Goal: Task Accomplishment & Management: Manage account settings

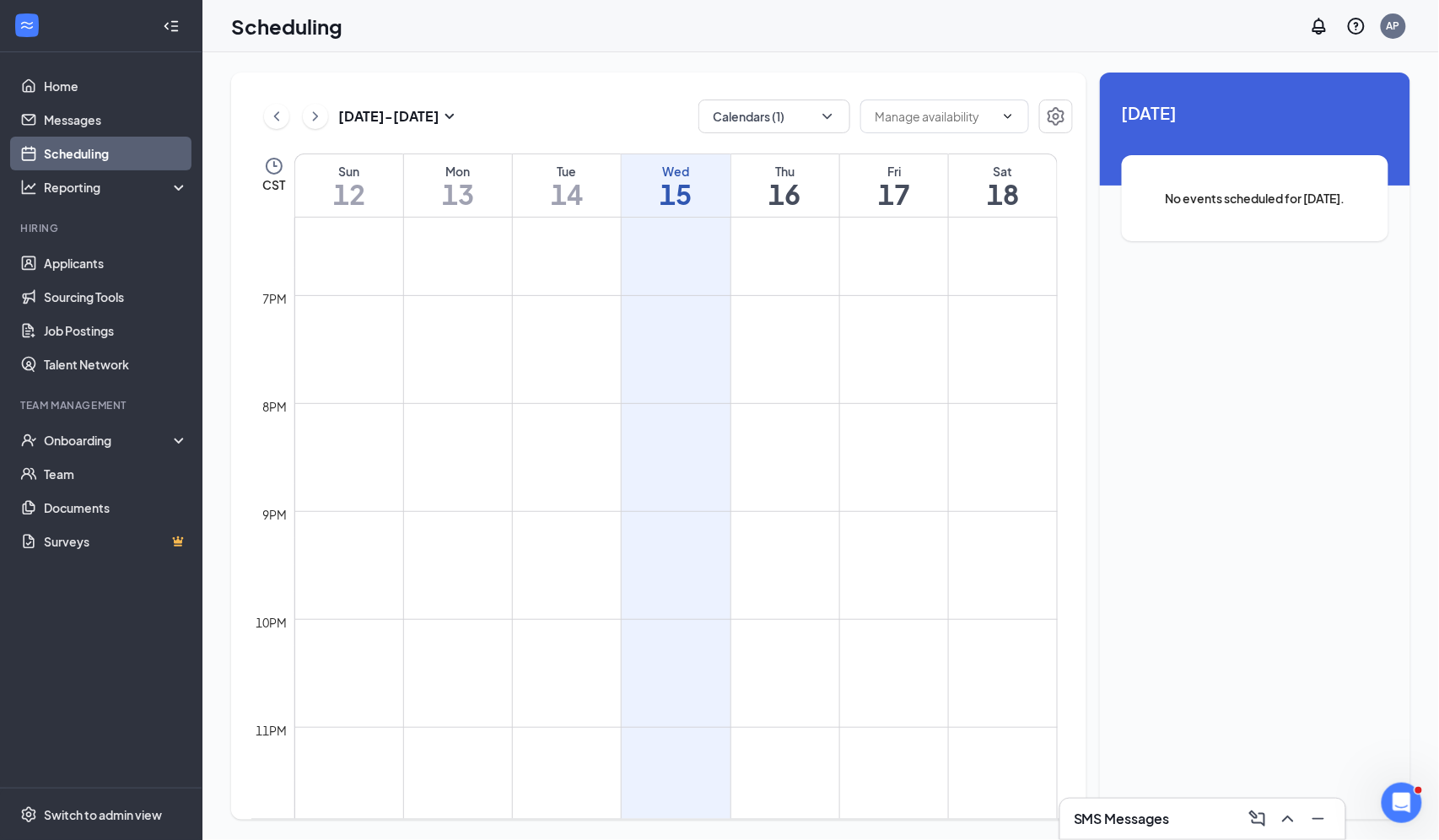
scroll to position [1974, 0]
click at [310, 112] on icon "ChevronRight" at bounding box center [315, 117] width 17 height 20
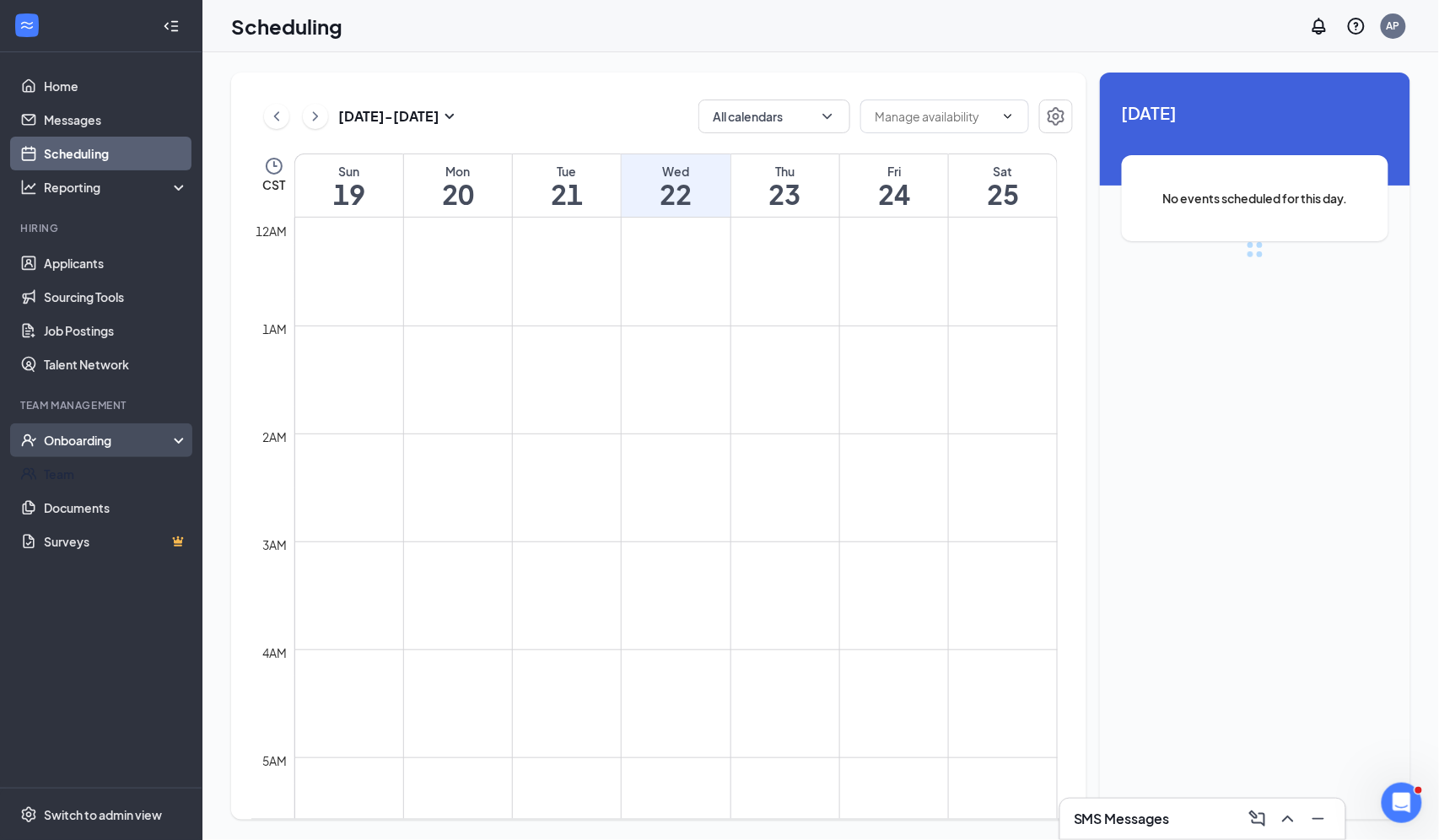
click at [120, 441] on div "Onboarding" at bounding box center [109, 439] width 130 height 17
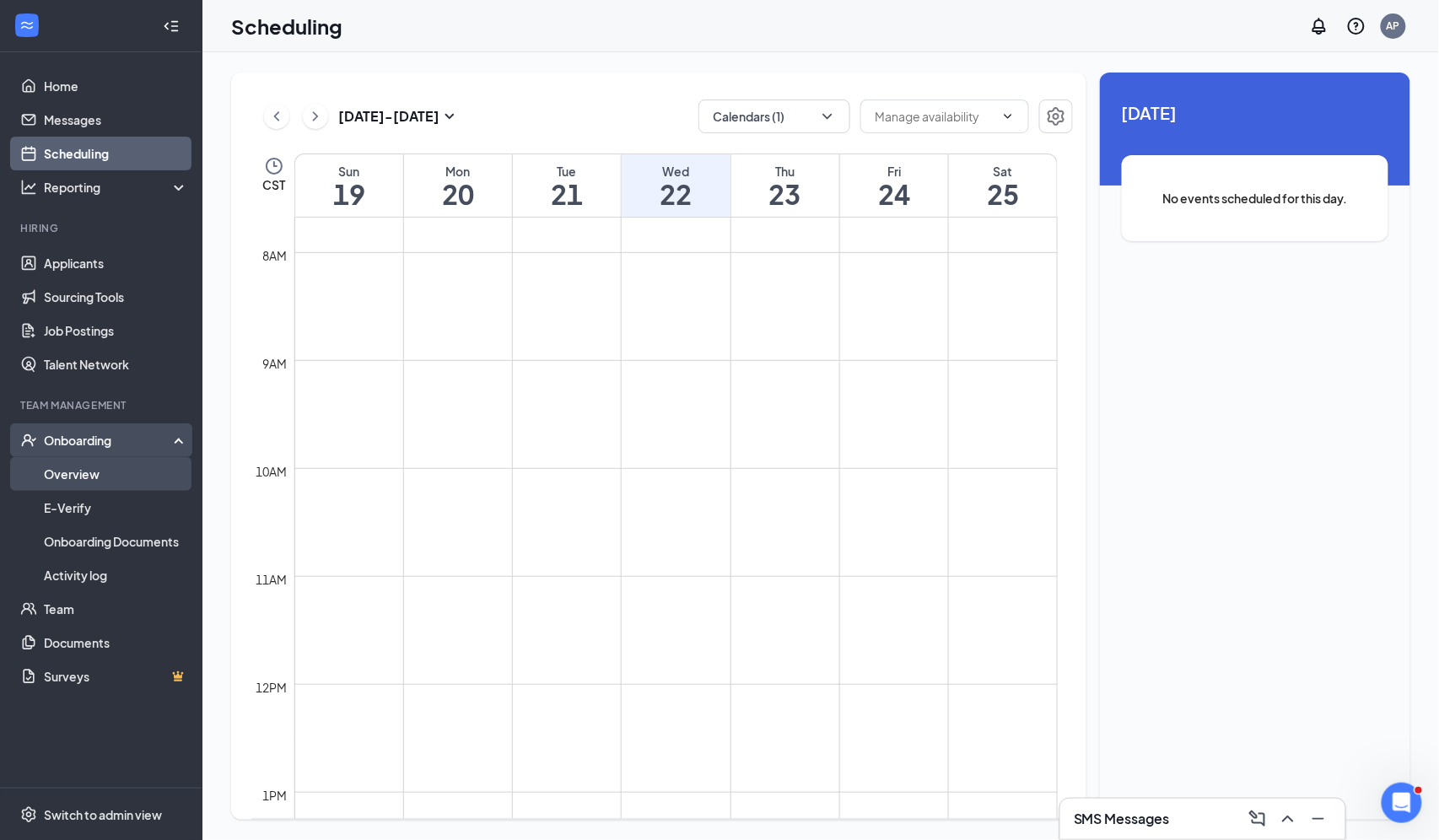
click at [102, 472] on link "Overview" at bounding box center [116, 474] width 144 height 34
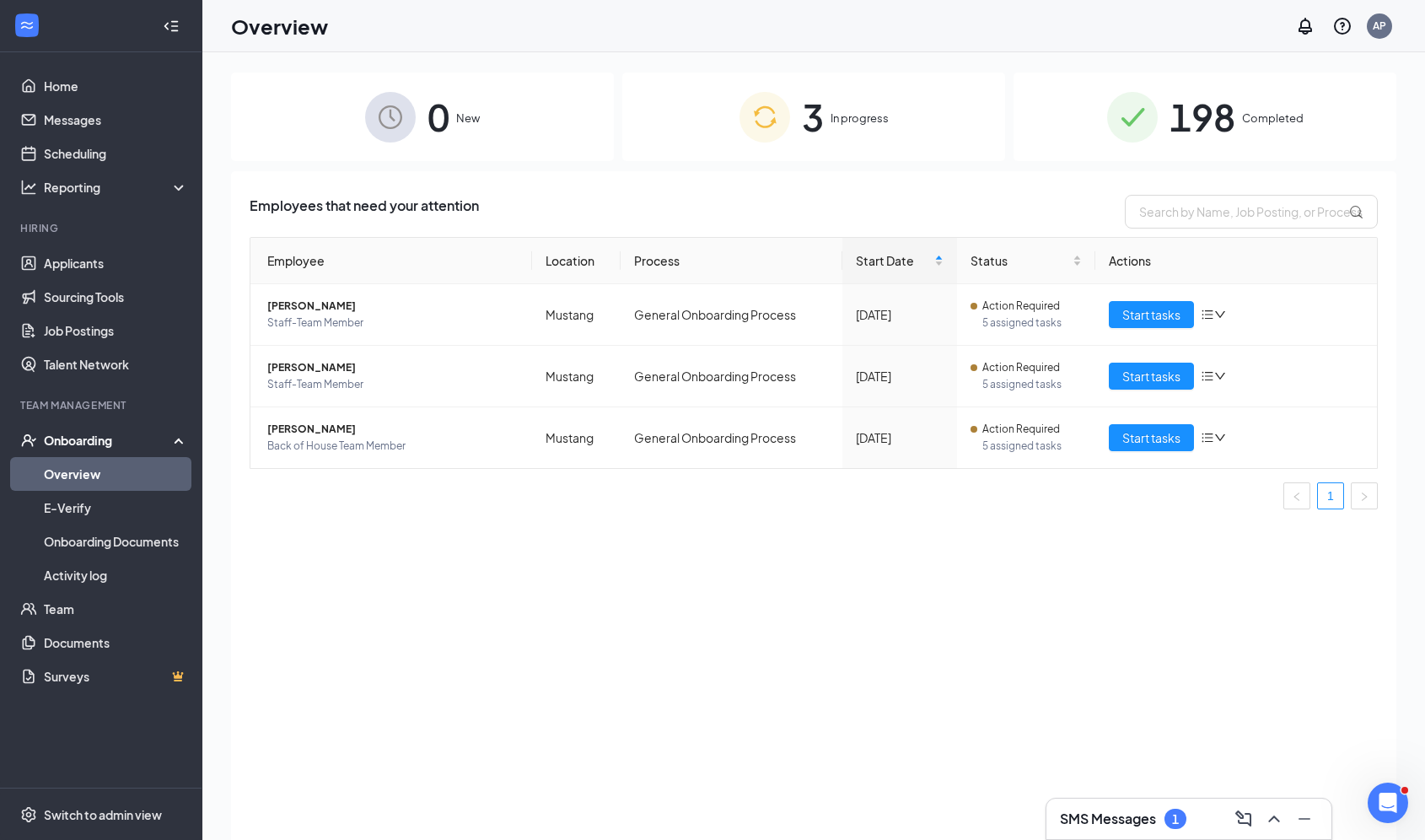
click at [1166, 107] on div "198 Completed" at bounding box center [1205, 117] width 383 height 89
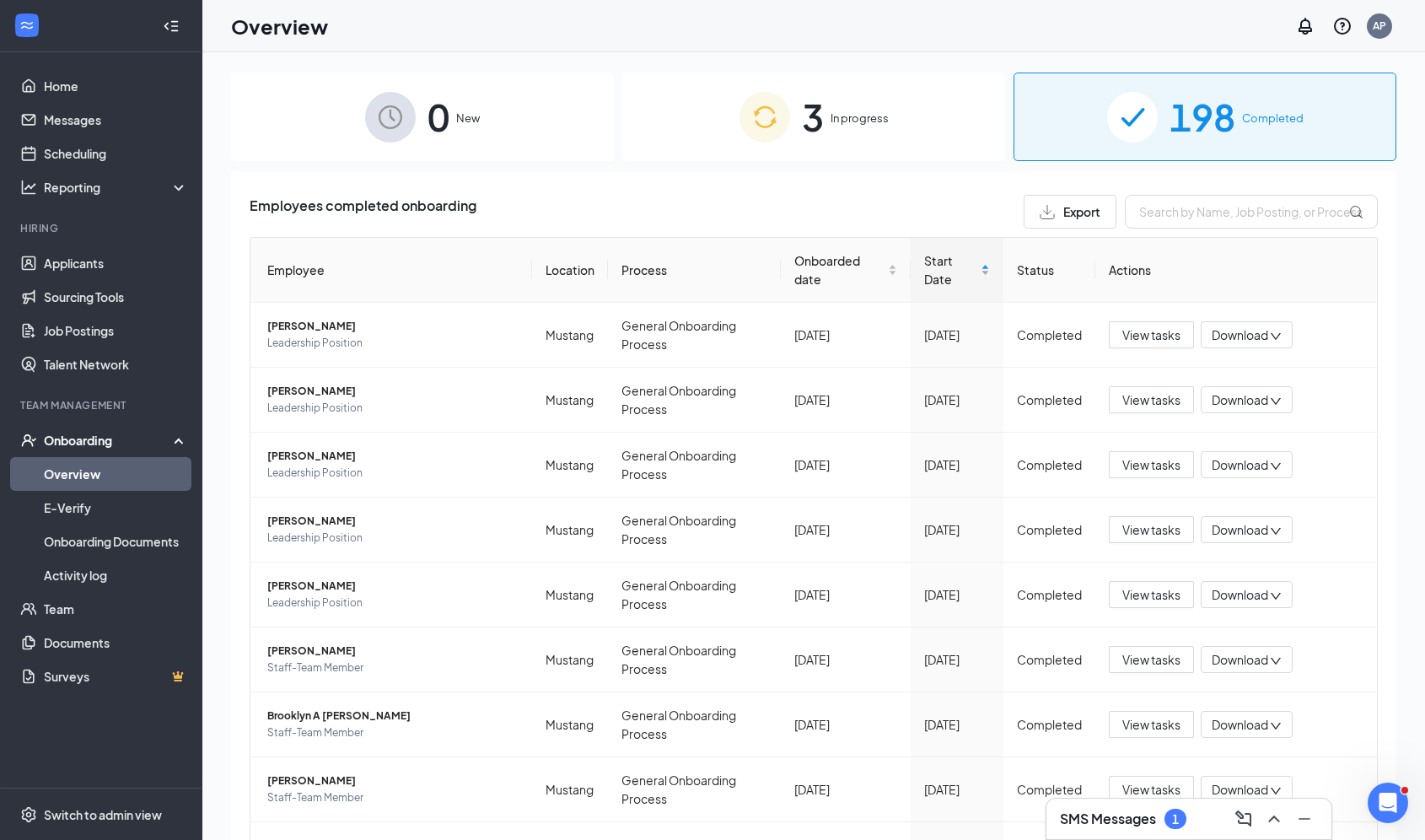
click at [941, 280] on span "Start Date" at bounding box center [951, 269] width 53 height 37
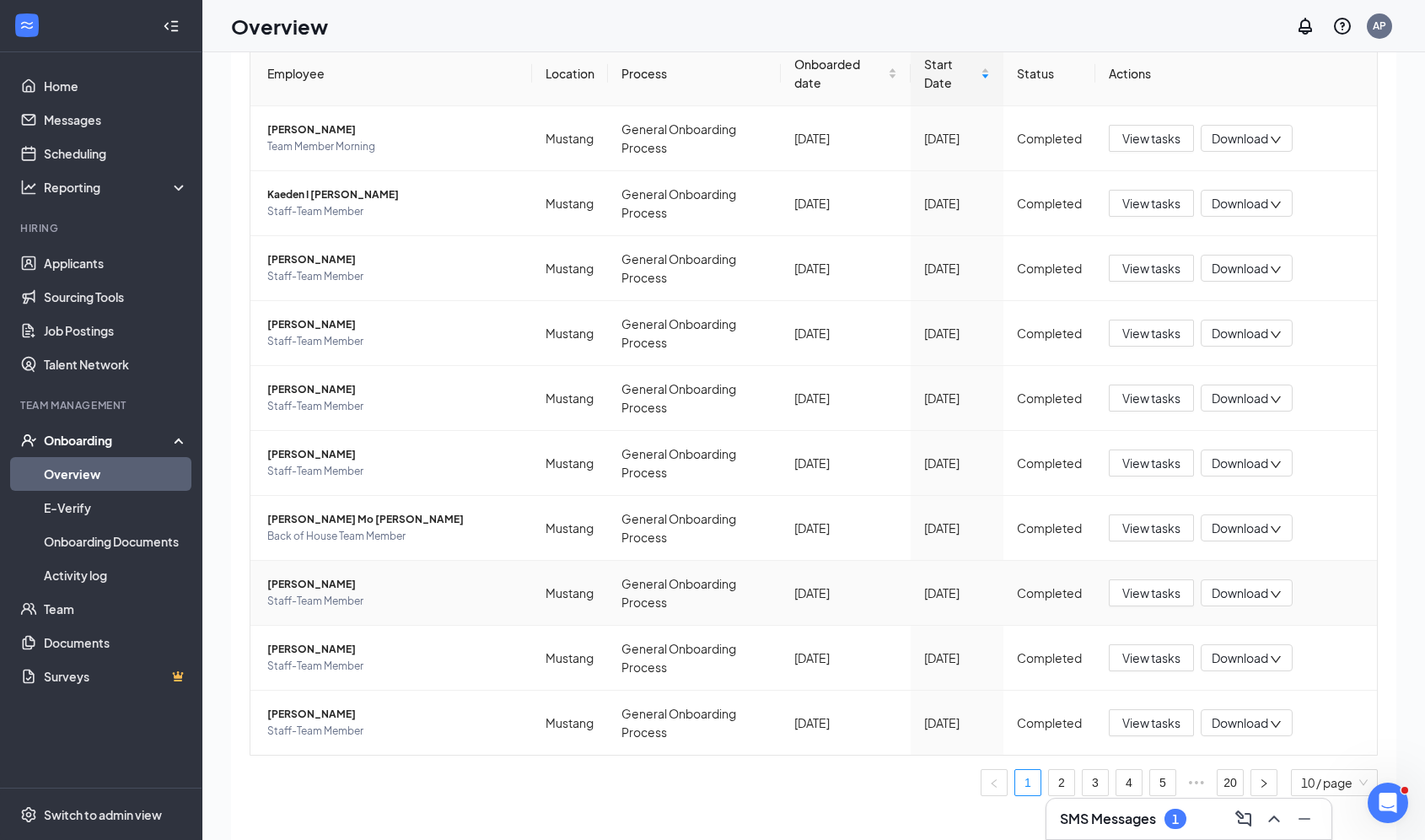
scroll to position [76, 0]
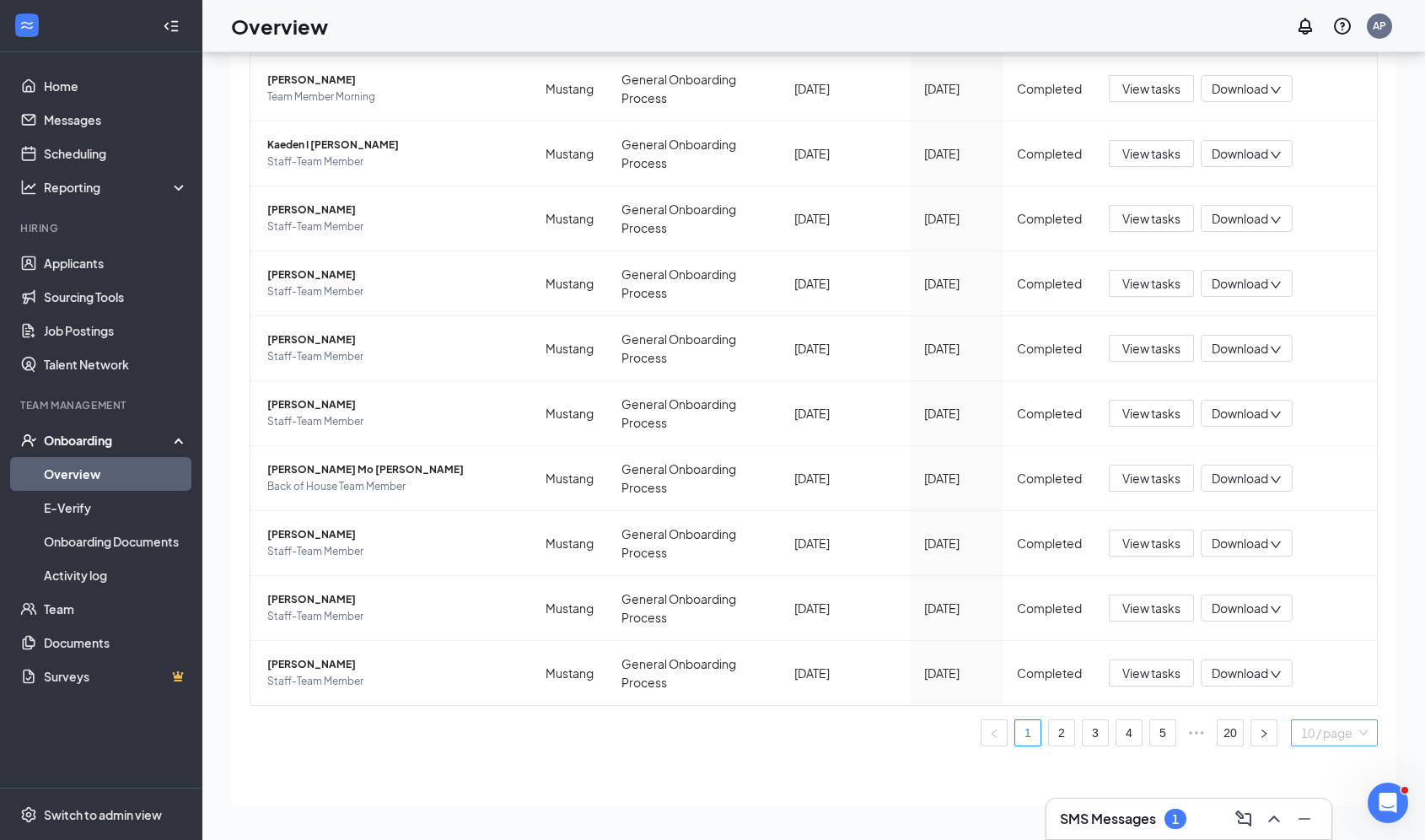
click at [1308, 740] on span "10 / page" at bounding box center [1334, 732] width 67 height 25
click at [1307, 668] on div "50 / page" at bounding box center [1335, 673] width 69 height 19
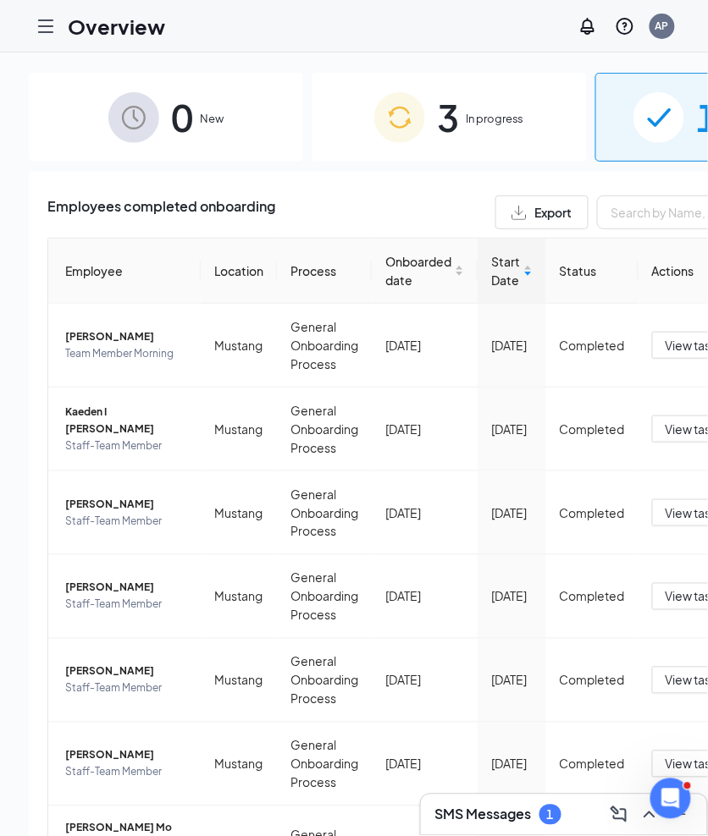
click at [357, 159] on div "3 In progress" at bounding box center [448, 117] width 274 height 89
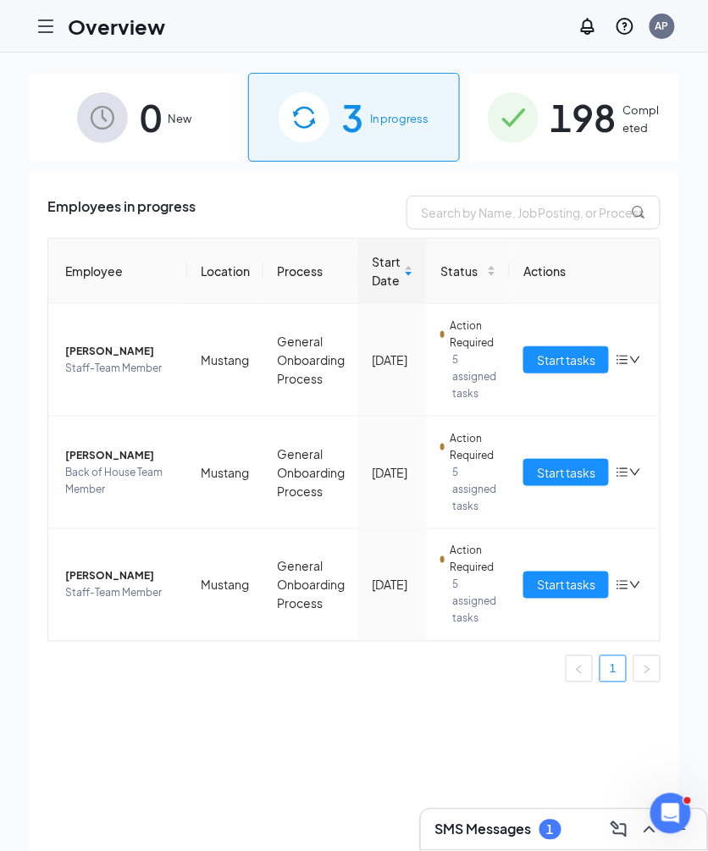
click at [535, 825] on div "SMS Messages 1" at bounding box center [497, 829] width 127 height 20
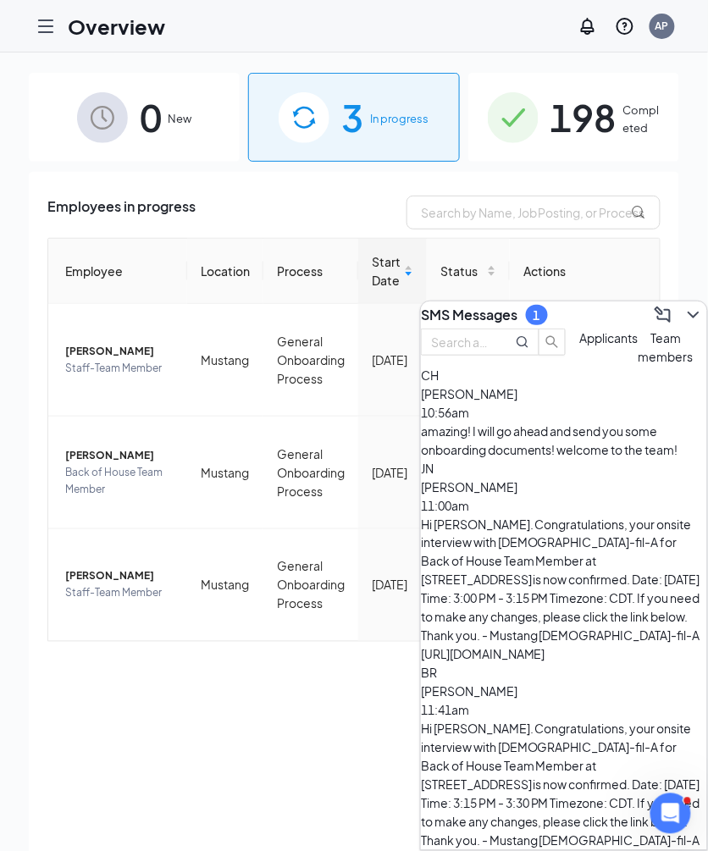
click at [638, 364] on span "Team members" at bounding box center [665, 347] width 55 height 34
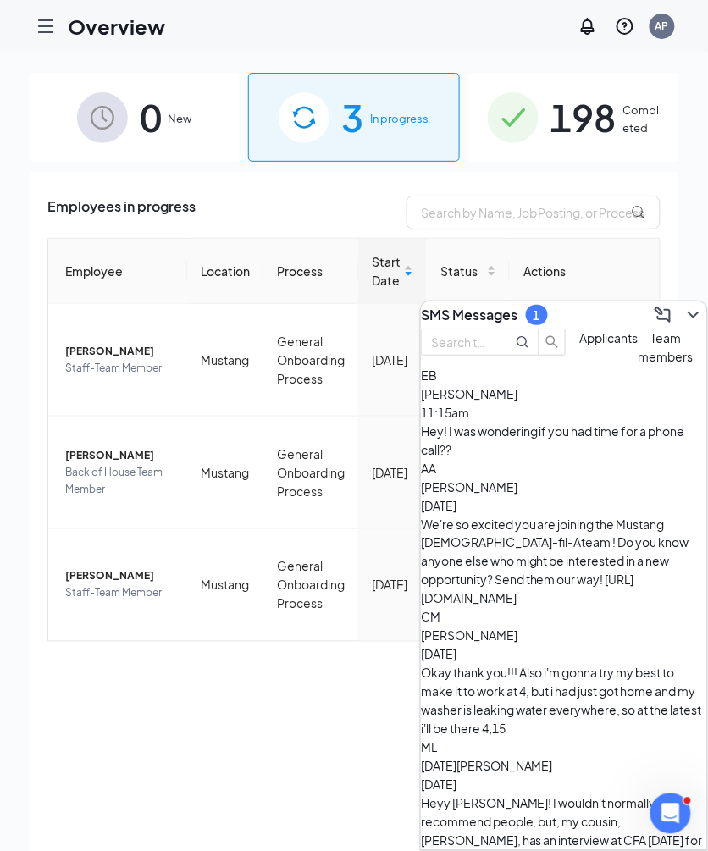
click at [519, 459] on div "Hey! I was wondering if you had time for a phone call??" at bounding box center [564, 439] width 286 height 37
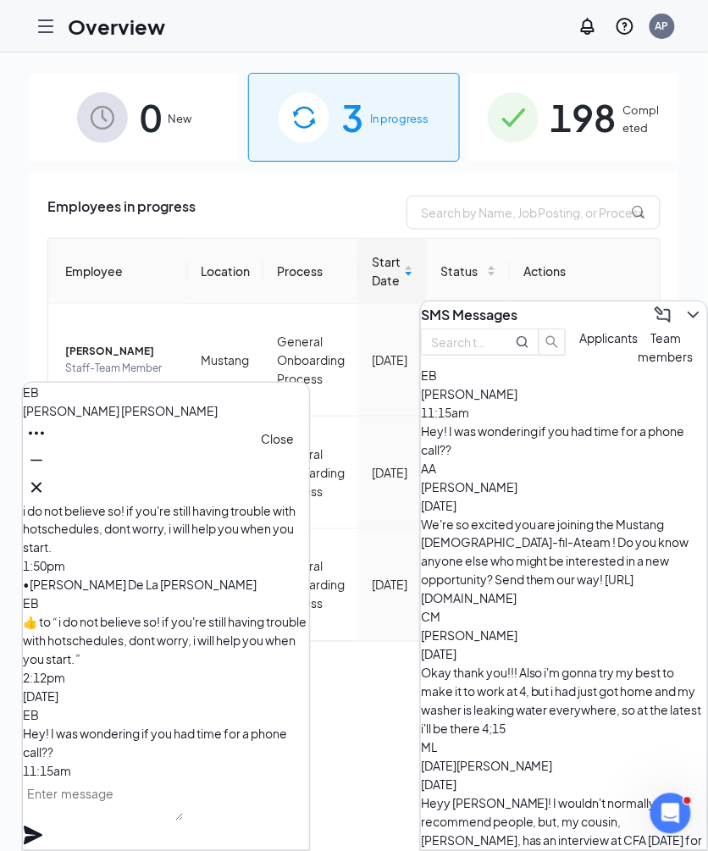
click at [47, 479] on icon "Cross" at bounding box center [36, 487] width 20 height 20
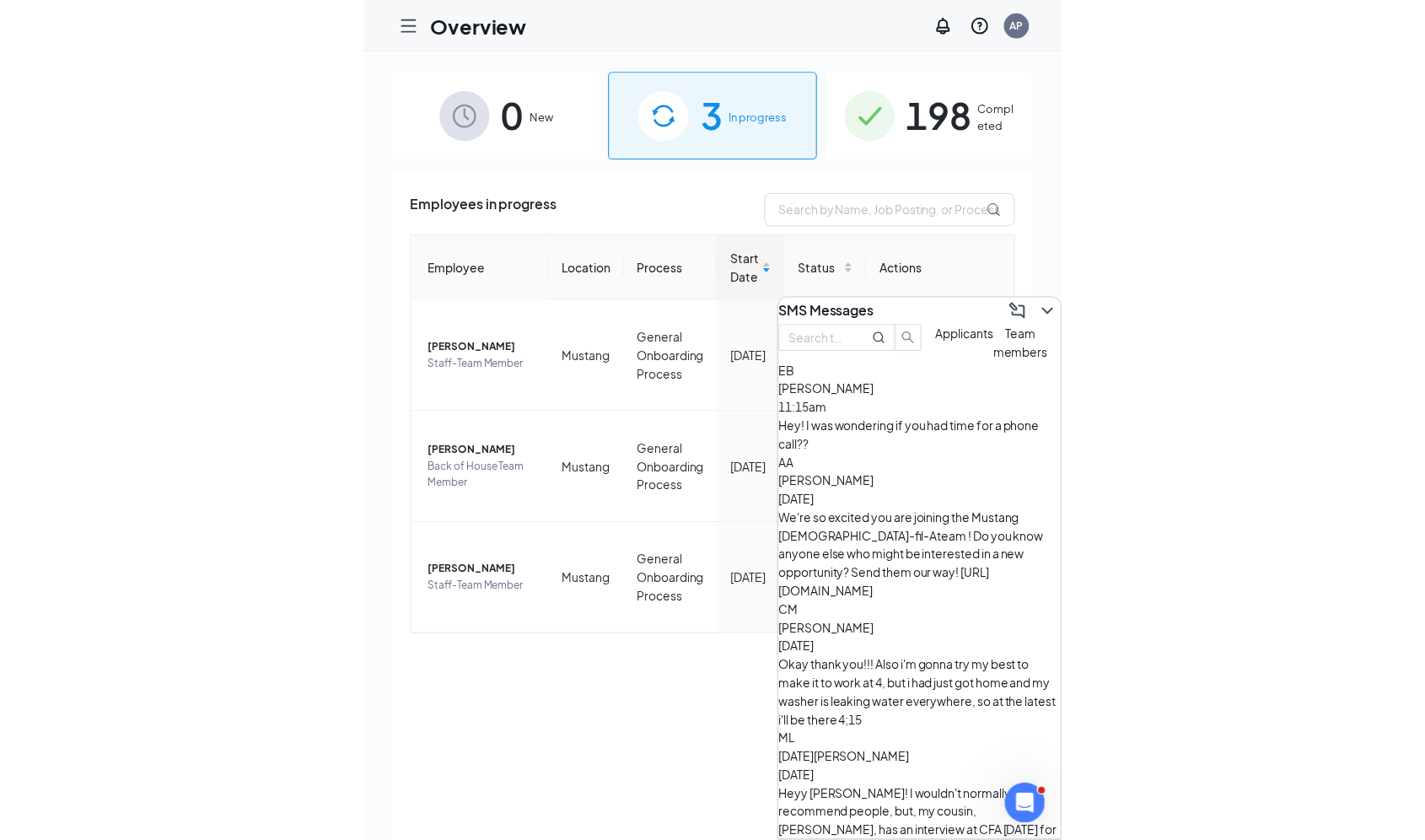
scroll to position [1, 0]
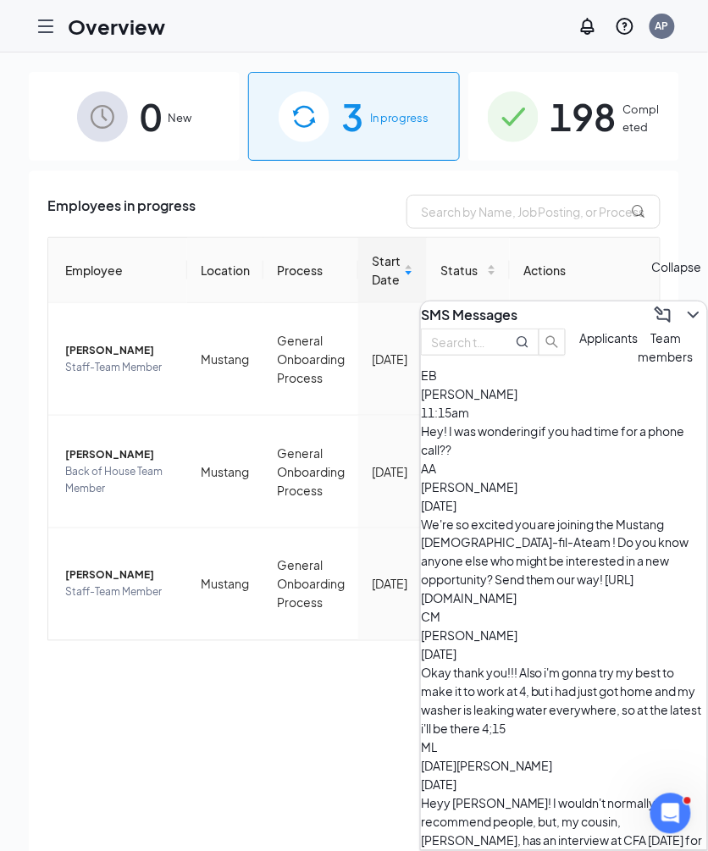
drag, startPoint x: 690, startPoint y: 317, endPoint x: 721, endPoint y: 288, distance: 42.5
click at [690, 317] on button at bounding box center [693, 314] width 27 height 27
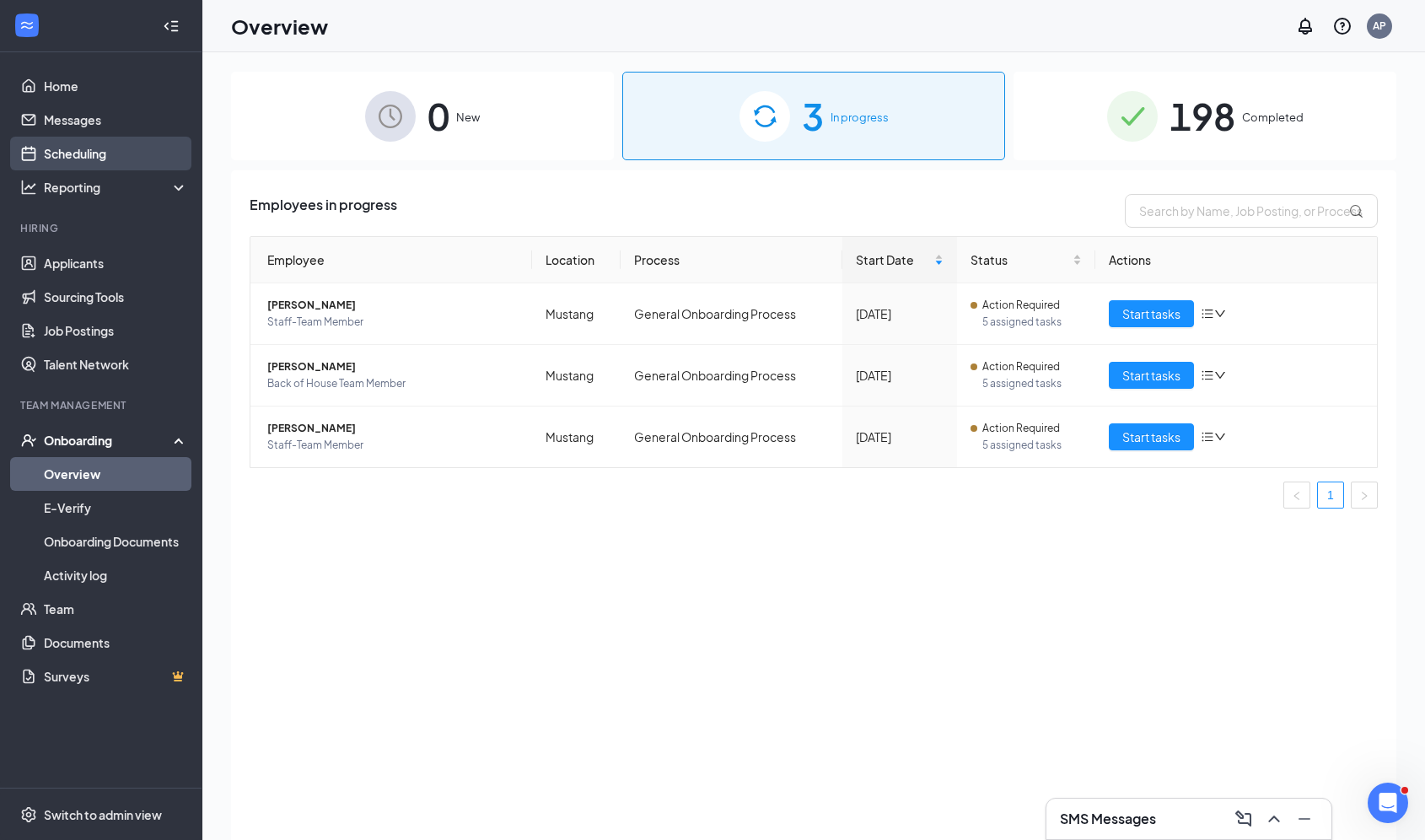
click at [122, 161] on link "Scheduling" at bounding box center [116, 153] width 144 height 34
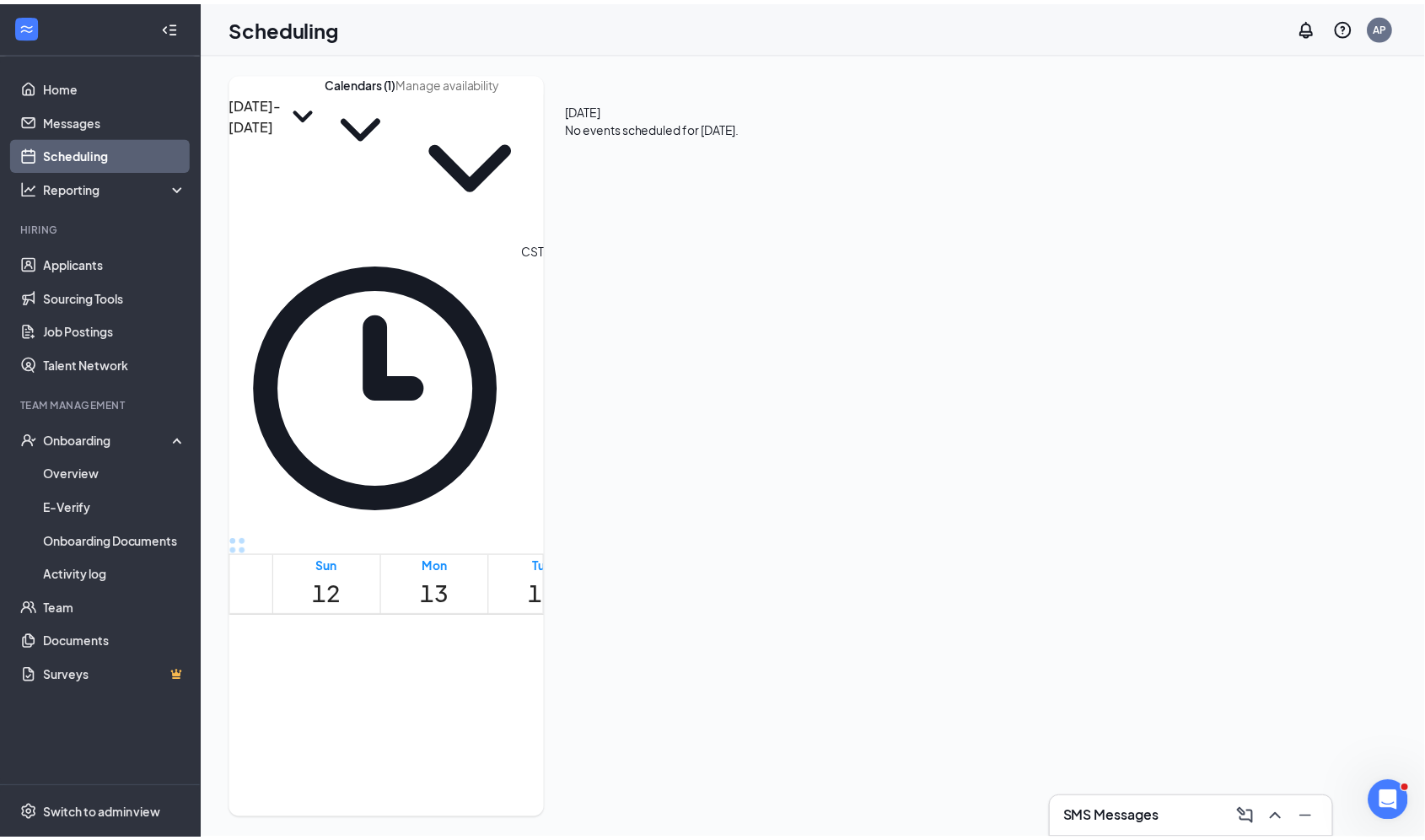
scroll to position [829, 0]
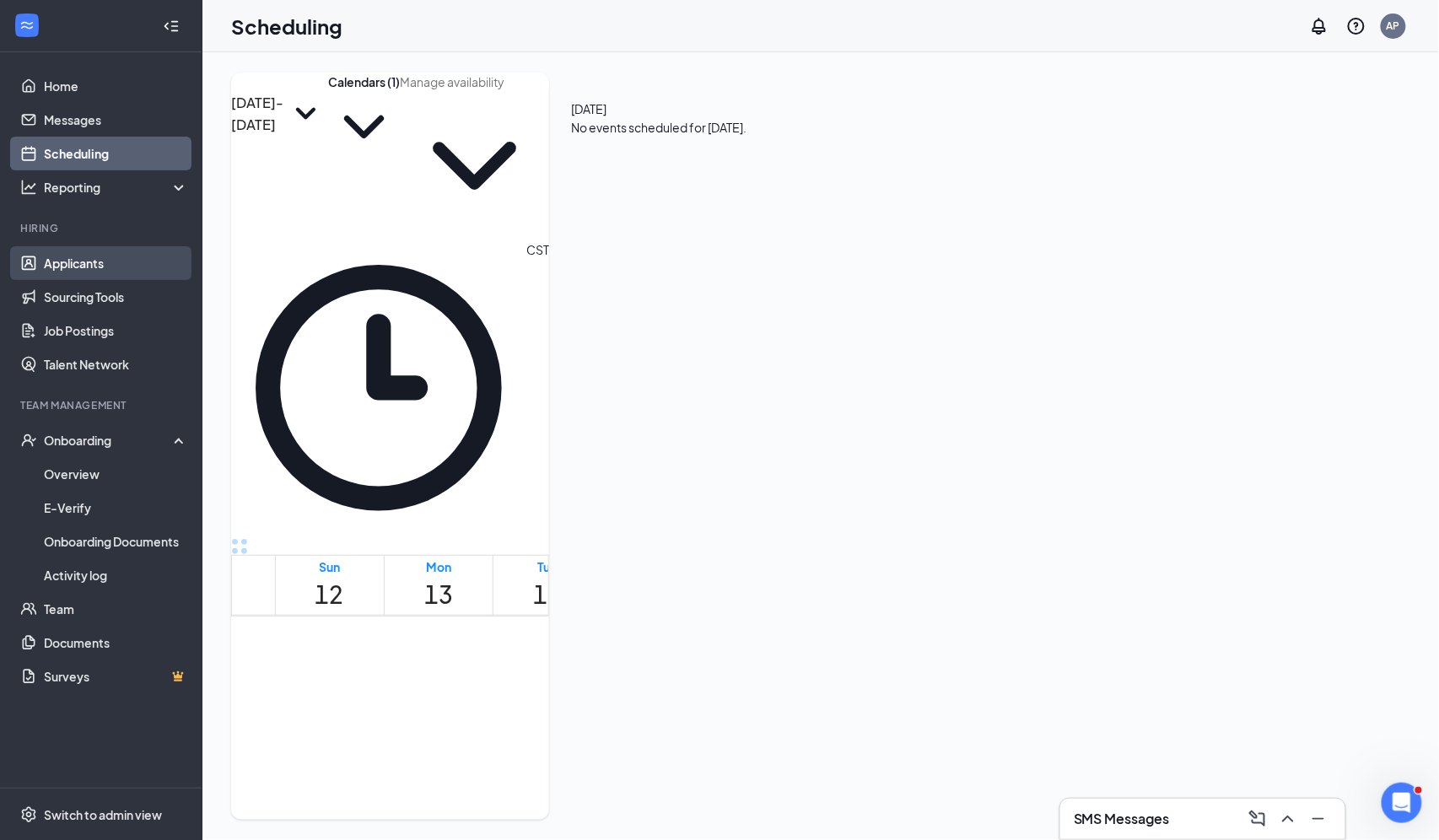
click at [91, 260] on link "Applicants" at bounding box center [116, 263] width 144 height 34
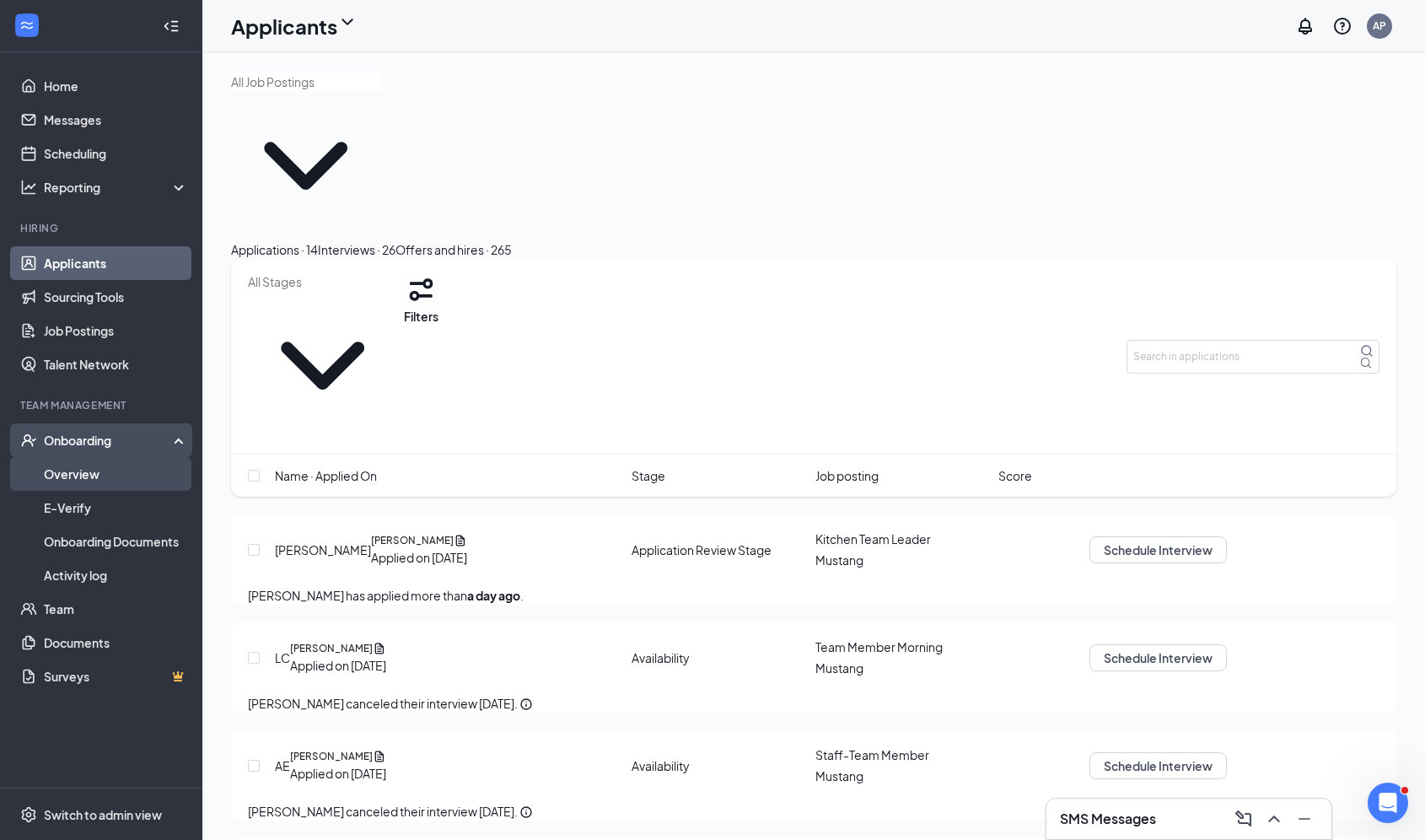
click at [110, 469] on link "Overview" at bounding box center [116, 474] width 144 height 34
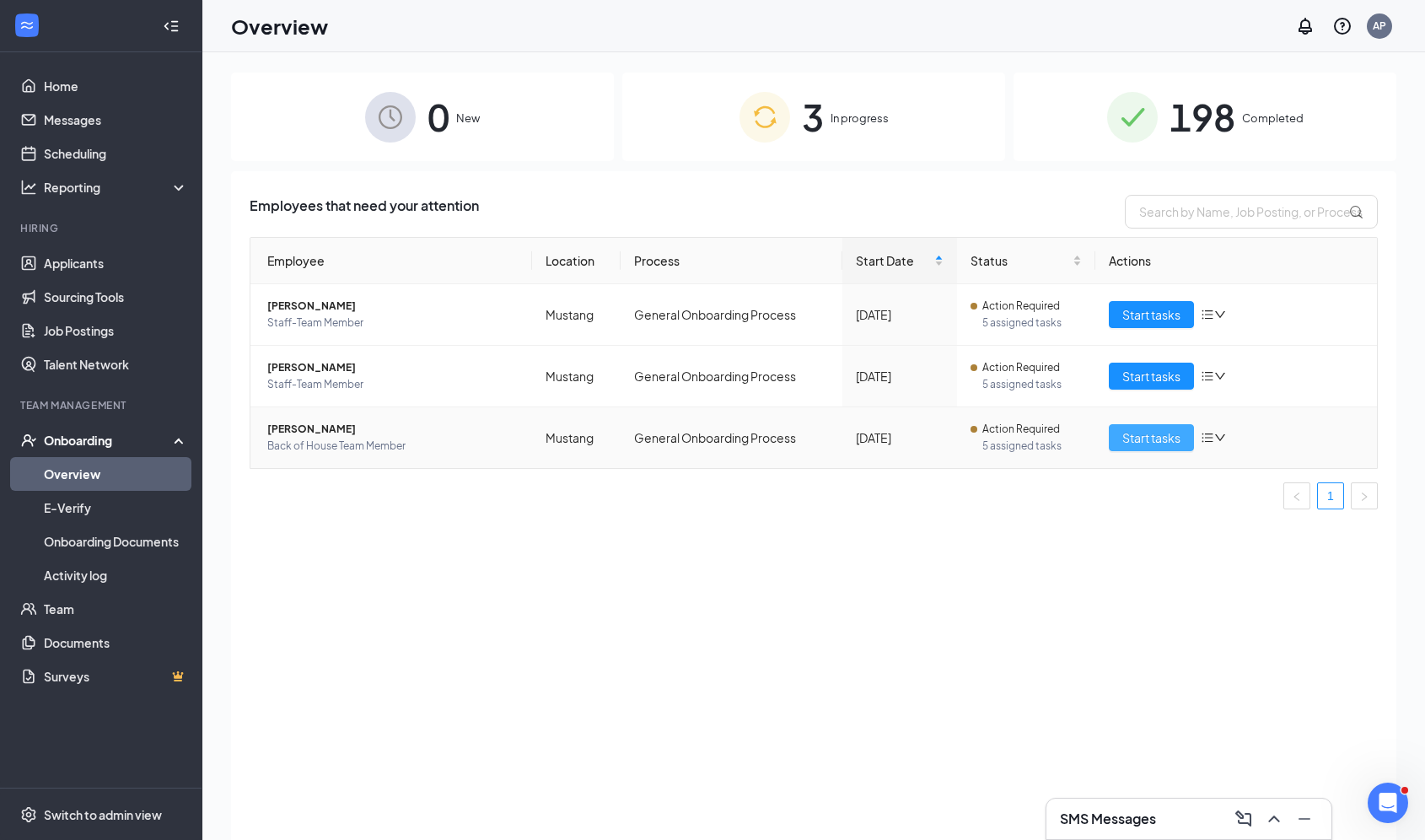
click at [1155, 439] on span "Start tasks" at bounding box center [1151, 437] width 58 height 19
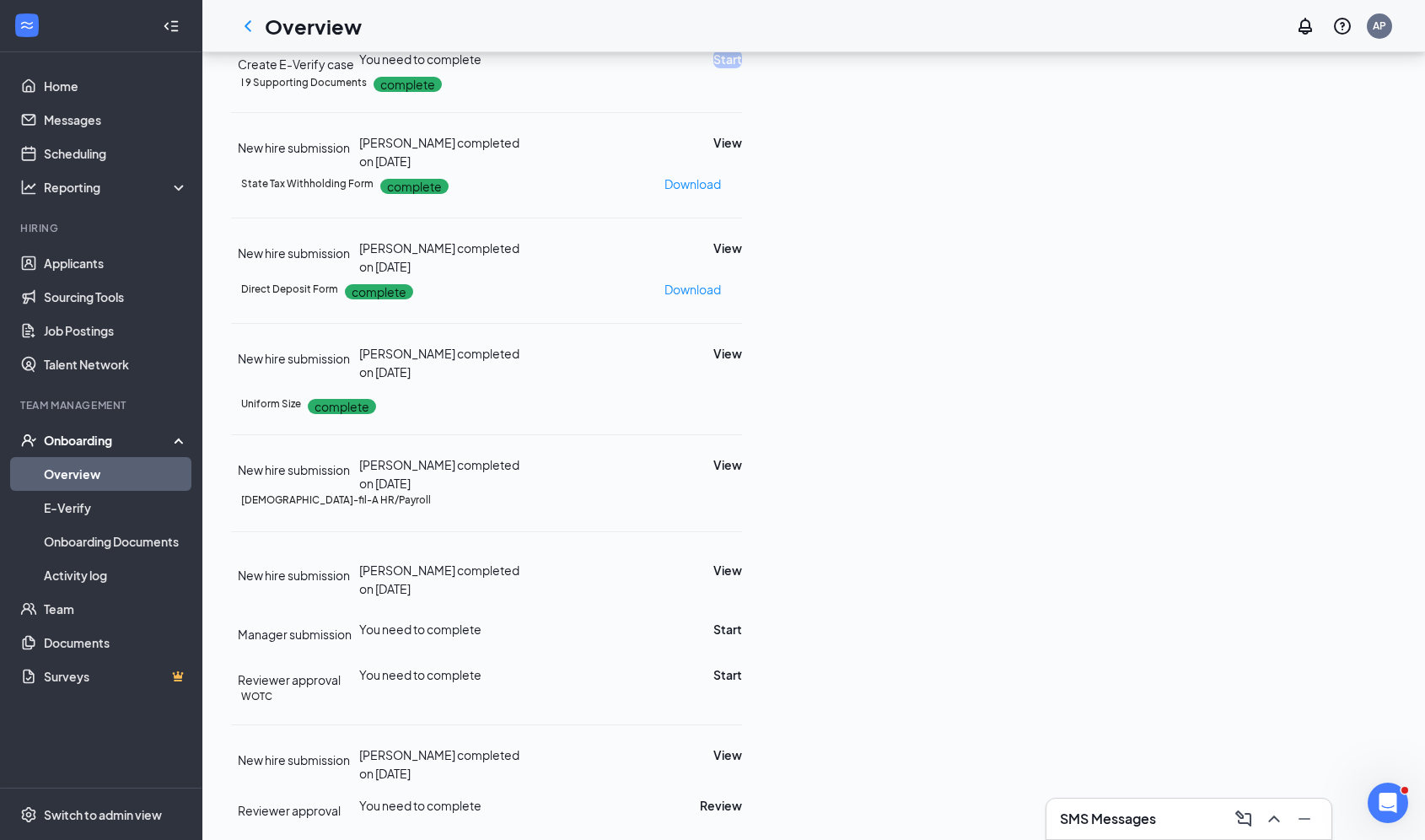
scroll to position [703, 0]
click at [742, 474] on button "View" at bounding box center [727, 464] width 29 height 19
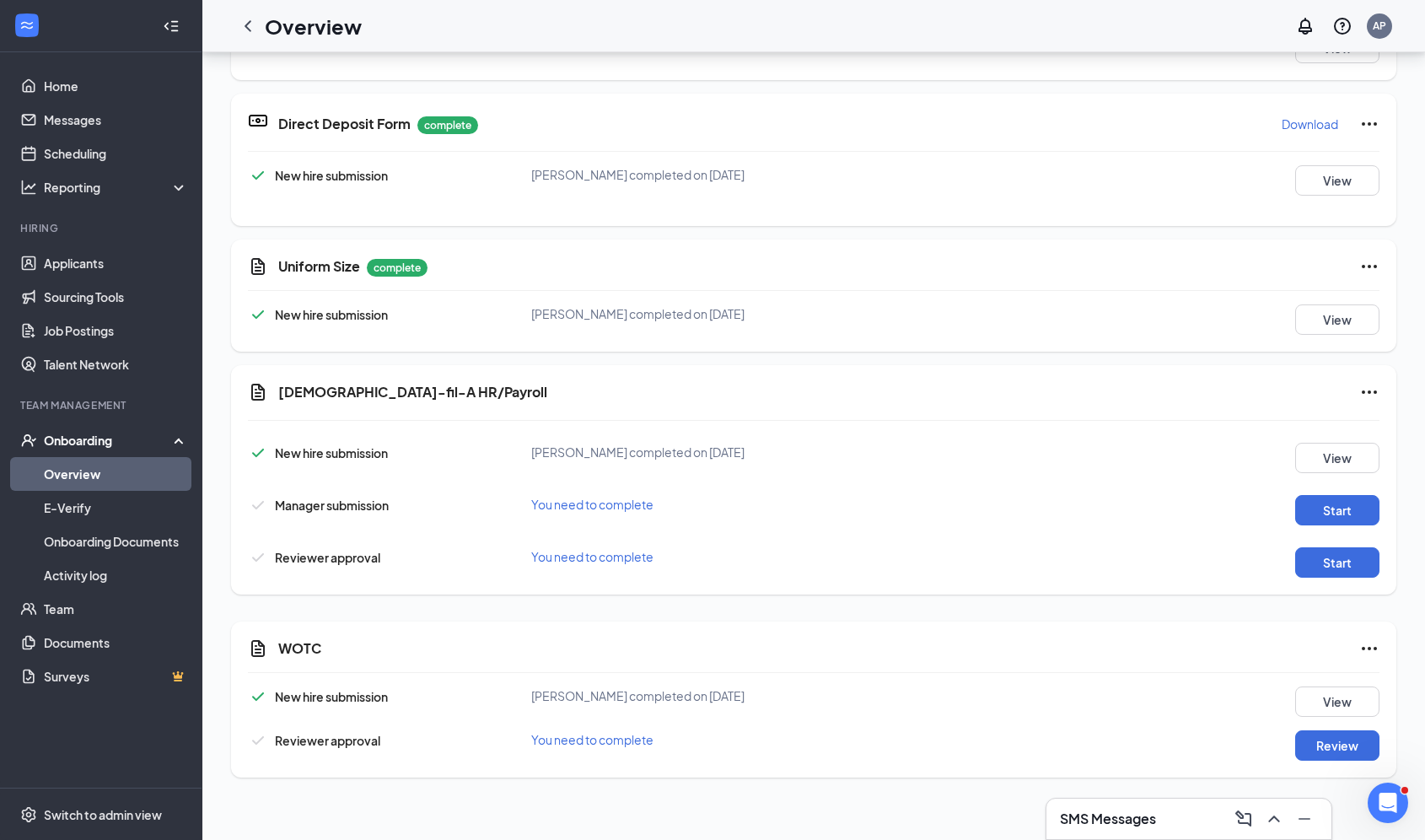
scroll to position [684, 0]
click at [1325, 305] on button "View" at bounding box center [1337, 319] width 85 height 30
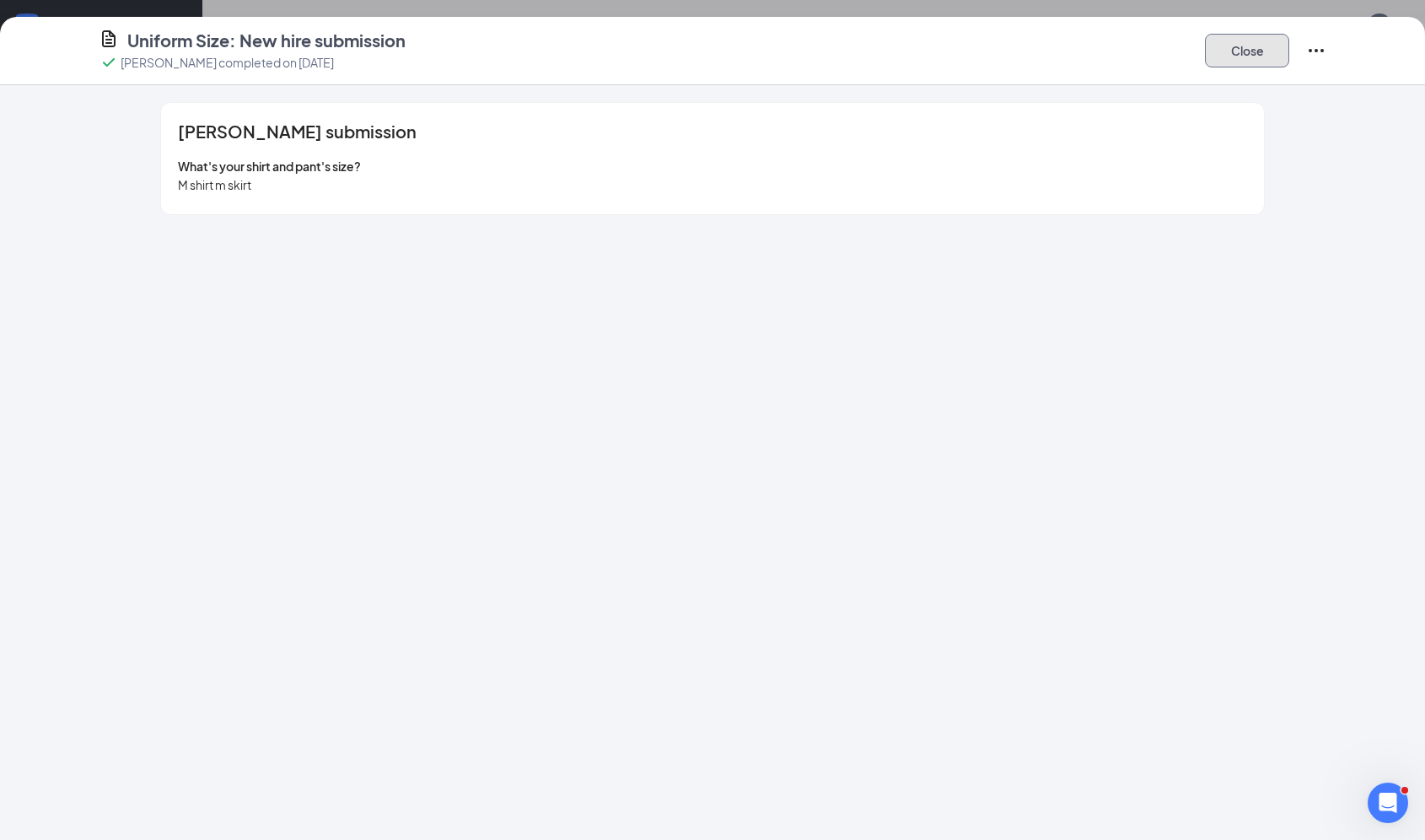
click at [1232, 53] on button "Close" at bounding box center [1247, 51] width 85 height 34
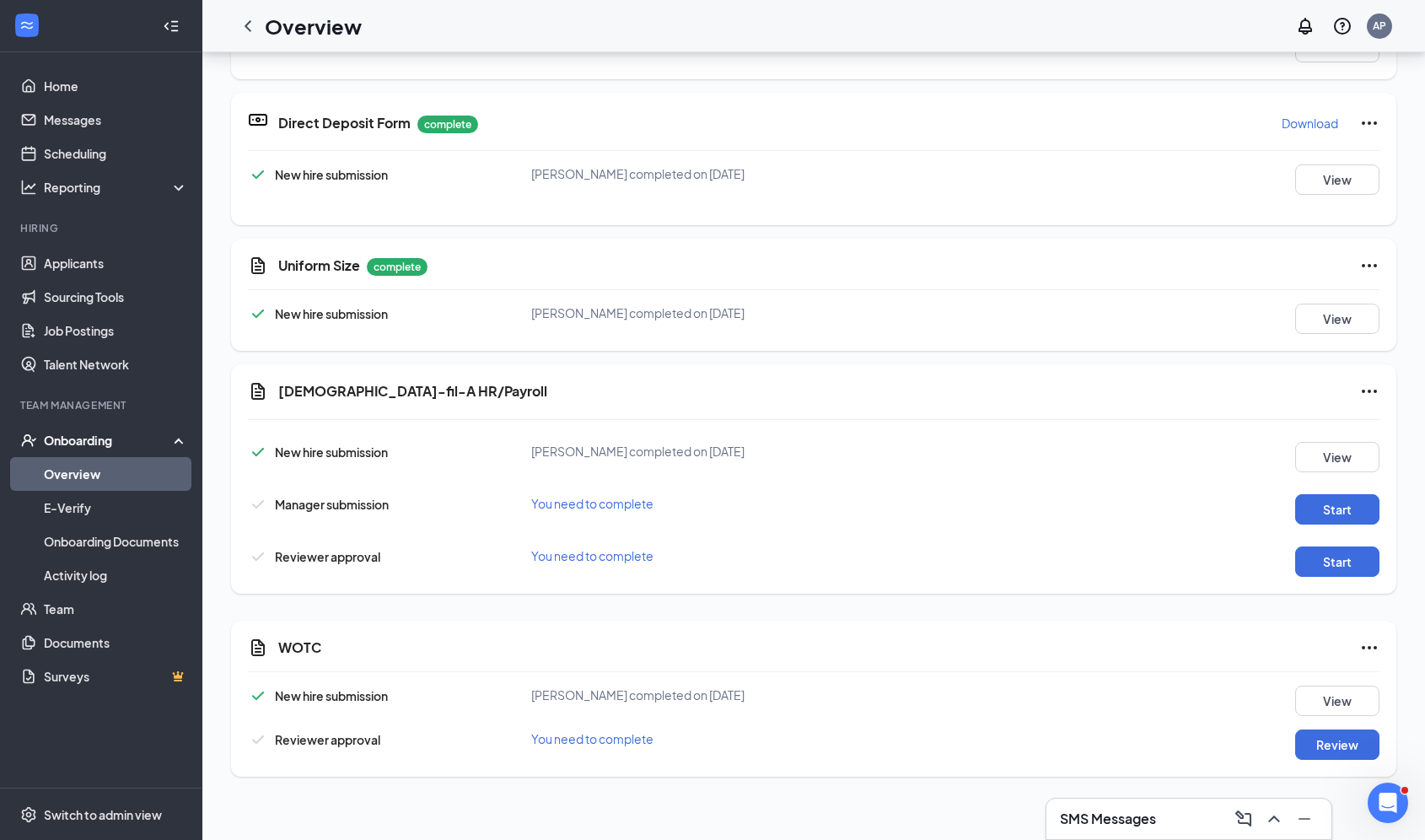
click at [103, 482] on link "Overview" at bounding box center [116, 474] width 144 height 34
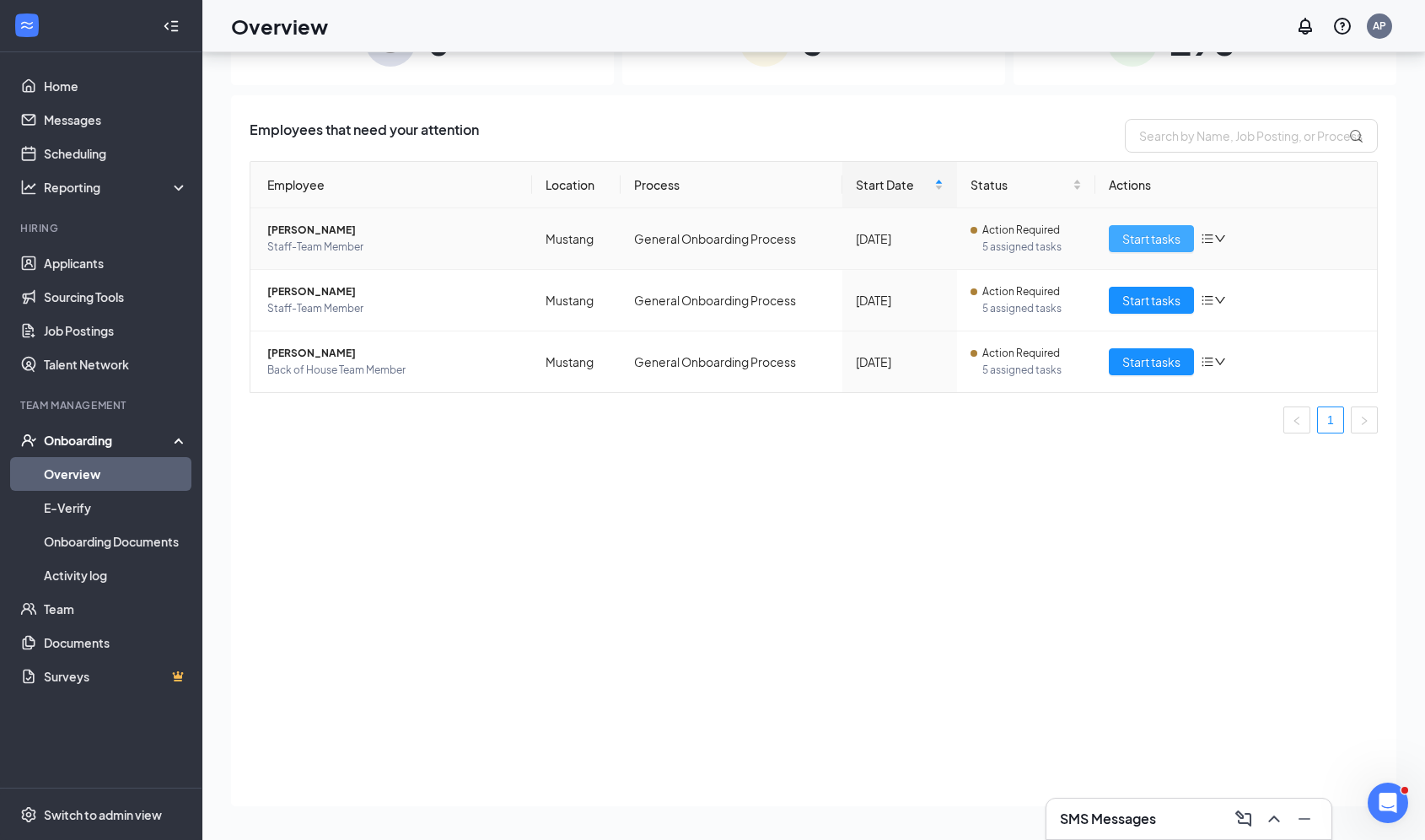
click at [1145, 229] on span "Start tasks" at bounding box center [1151, 238] width 58 height 19
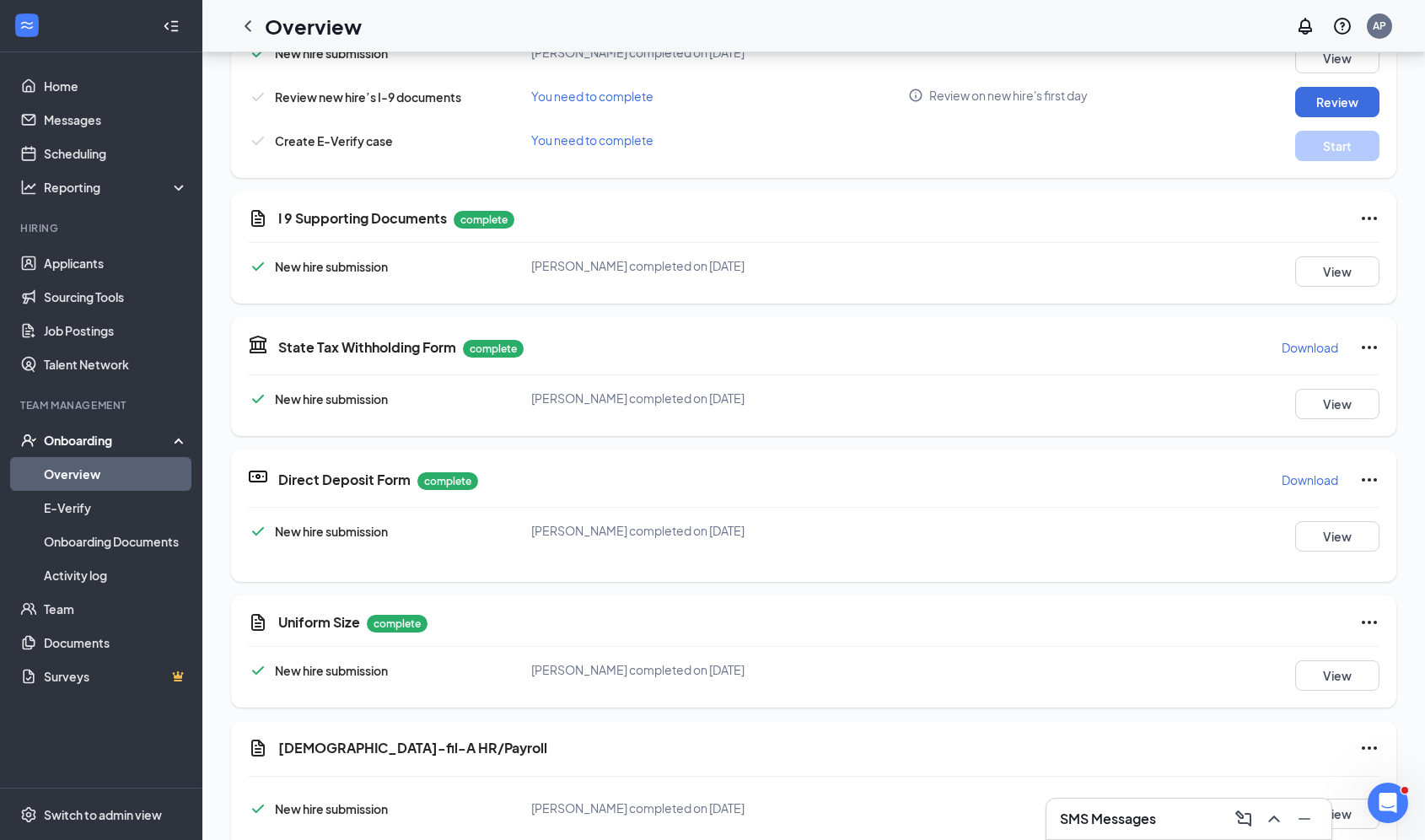
scroll to position [329, 0]
click at [1318, 672] on button "View" at bounding box center [1337, 674] width 85 height 30
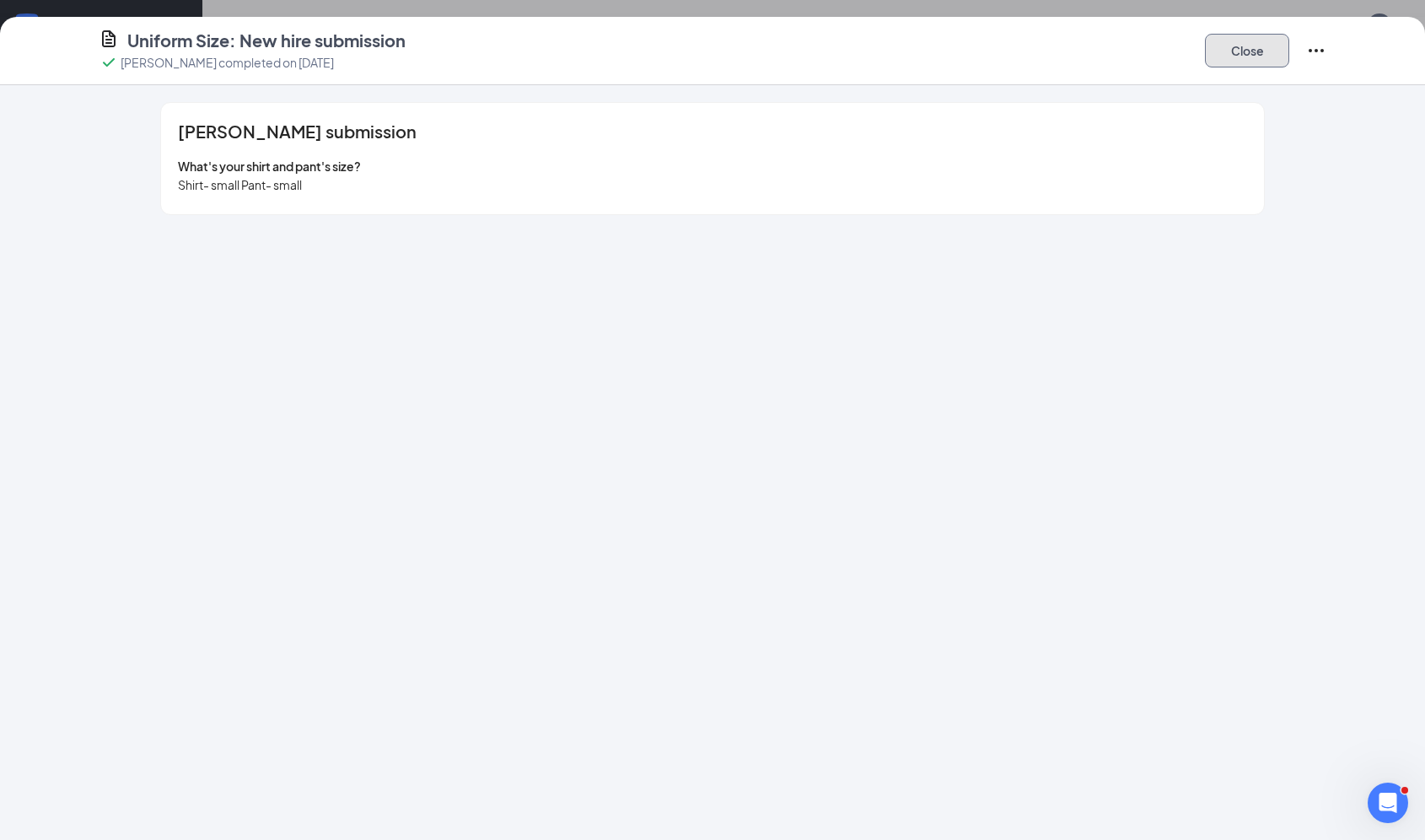
click at [1244, 66] on button "Close" at bounding box center [1247, 51] width 85 height 34
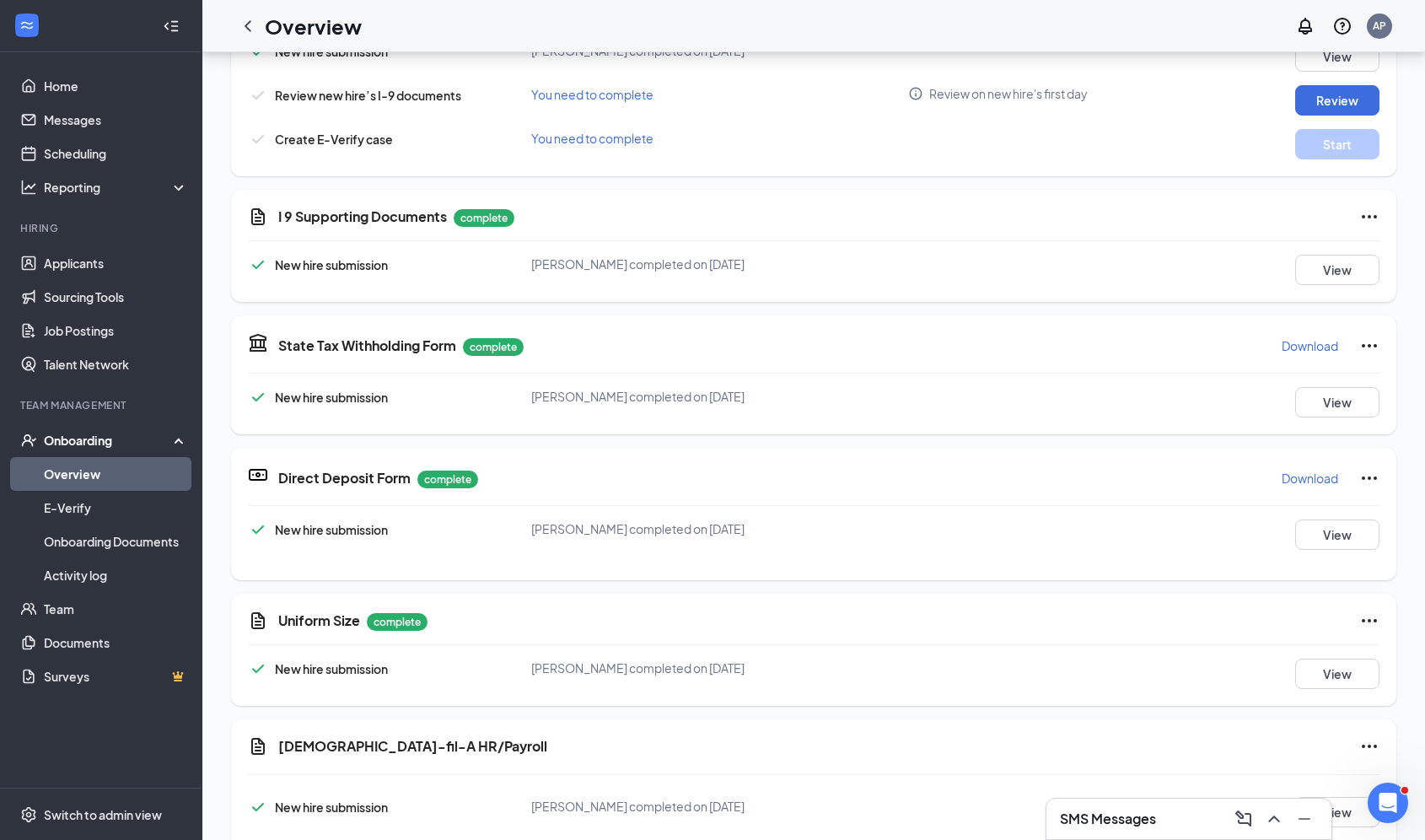
click at [1097, 831] on div "SMS Messages" at bounding box center [1189, 818] width 258 height 27
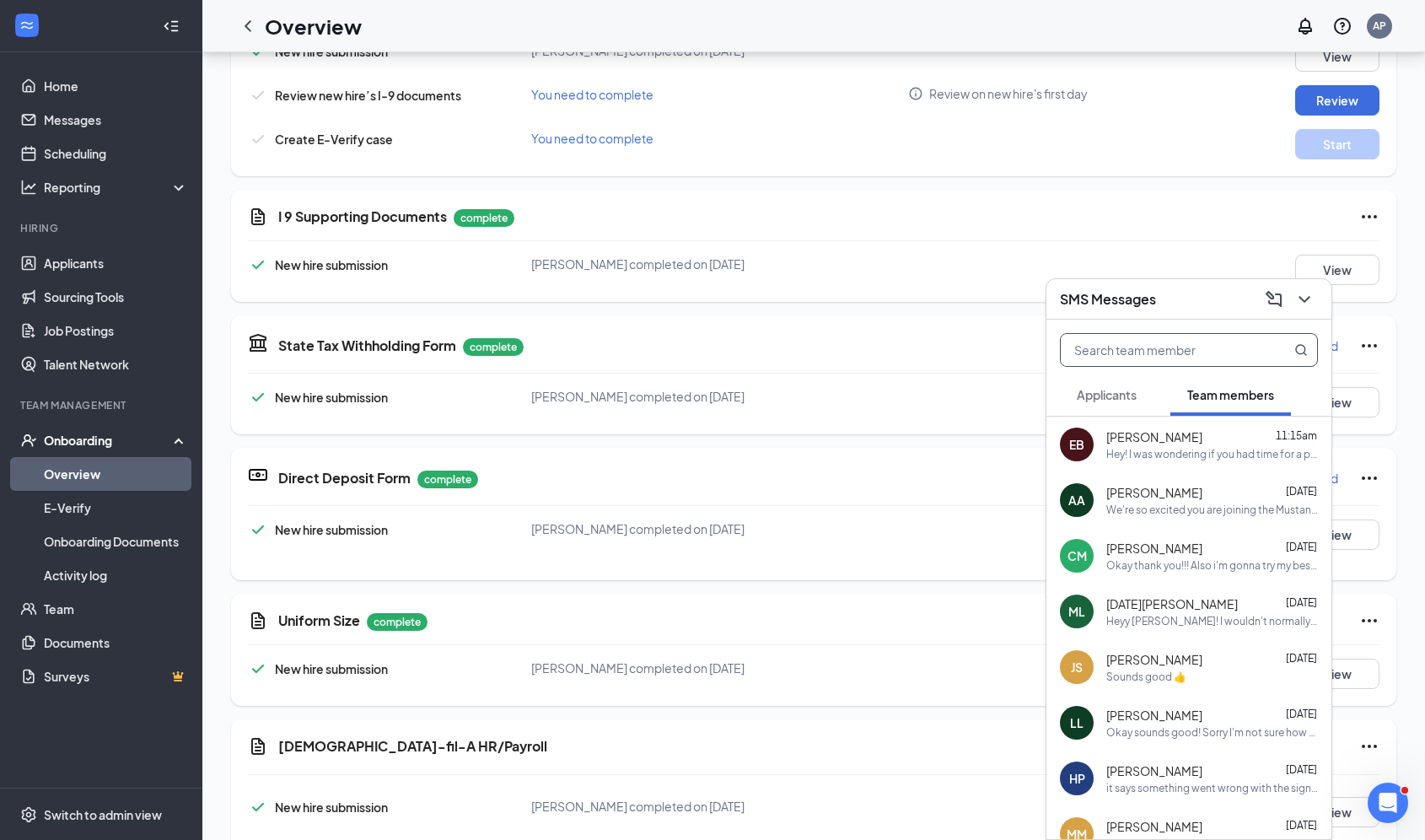
click at [1183, 360] on input "text" at bounding box center [1161, 350] width 200 height 32
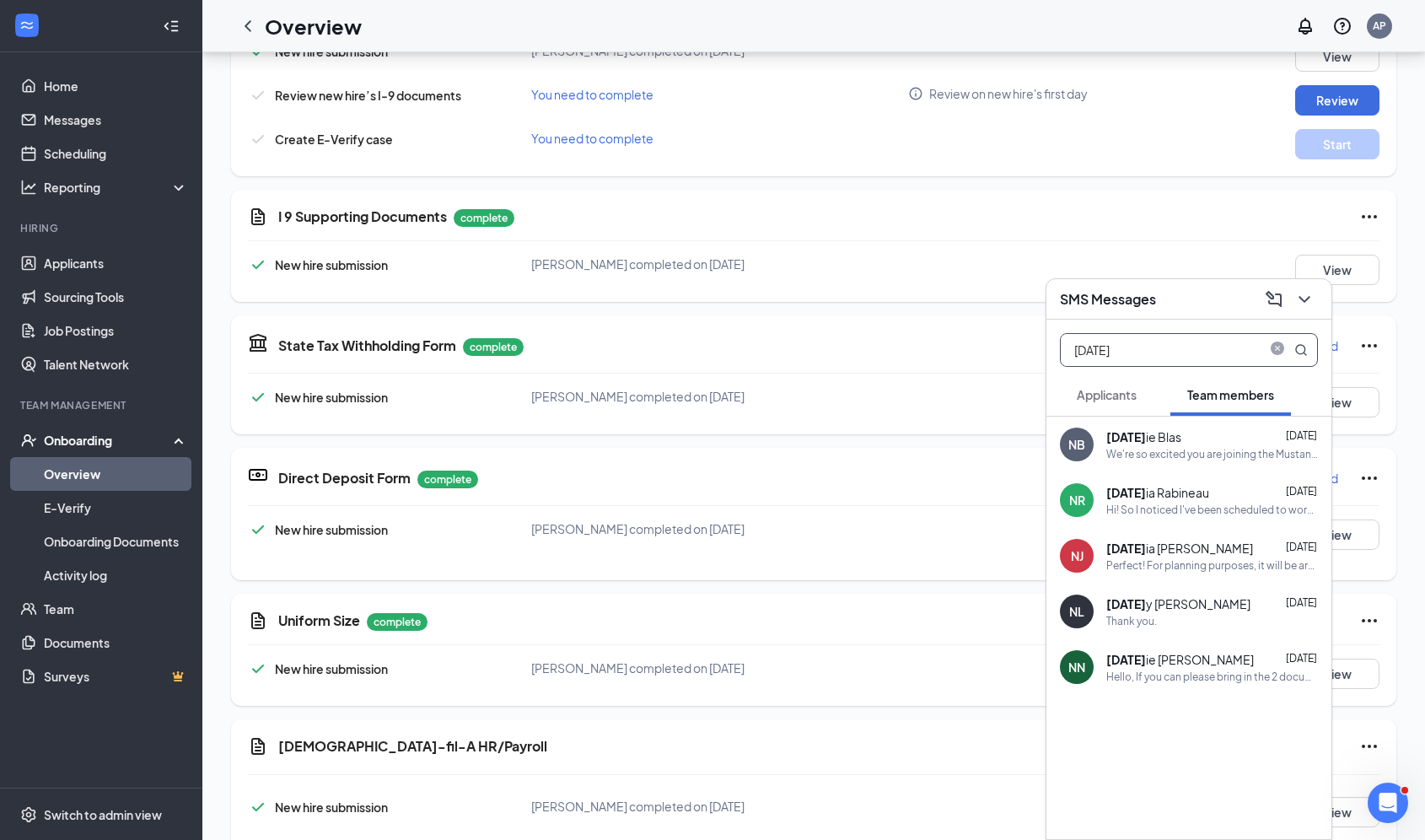
type input "[DATE]"
click at [1169, 432] on div "[DATE] ie Blas" at bounding box center [1143, 436] width 75 height 17
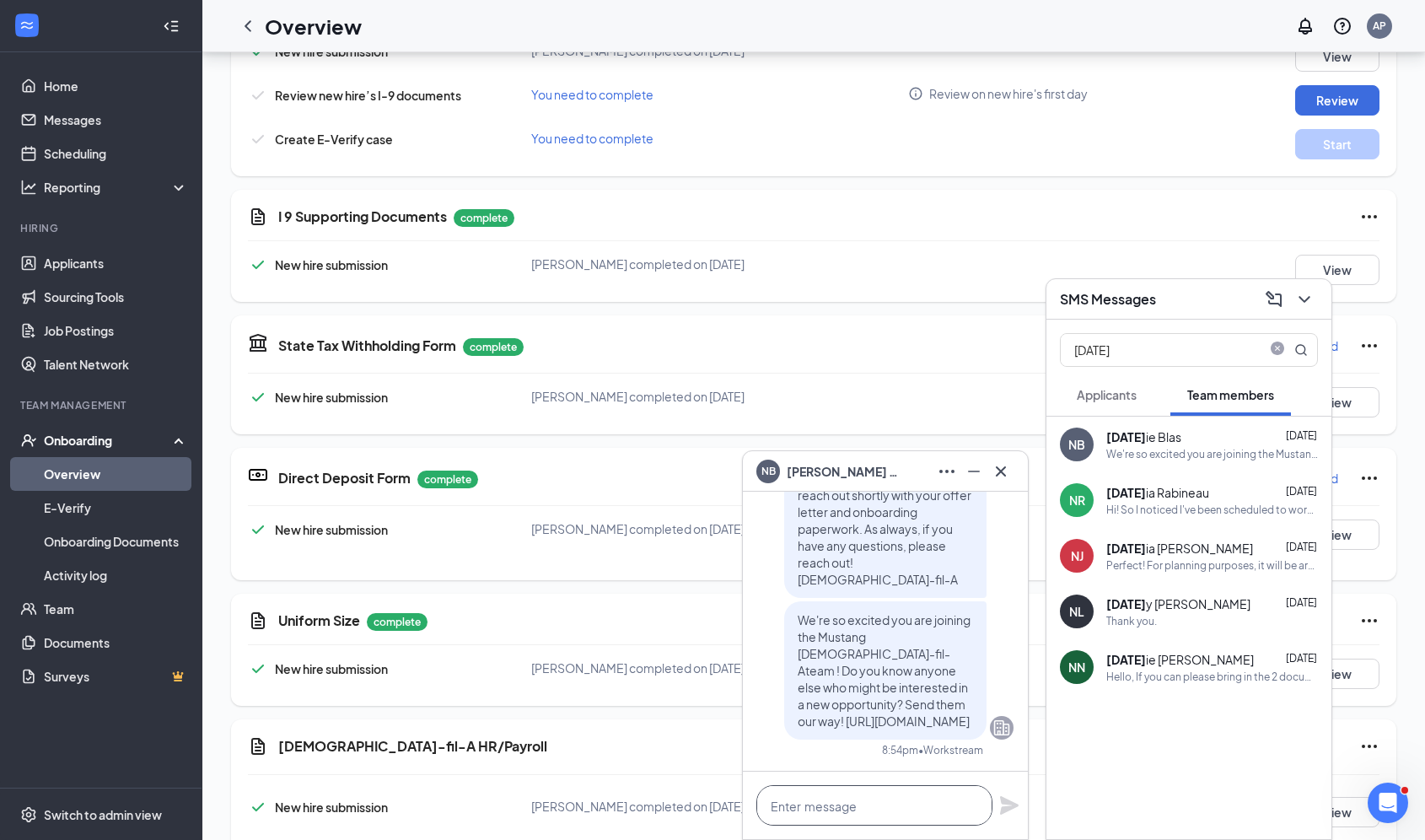
click at [862, 812] on textarea at bounding box center [874, 805] width 236 height 41
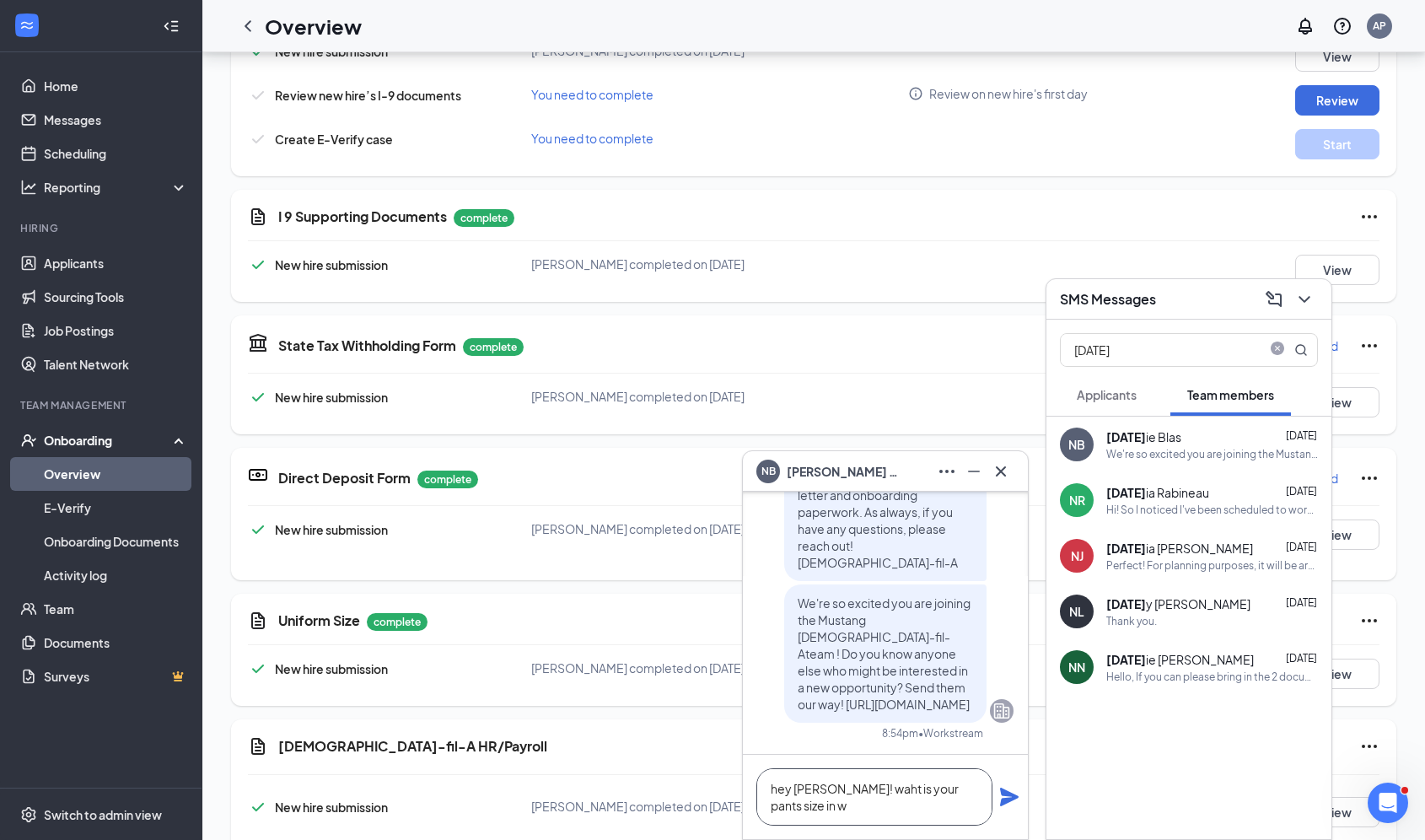
scroll to position [2, 0]
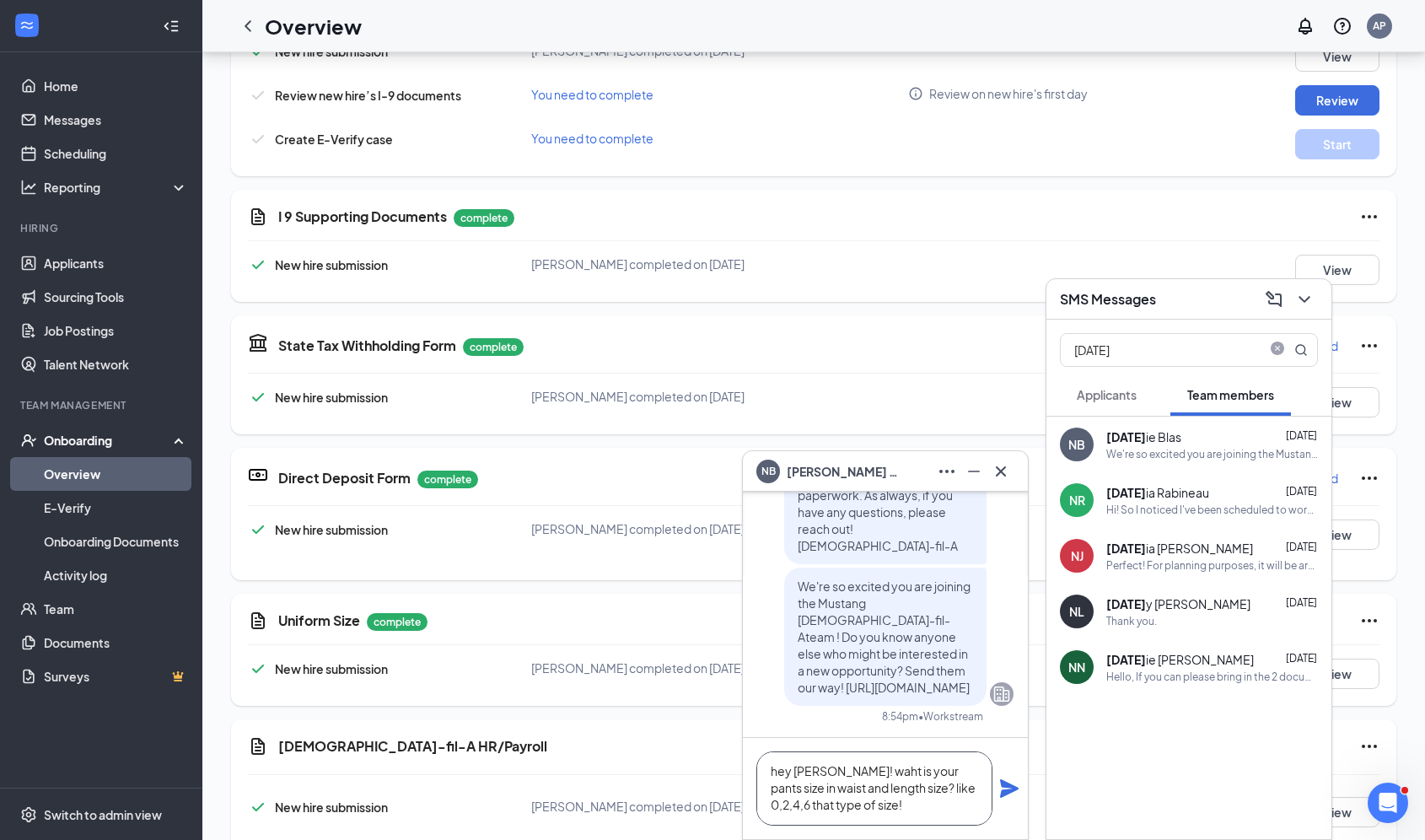
type textarea "hey [PERSON_NAME]! waht is your pants size in waist and length size? like 0,2,4…"
click at [999, 790] on icon "Plane" at bounding box center [1009, 788] width 20 height 20
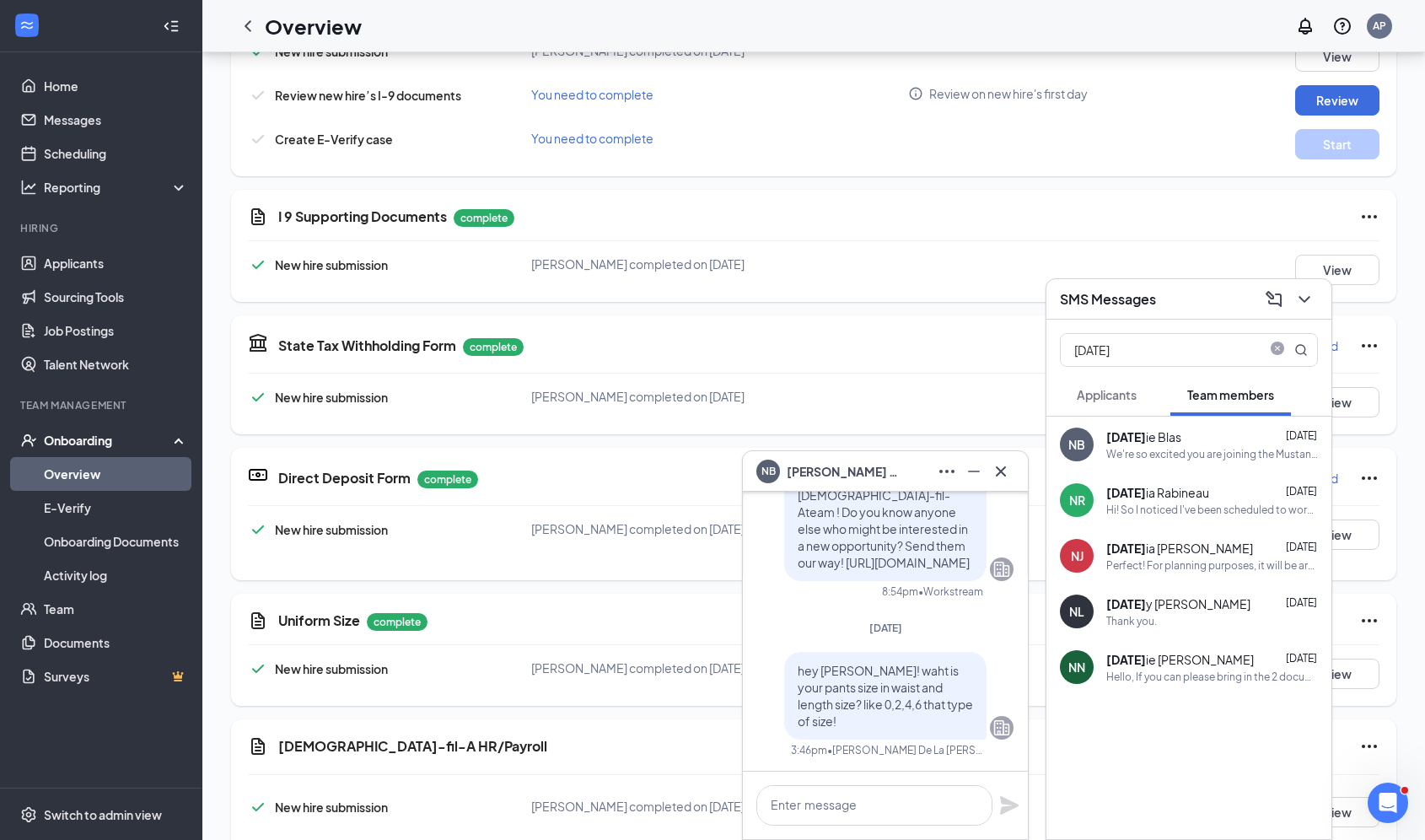
scroll to position [0, 0]
click at [1003, 469] on icon "Cross" at bounding box center [1000, 471] width 20 height 20
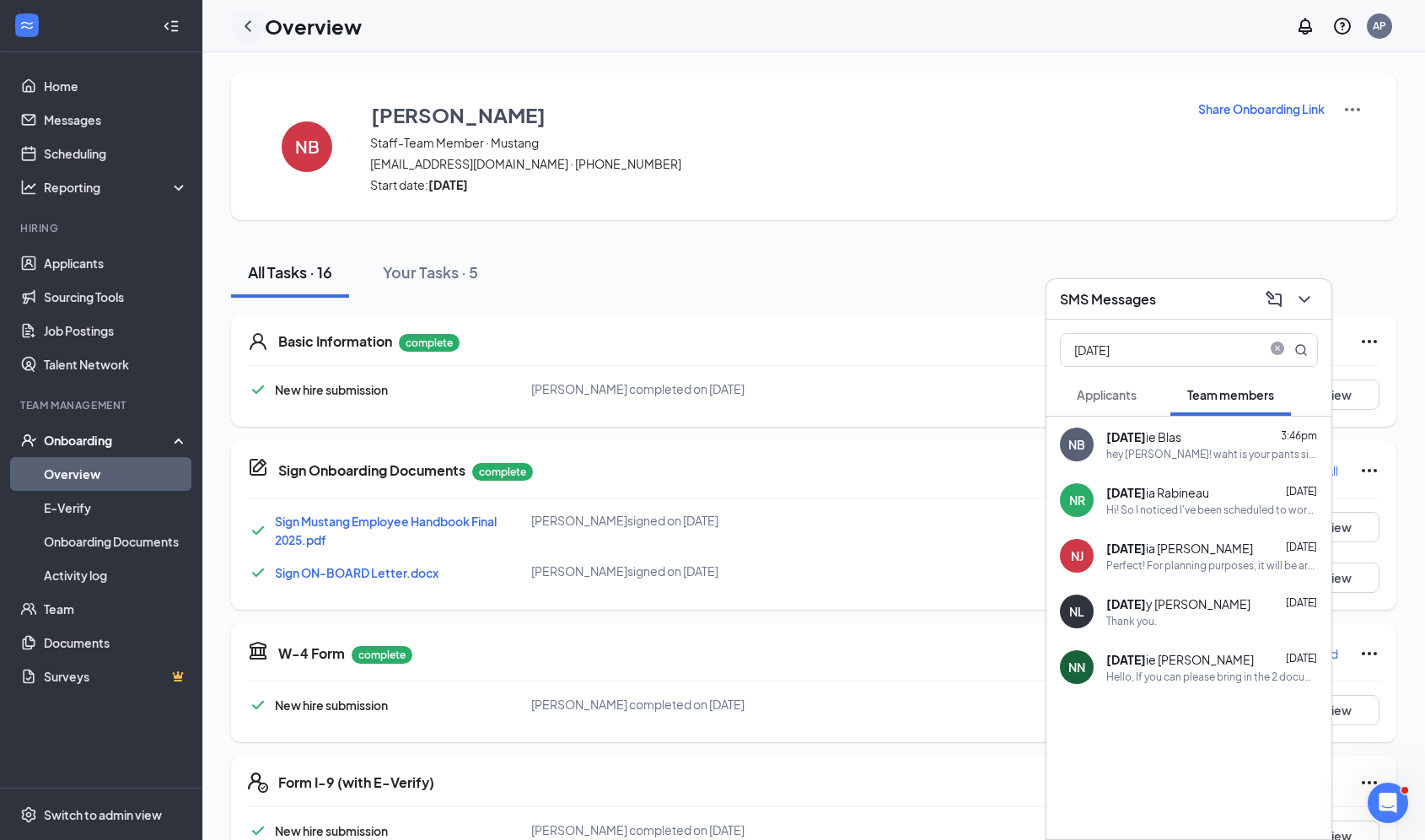
click at [253, 30] on icon "ChevronLeft" at bounding box center [248, 26] width 20 height 20
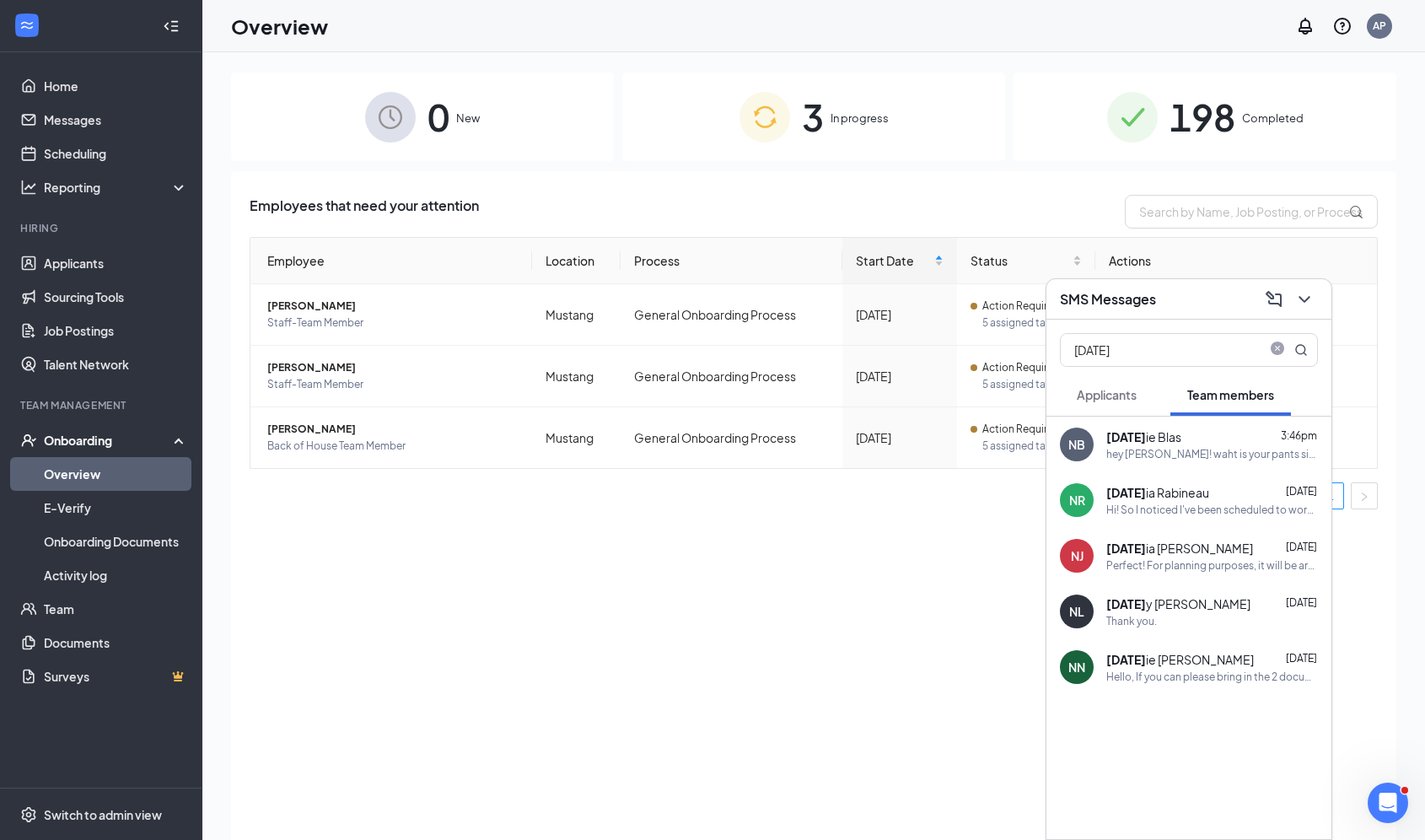
click at [1165, 116] on div "198 Completed" at bounding box center [1205, 117] width 383 height 89
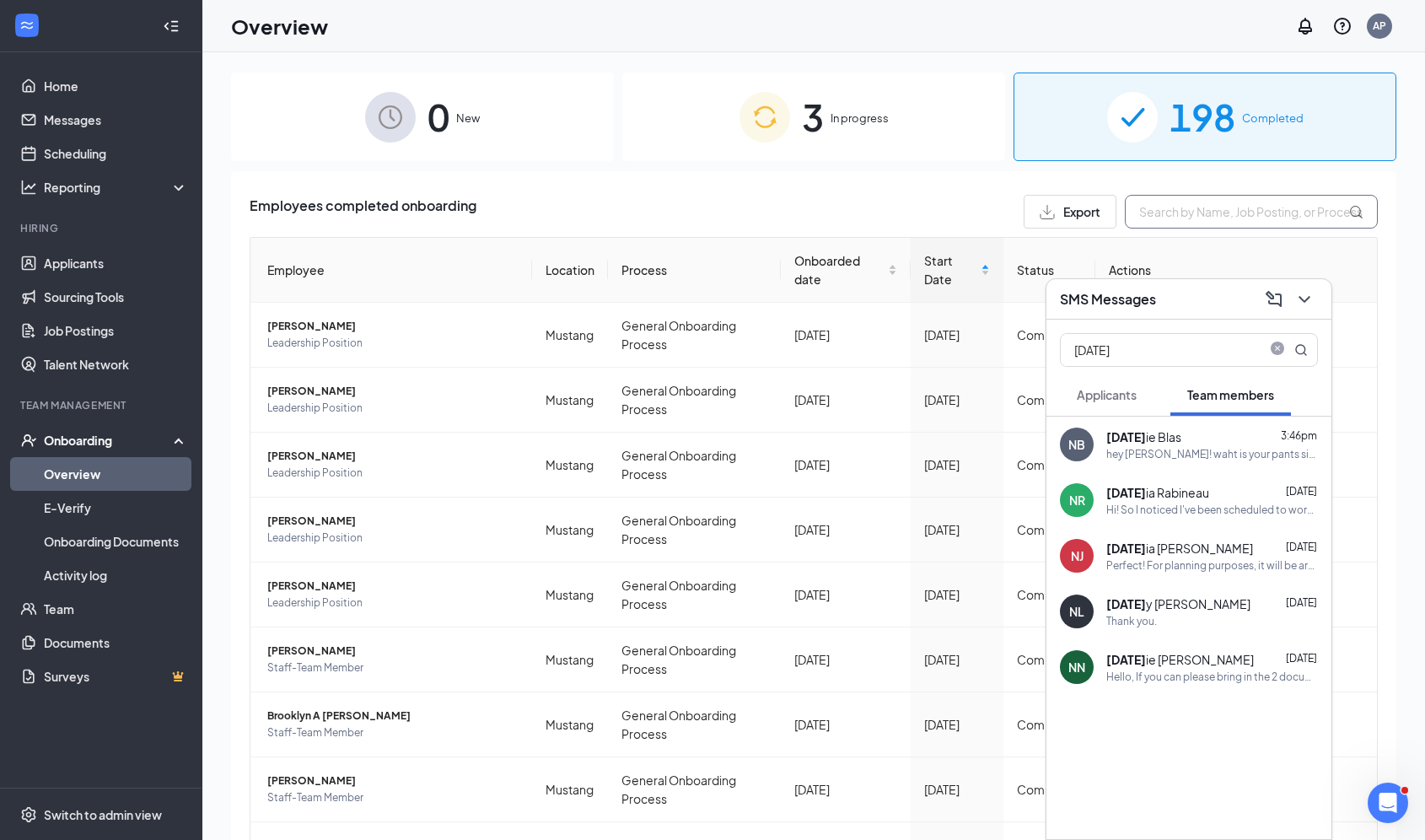
click at [1168, 212] on input "text" at bounding box center [1252, 211] width 253 height 34
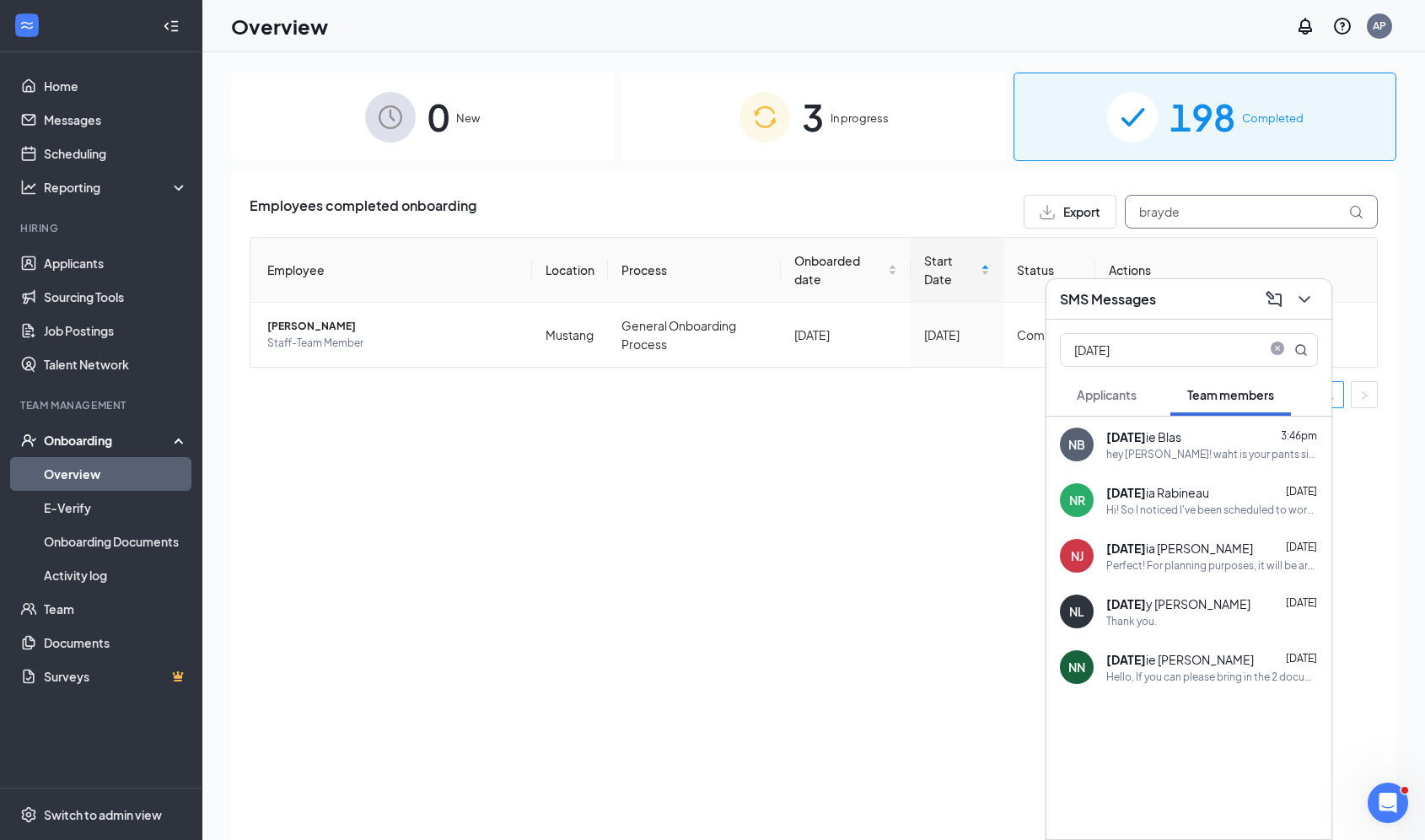
type input "brayde"
click at [1316, 302] on button at bounding box center [1304, 299] width 27 height 27
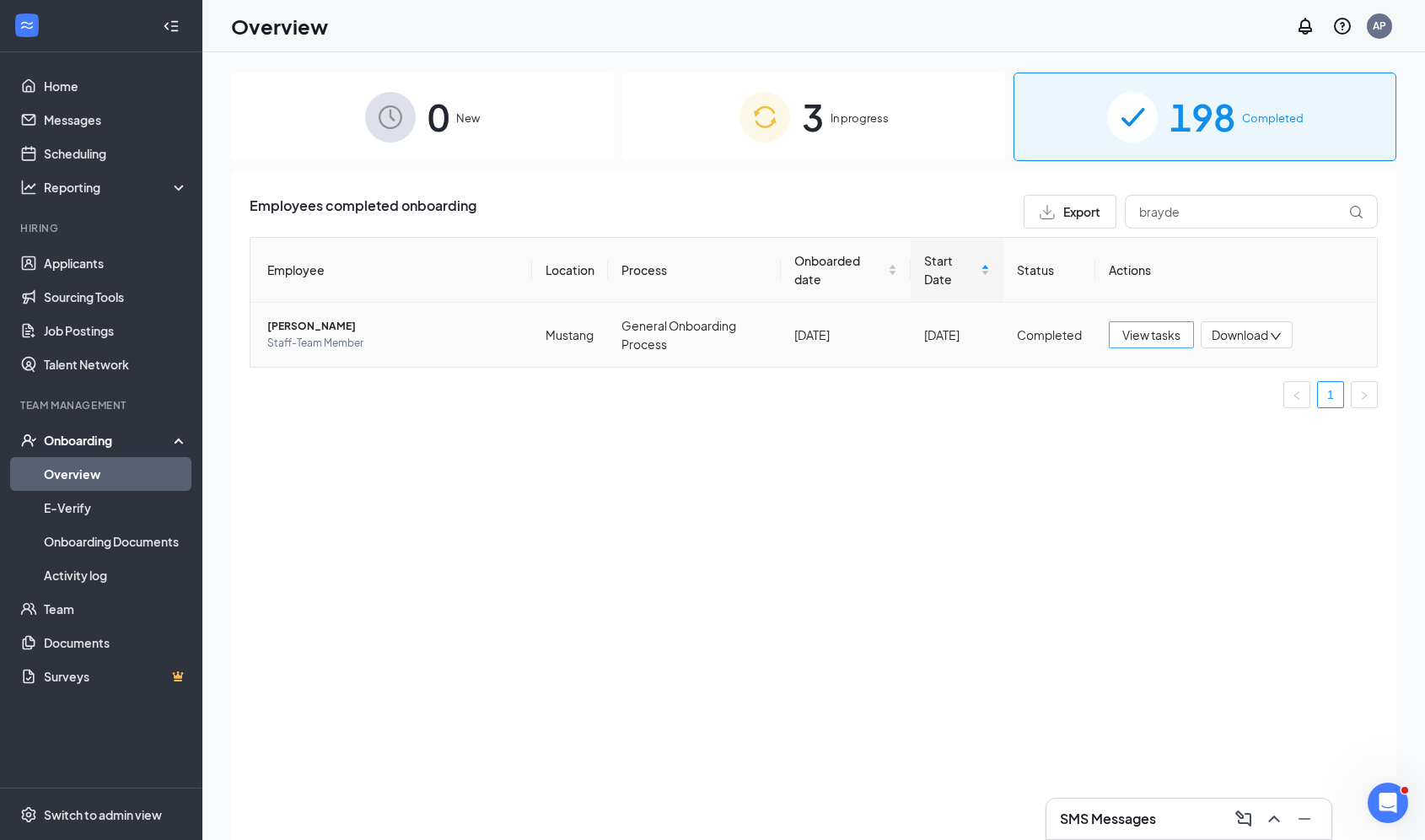
click at [1168, 334] on span "View tasks" at bounding box center [1151, 335] width 58 height 19
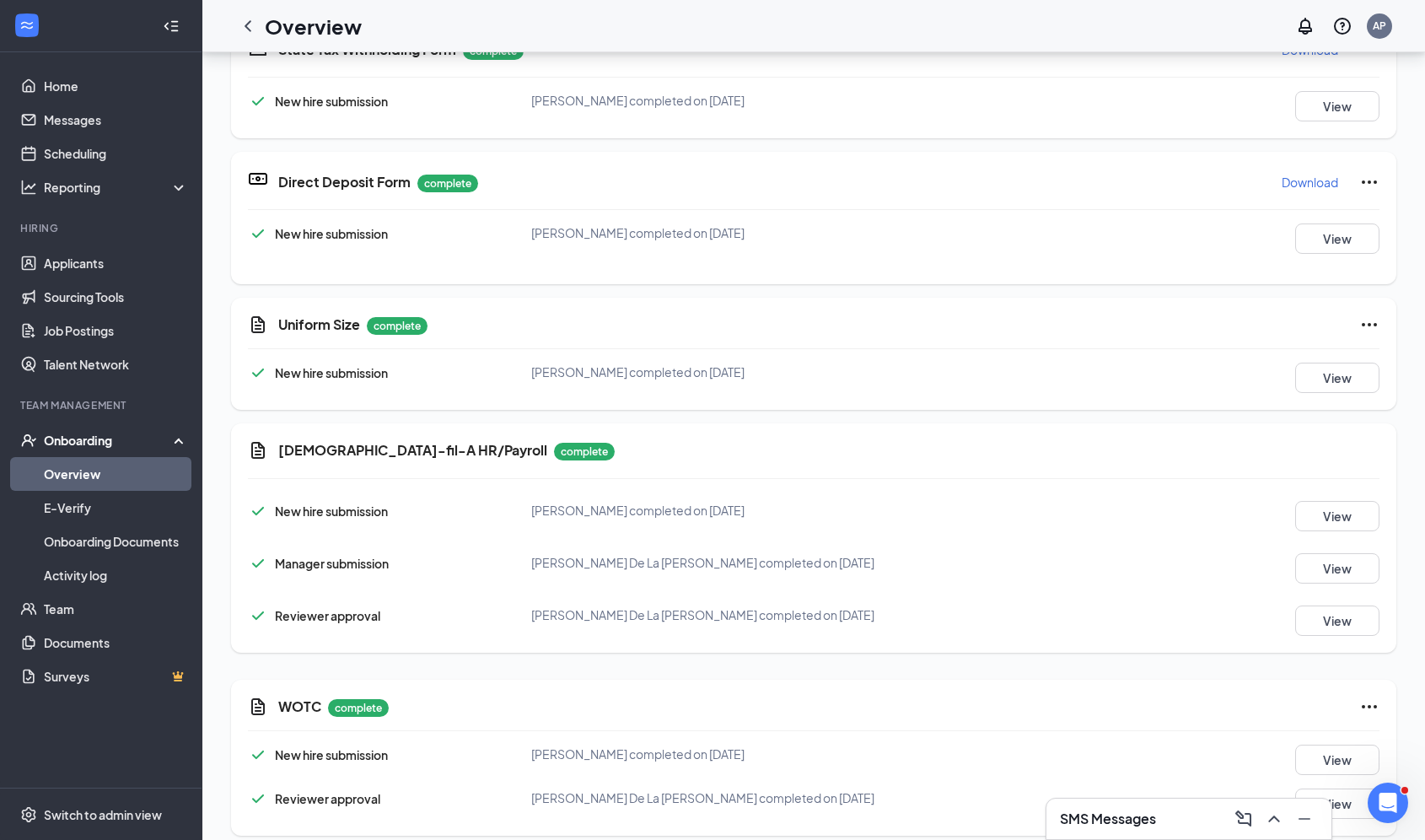
scroll to position [1184, 0]
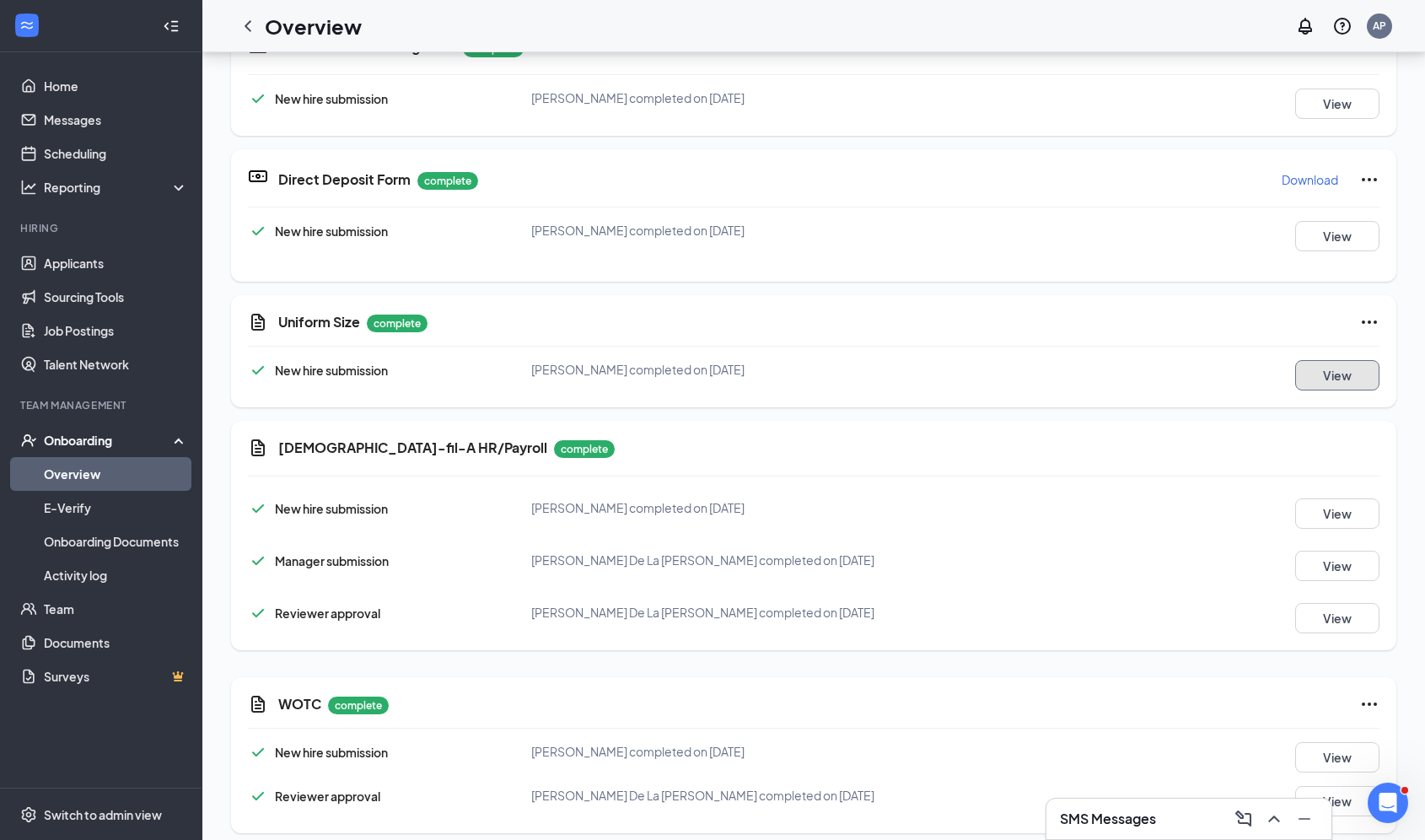
click at [1314, 372] on button "View" at bounding box center [1337, 375] width 85 height 30
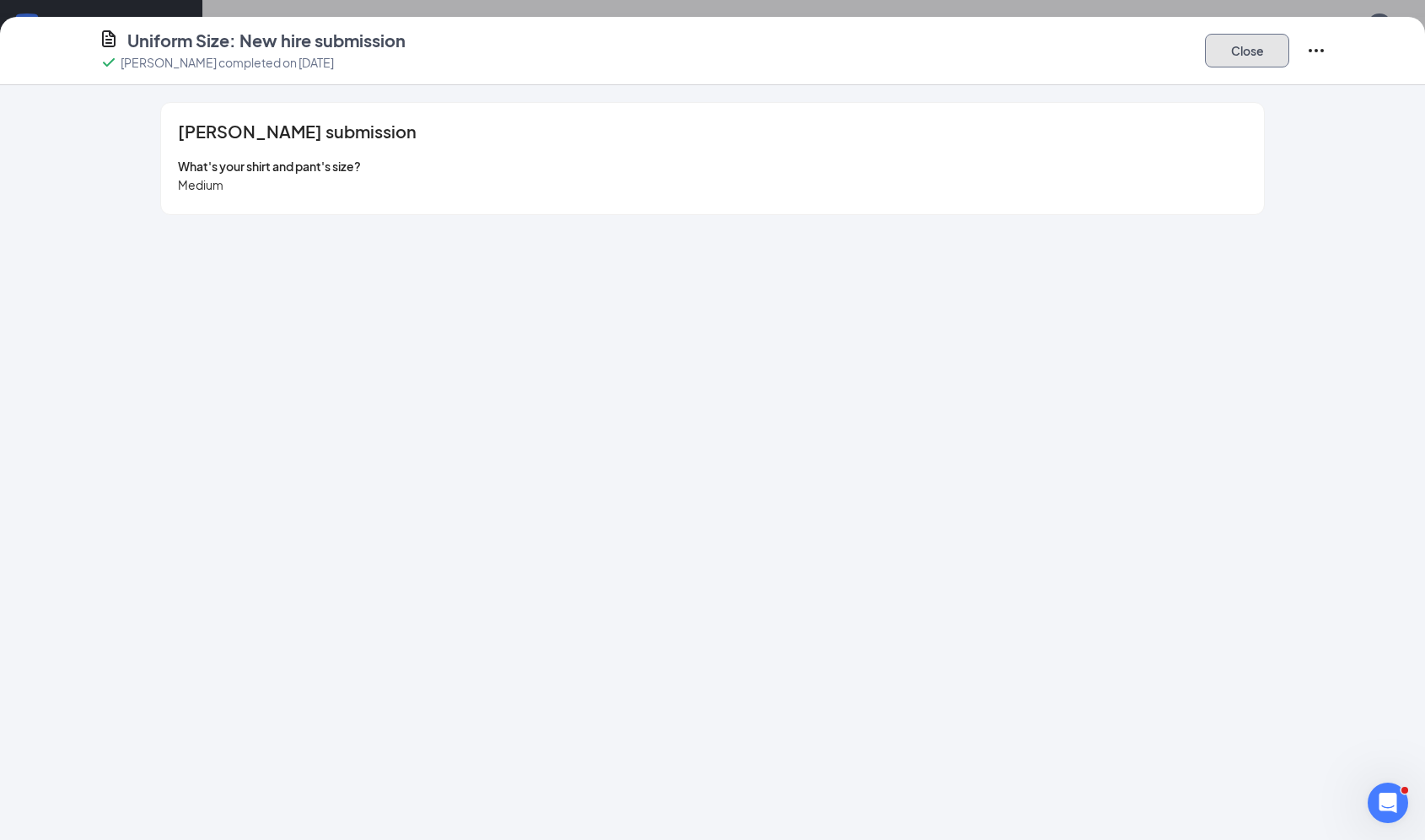
click at [1258, 56] on button "Close" at bounding box center [1247, 51] width 85 height 34
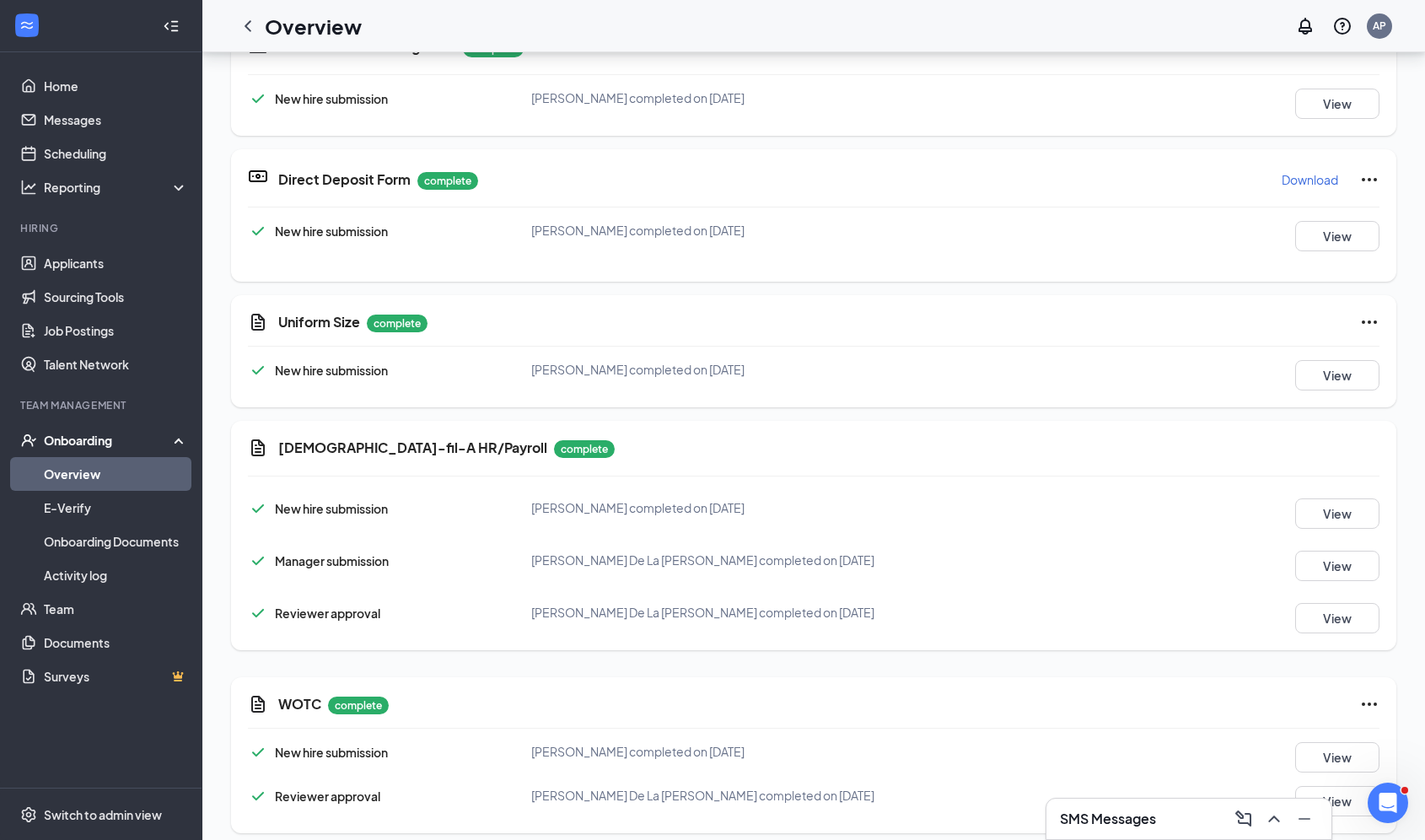
click at [1153, 815] on h3 "SMS Messages" at bounding box center [1108, 818] width 96 height 19
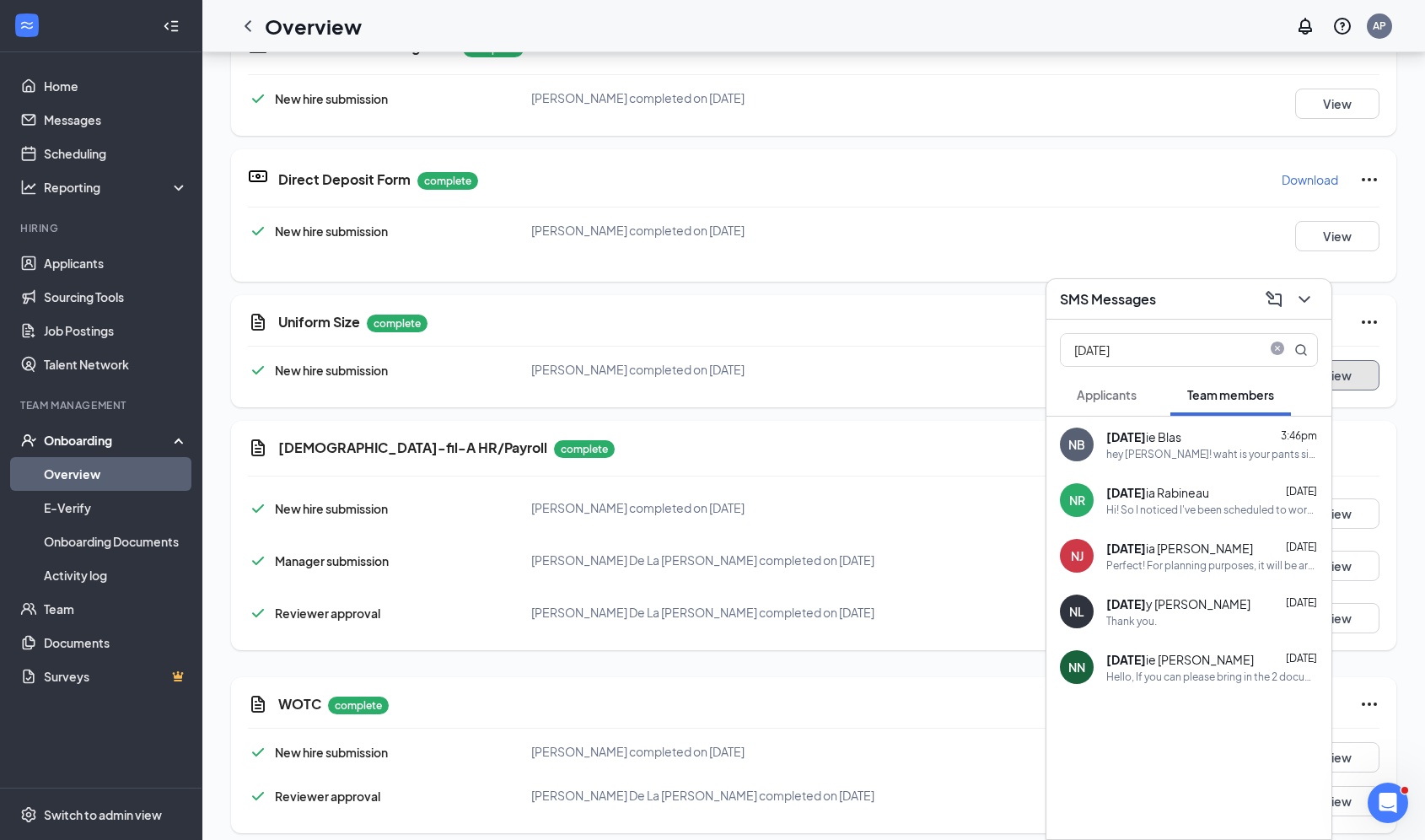
click at [1345, 374] on button "View" at bounding box center [1337, 375] width 85 height 30
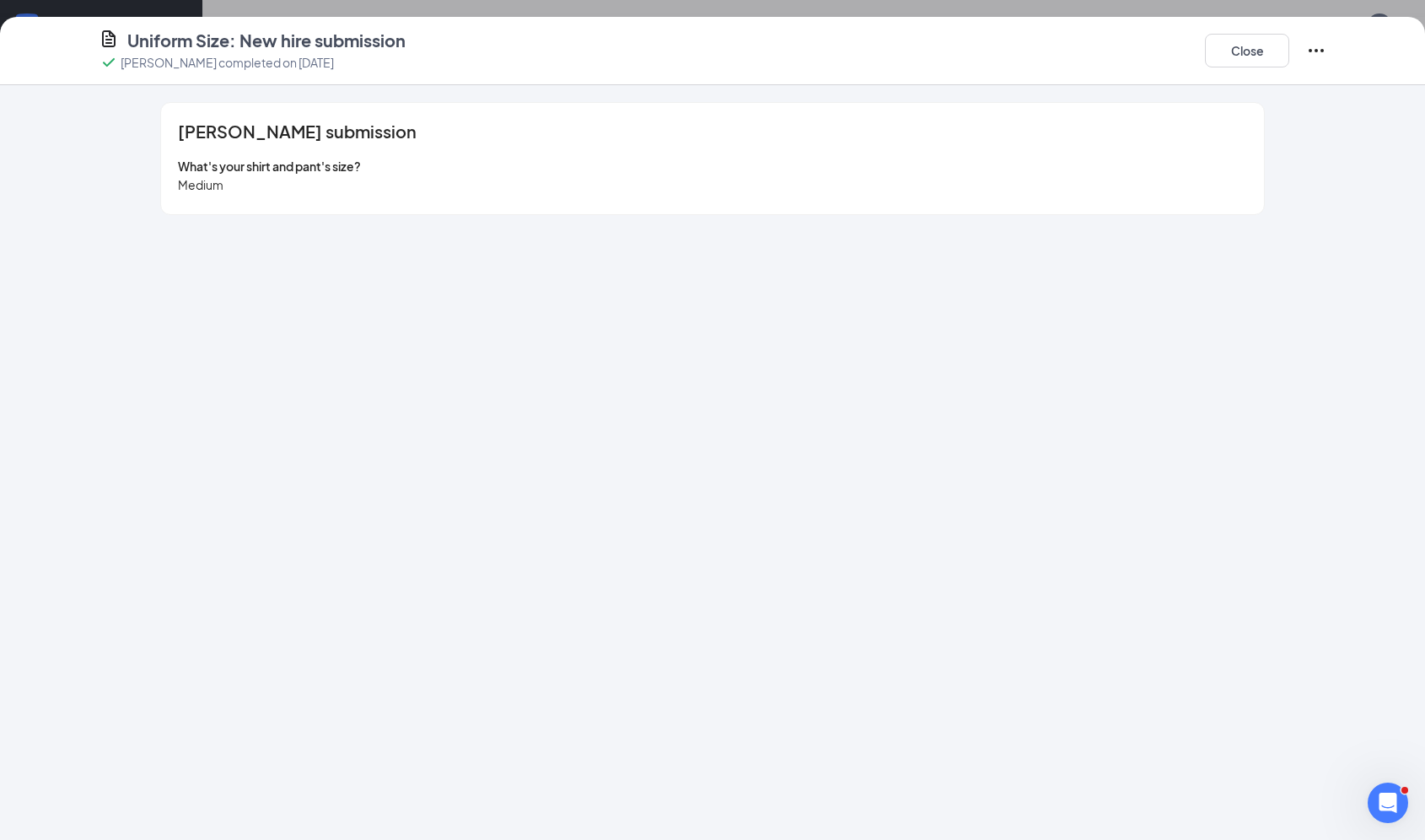
click at [1238, 72] on div "Close" at bounding box center [1266, 51] width 122 height 44
click at [1238, 63] on button "Close" at bounding box center [1247, 51] width 85 height 34
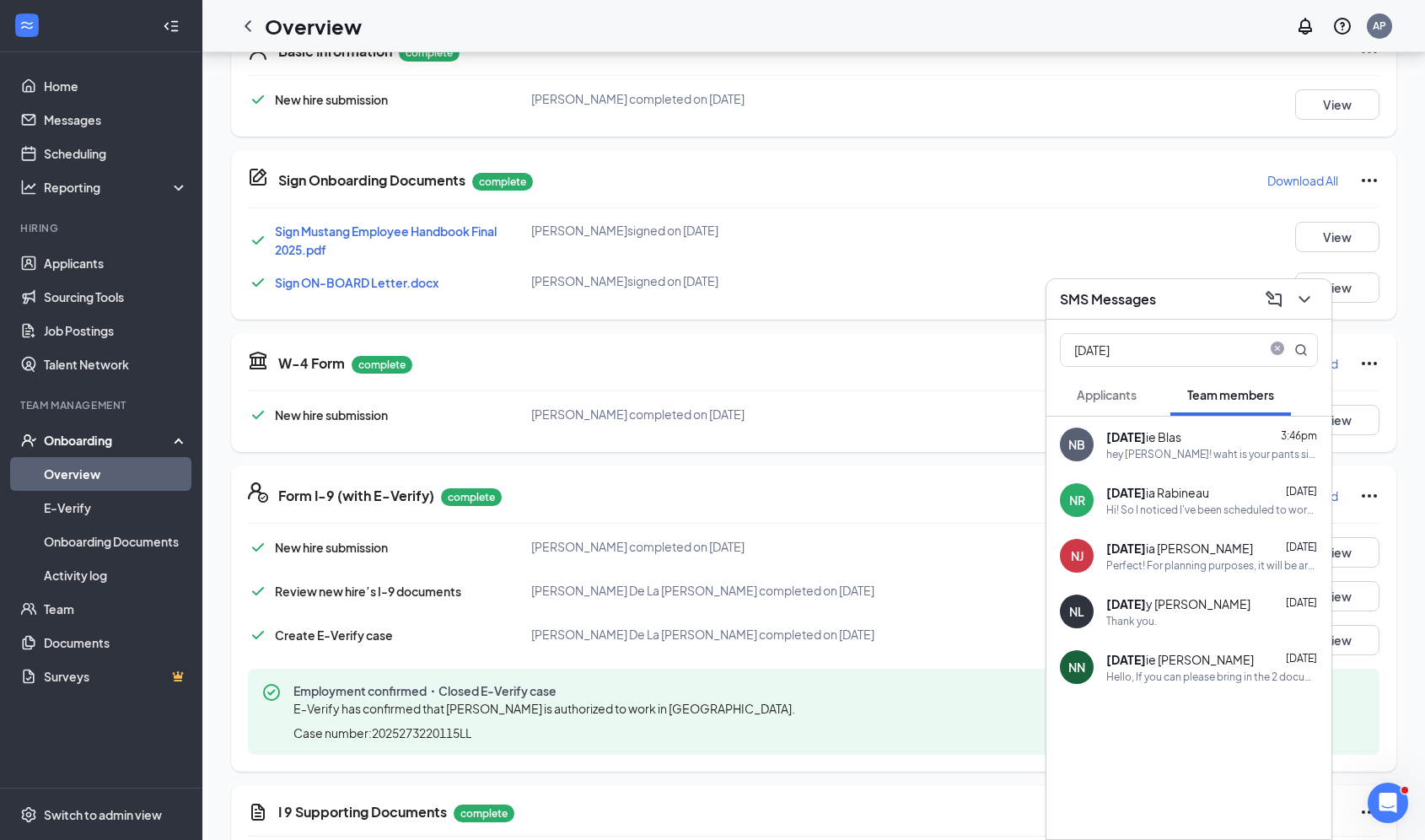
scroll to position [0, 0]
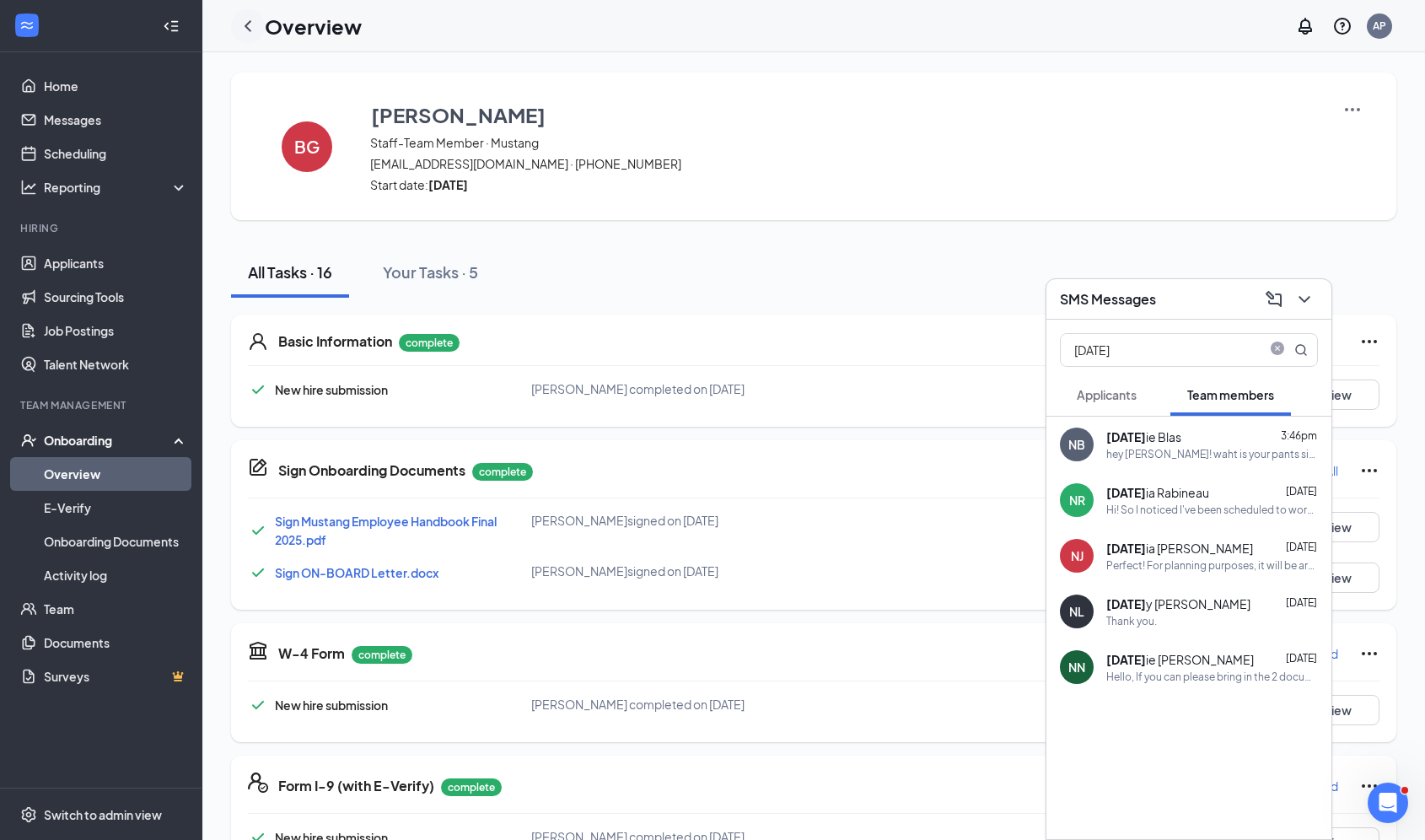
click at [253, 19] on icon "ChevronLeft" at bounding box center [248, 26] width 20 height 20
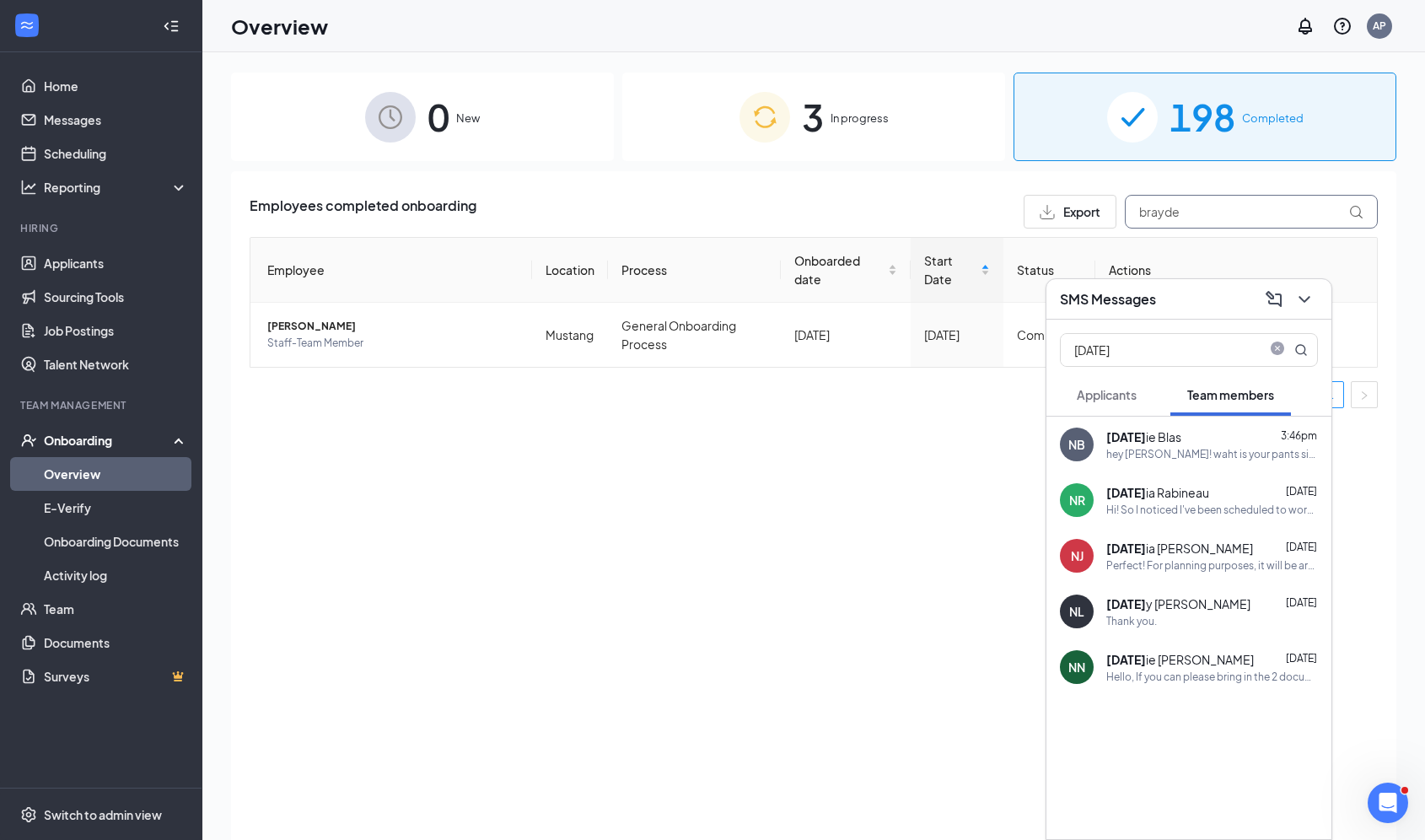
click at [1177, 206] on input "brayde" at bounding box center [1252, 211] width 253 height 34
type input "w"
type input "kaed"
click at [1305, 305] on icon "ChevronDown" at bounding box center [1304, 299] width 20 height 20
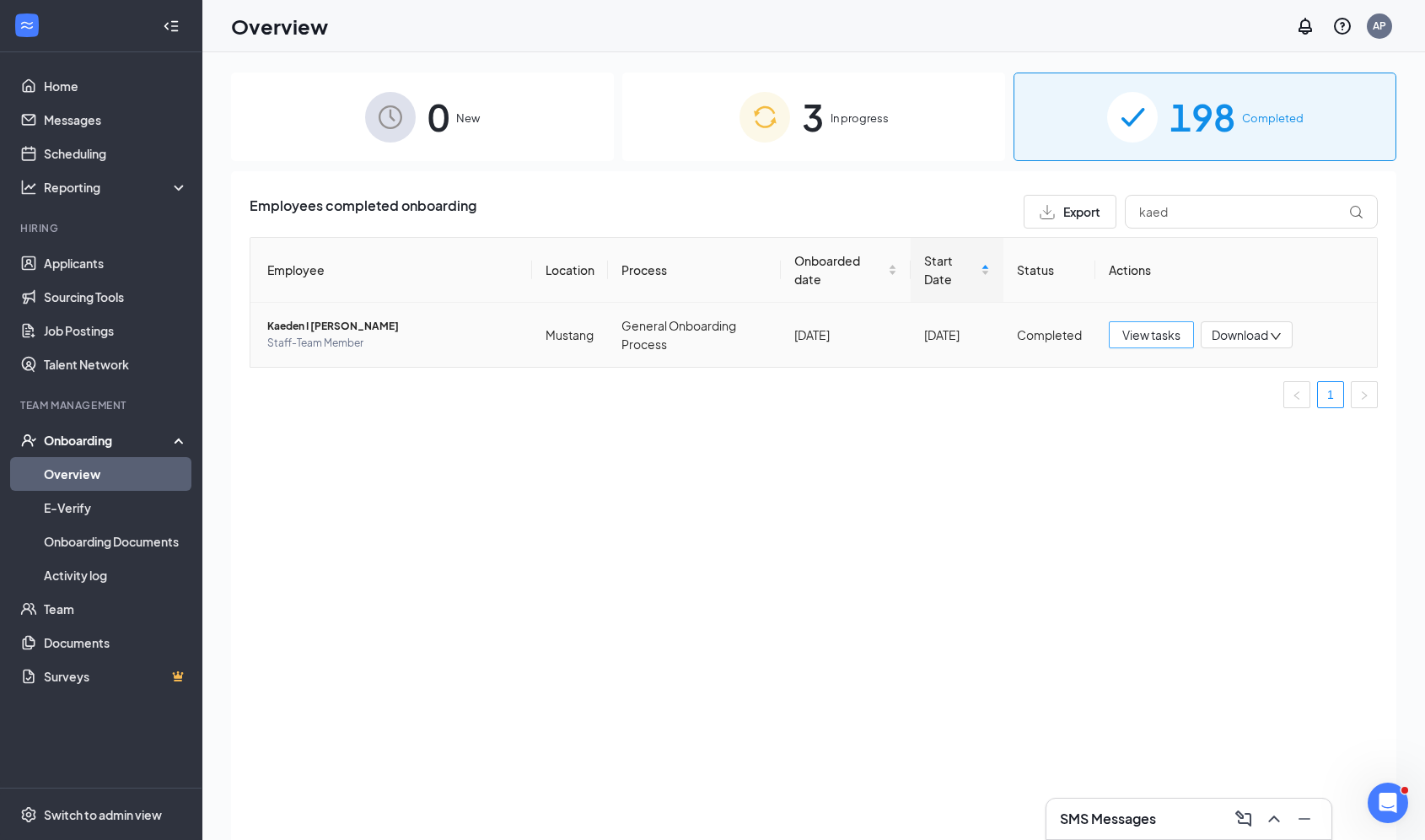
click at [1153, 338] on span "View tasks" at bounding box center [1151, 335] width 58 height 19
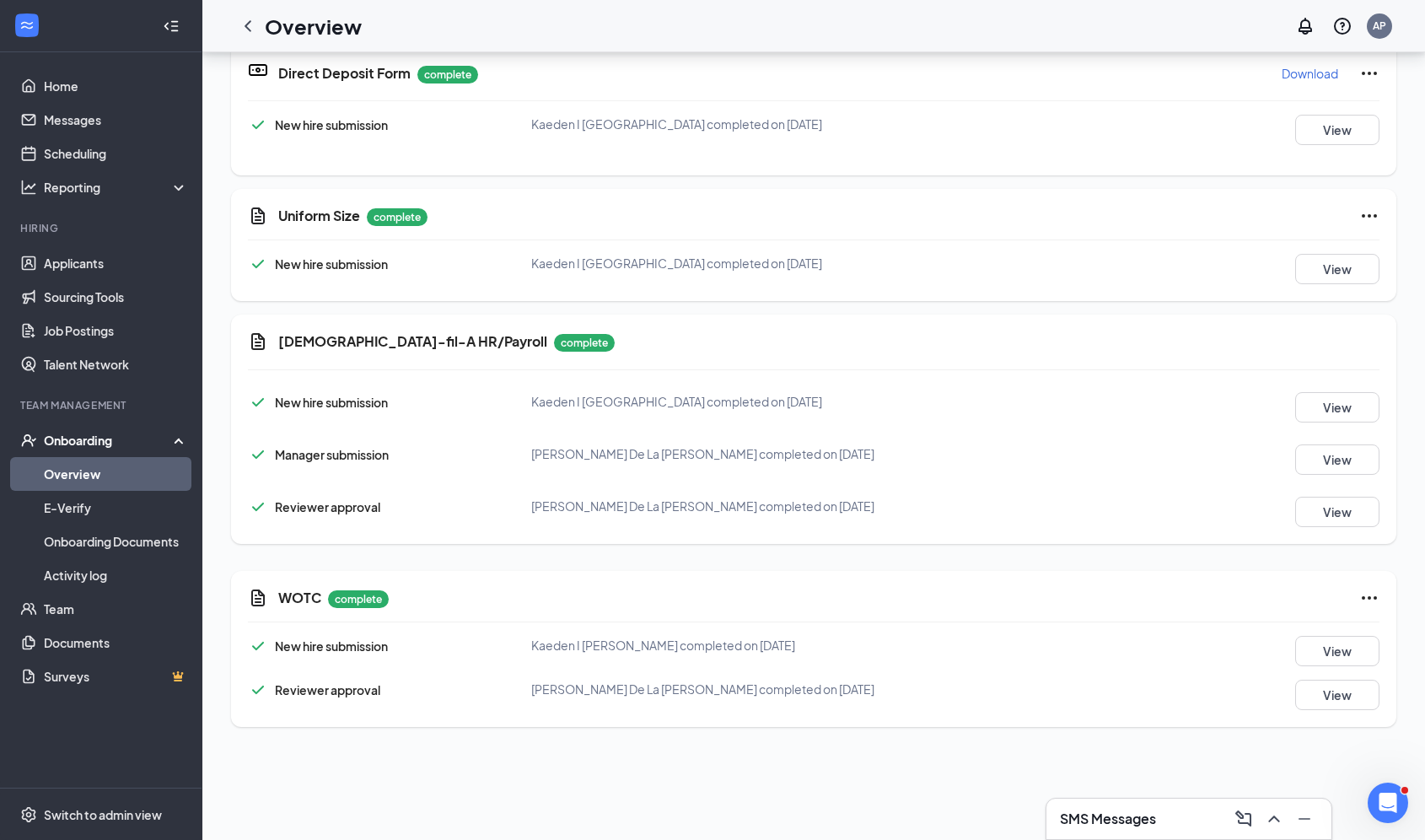
scroll to position [842, 0]
click at [1330, 261] on button "View" at bounding box center [1337, 267] width 85 height 30
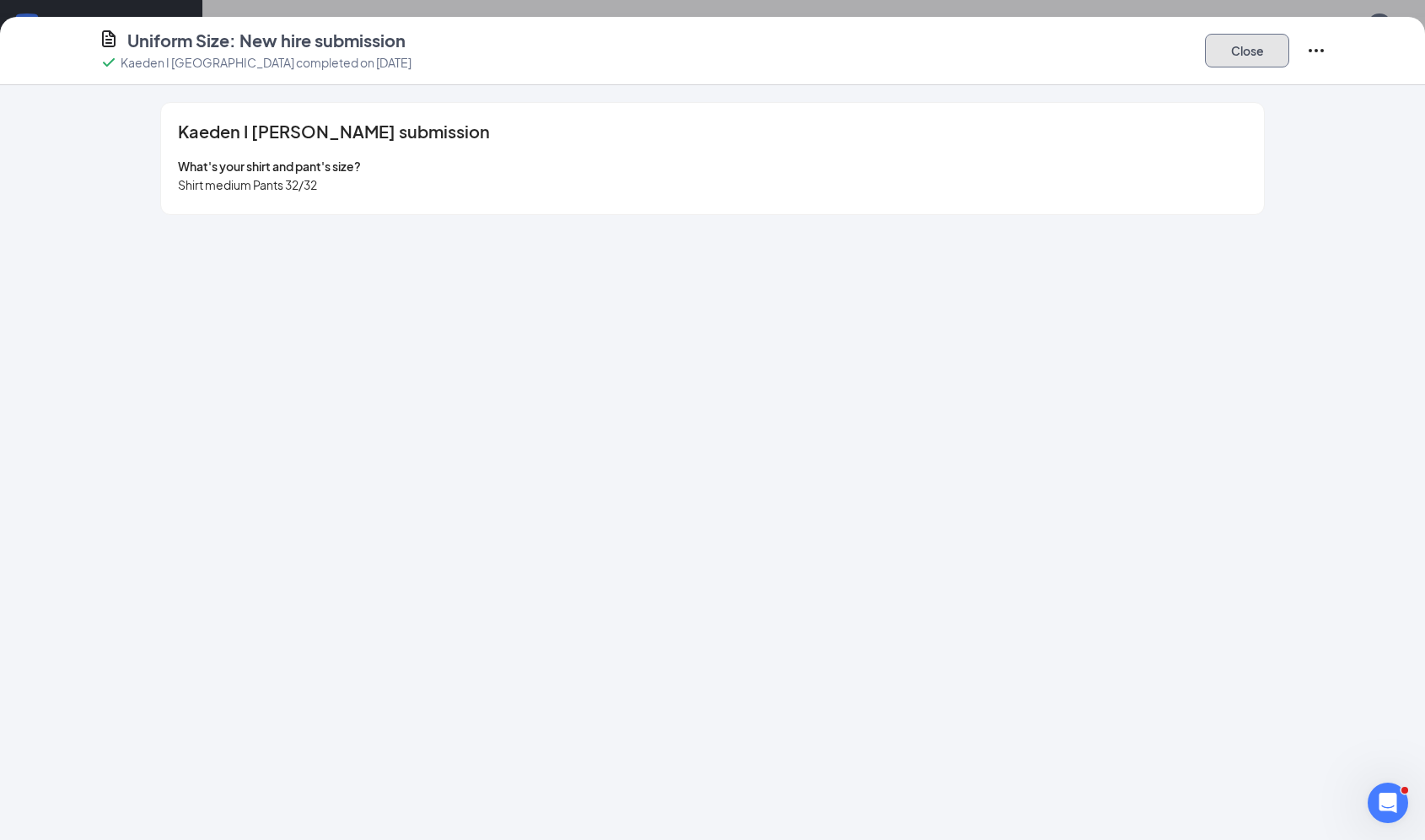
click at [1259, 43] on button "Close" at bounding box center [1247, 51] width 85 height 34
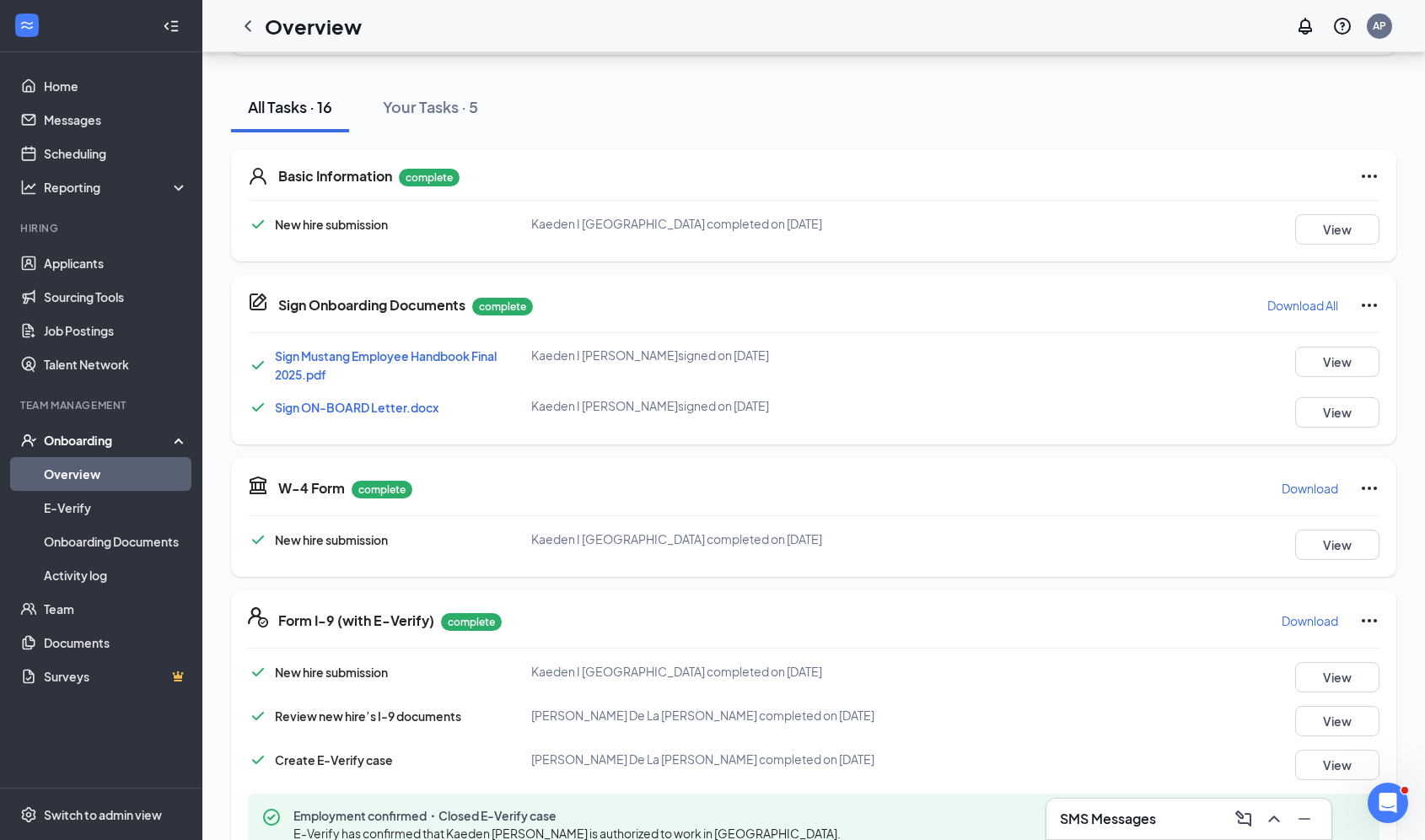
scroll to position [0, 0]
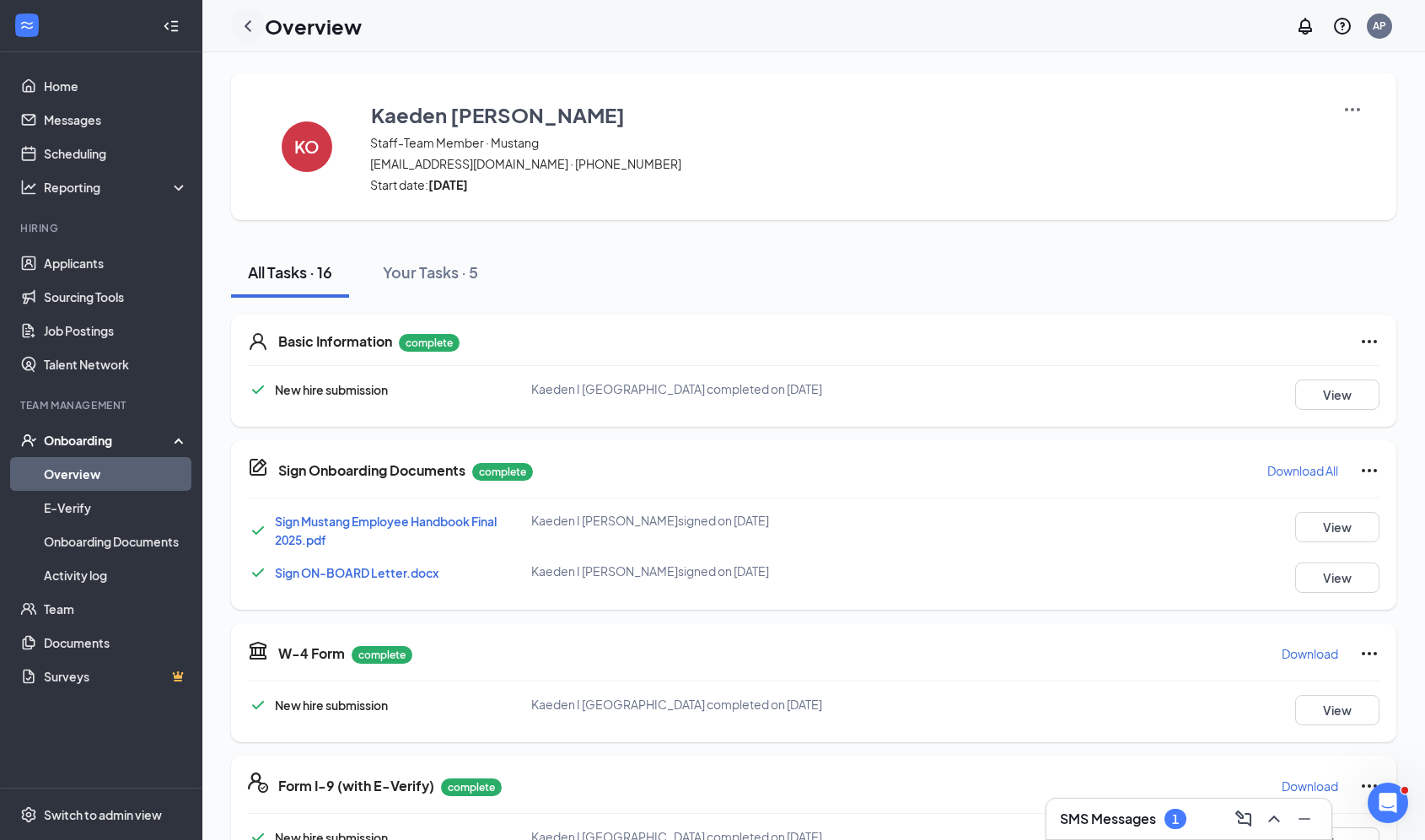
click at [245, 36] on div at bounding box center [248, 26] width 34 height 34
click at [250, 26] on icon "ChevronLeft" at bounding box center [248, 26] width 20 height 20
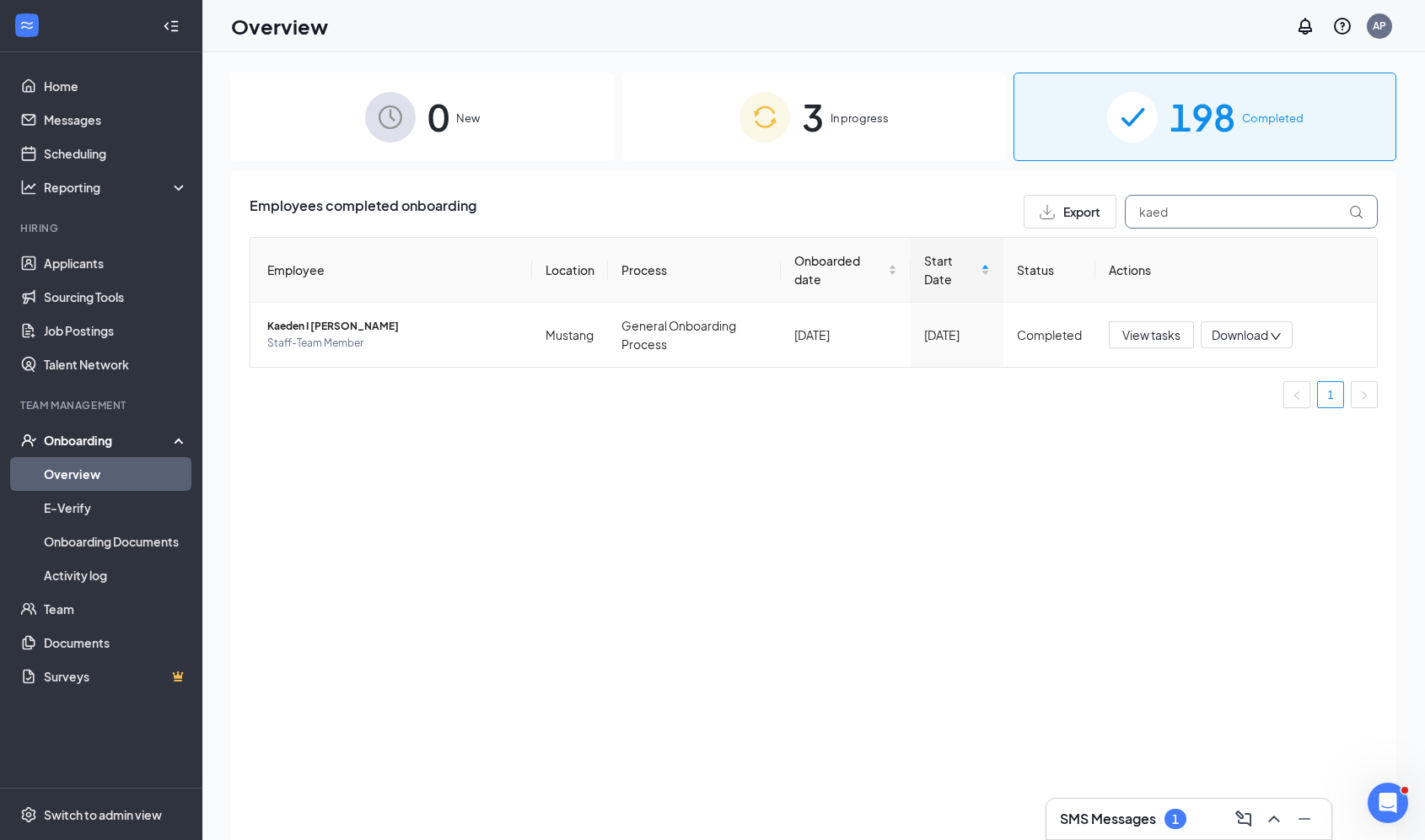
drag, startPoint x: 1183, startPoint y: 213, endPoint x: 963, endPoint y: 205, distance: 220.1
click at [963, 205] on div "Employees completed onboarding Export kaed" at bounding box center [814, 211] width 1128 height 34
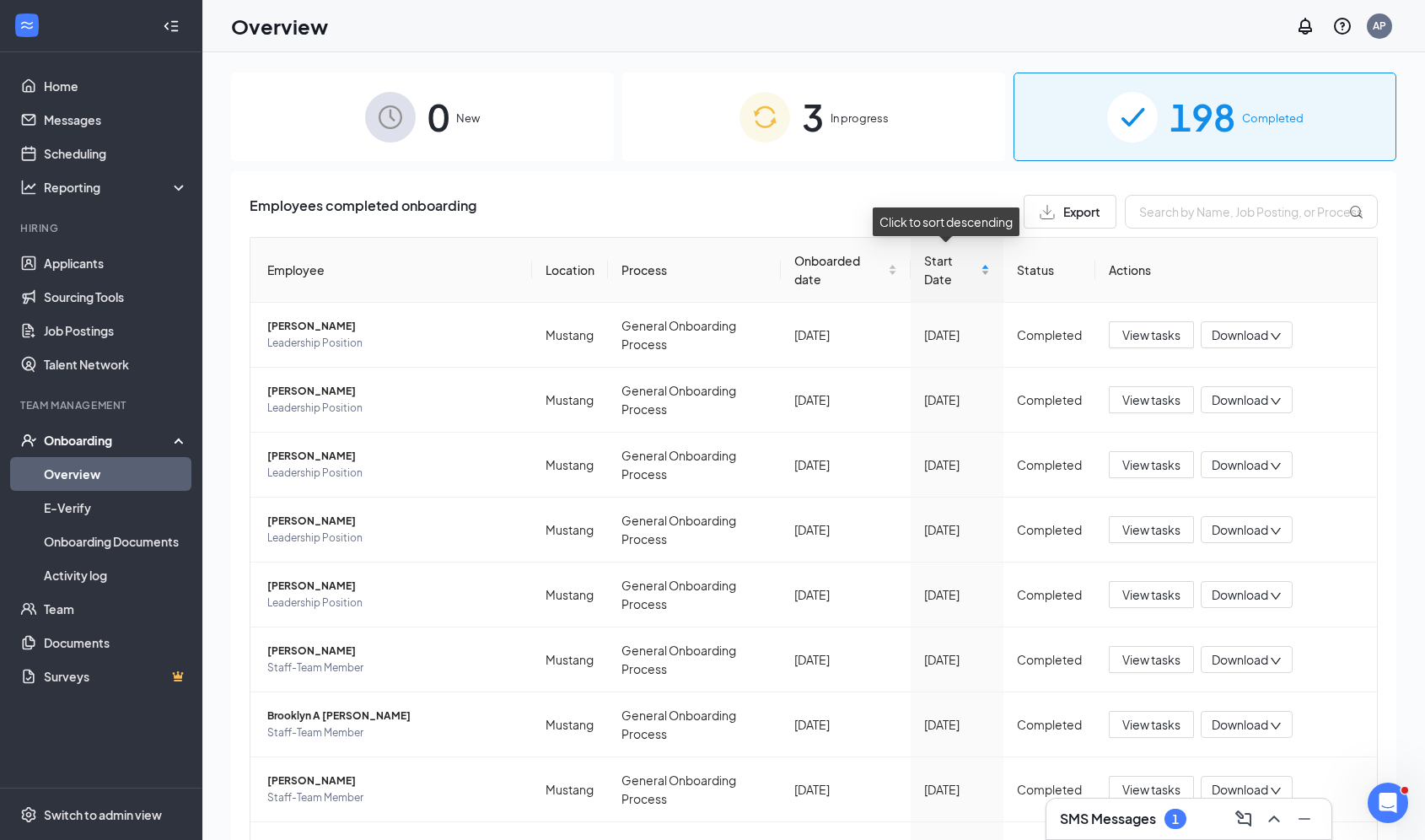
click at [925, 287] on span "Start Date" at bounding box center [951, 269] width 53 height 37
click at [787, 149] on div "3 In progress" at bounding box center [814, 117] width 383 height 89
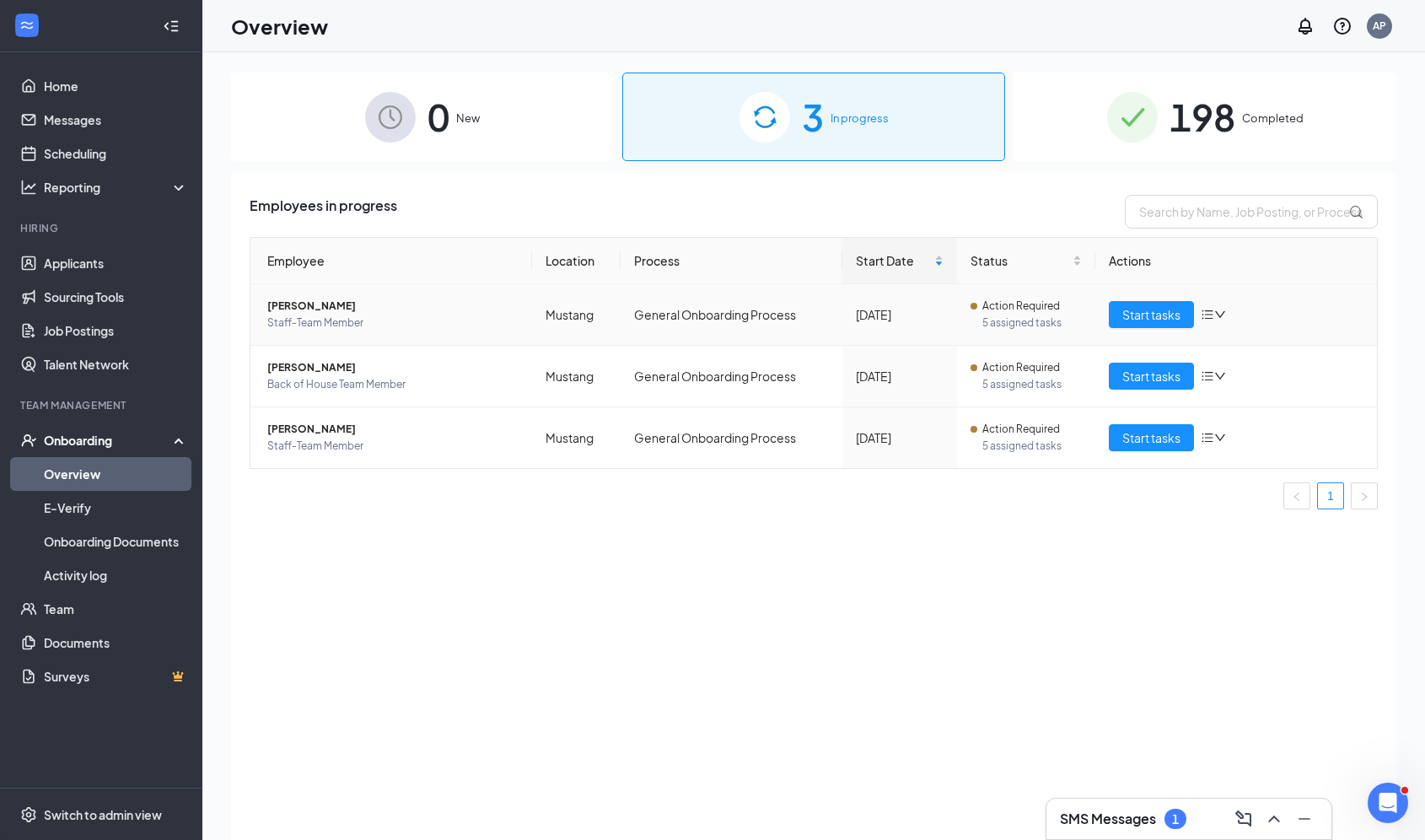
click at [1001, 308] on span "Action Required" at bounding box center [1021, 306] width 78 height 17
click at [1144, 301] on button "Start tasks" at bounding box center [1151, 314] width 85 height 27
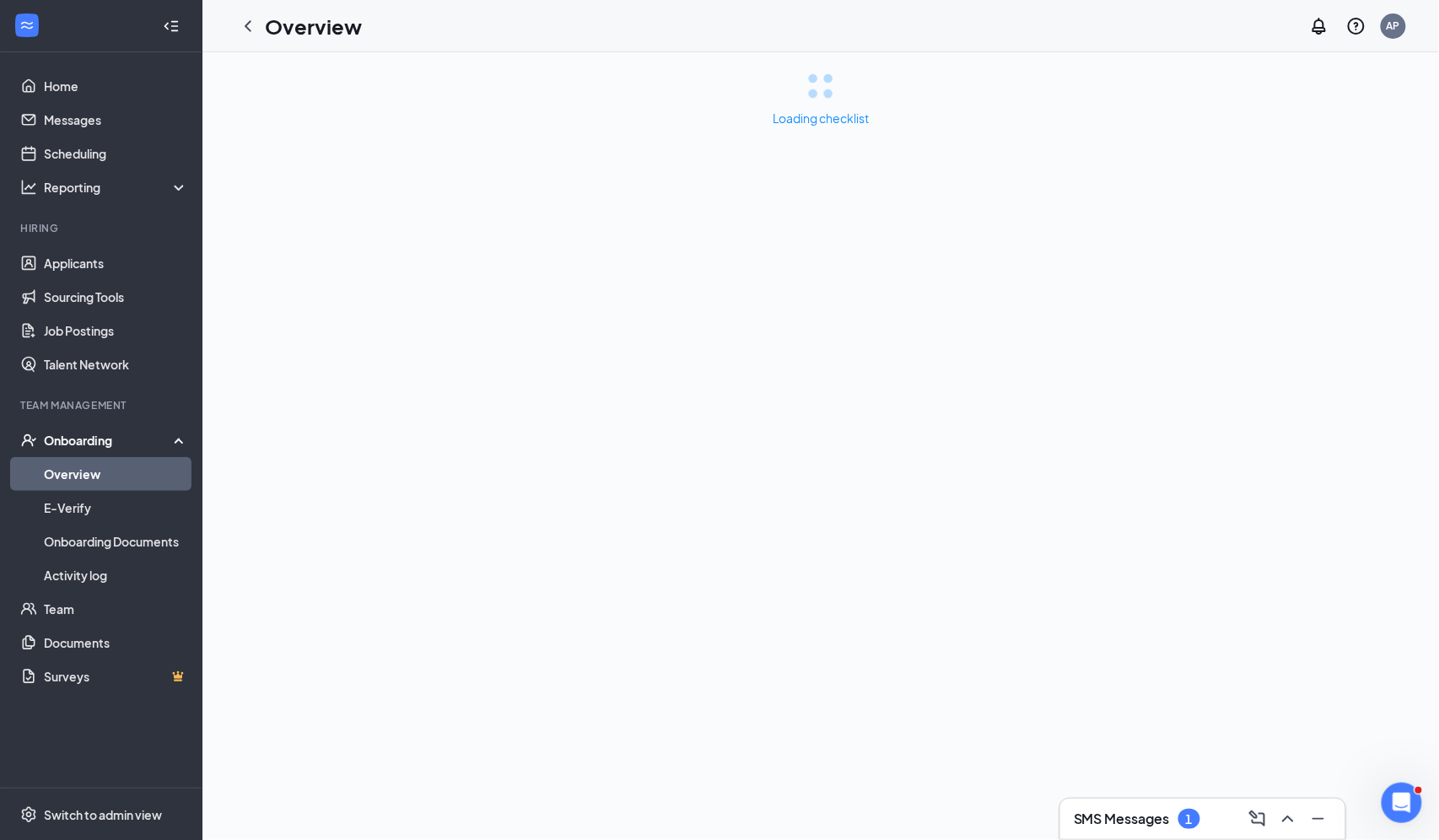
click at [1128, 822] on h3 "SMS Messages" at bounding box center [1121, 818] width 96 height 19
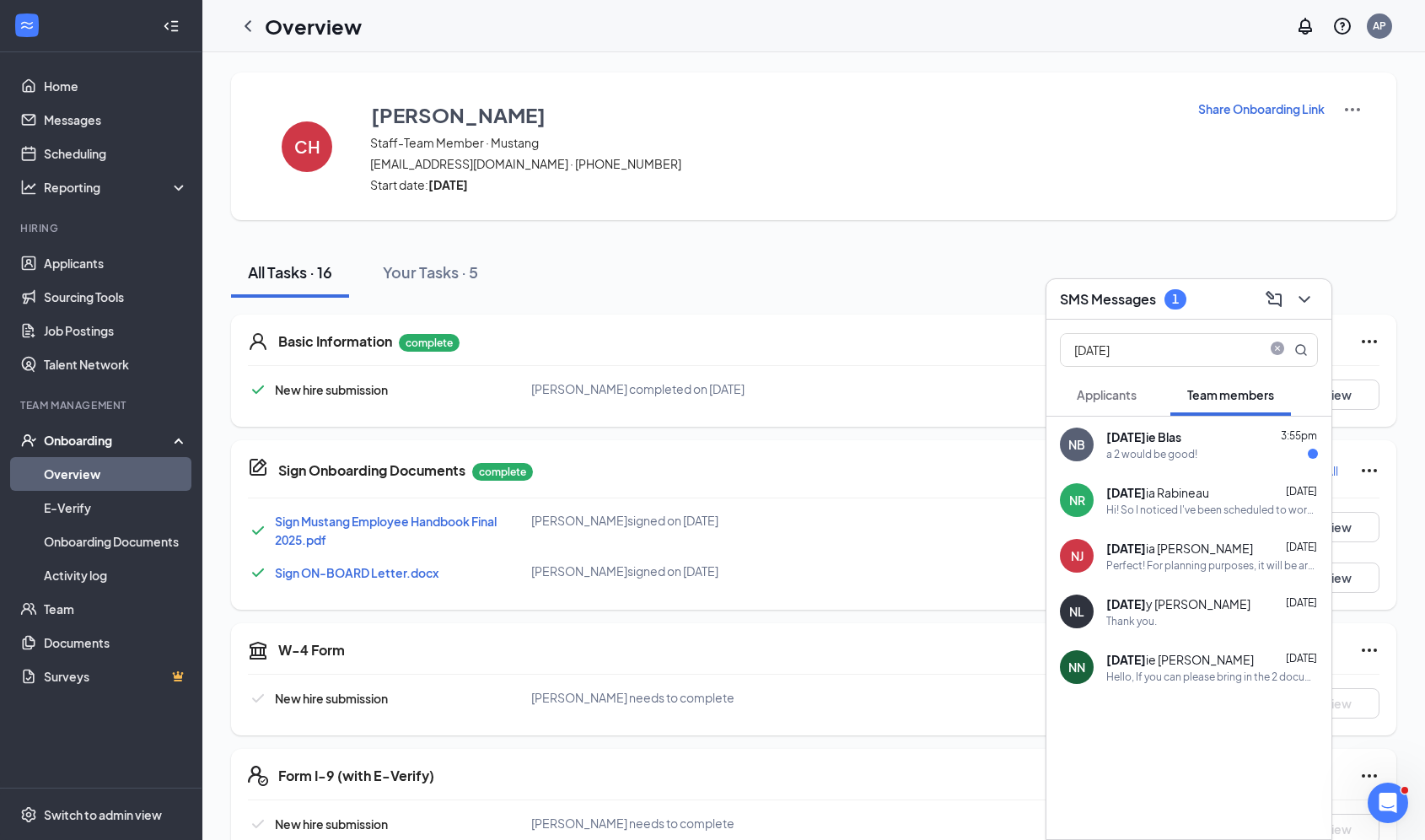
click at [1181, 459] on div "a 2 would be good!" at bounding box center [1151, 454] width 91 height 14
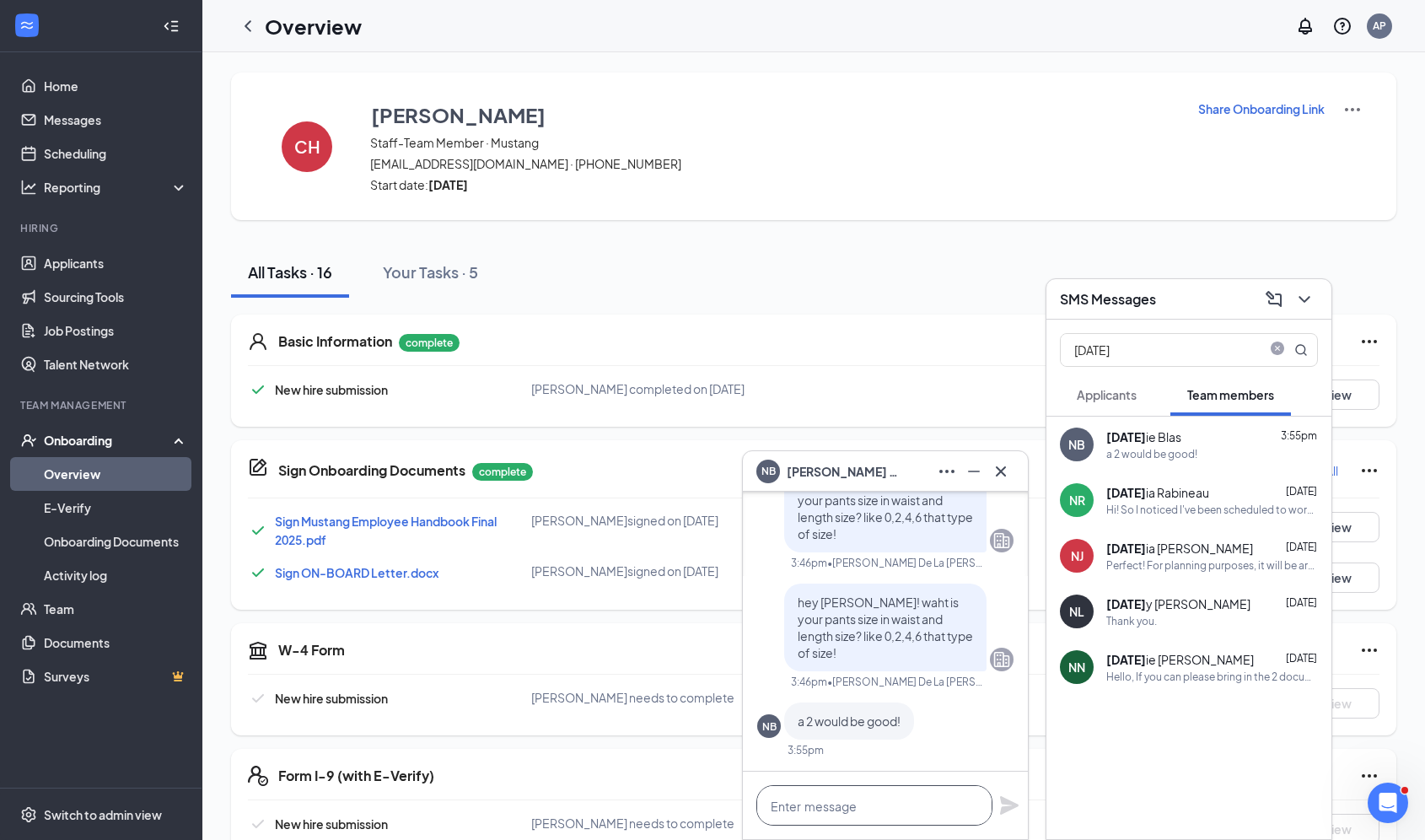
click at [862, 806] on textarea at bounding box center [874, 805] width 236 height 41
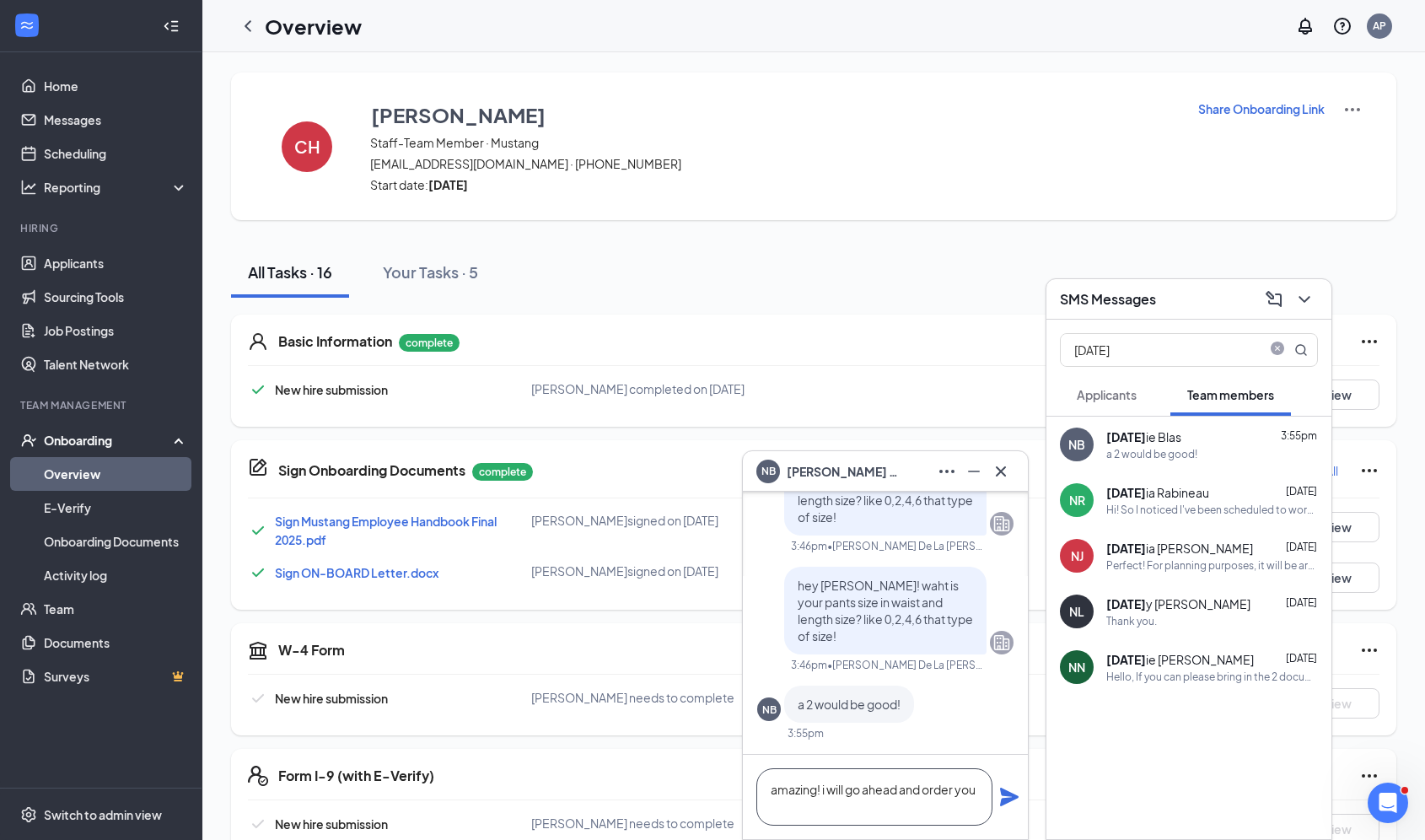
scroll to position [2, 0]
drag, startPoint x: 862, startPoint y: 806, endPoint x: 913, endPoint y: 804, distance: 51.0
click at [913, 804] on textarea "amazing! i will go ahead and order your uniform!" at bounding box center [874, 797] width 236 height 58
type textarea "amazing! i will go ahead and order your uniform!"
click at [1009, 804] on icon "Plane" at bounding box center [1009, 797] width 20 height 20
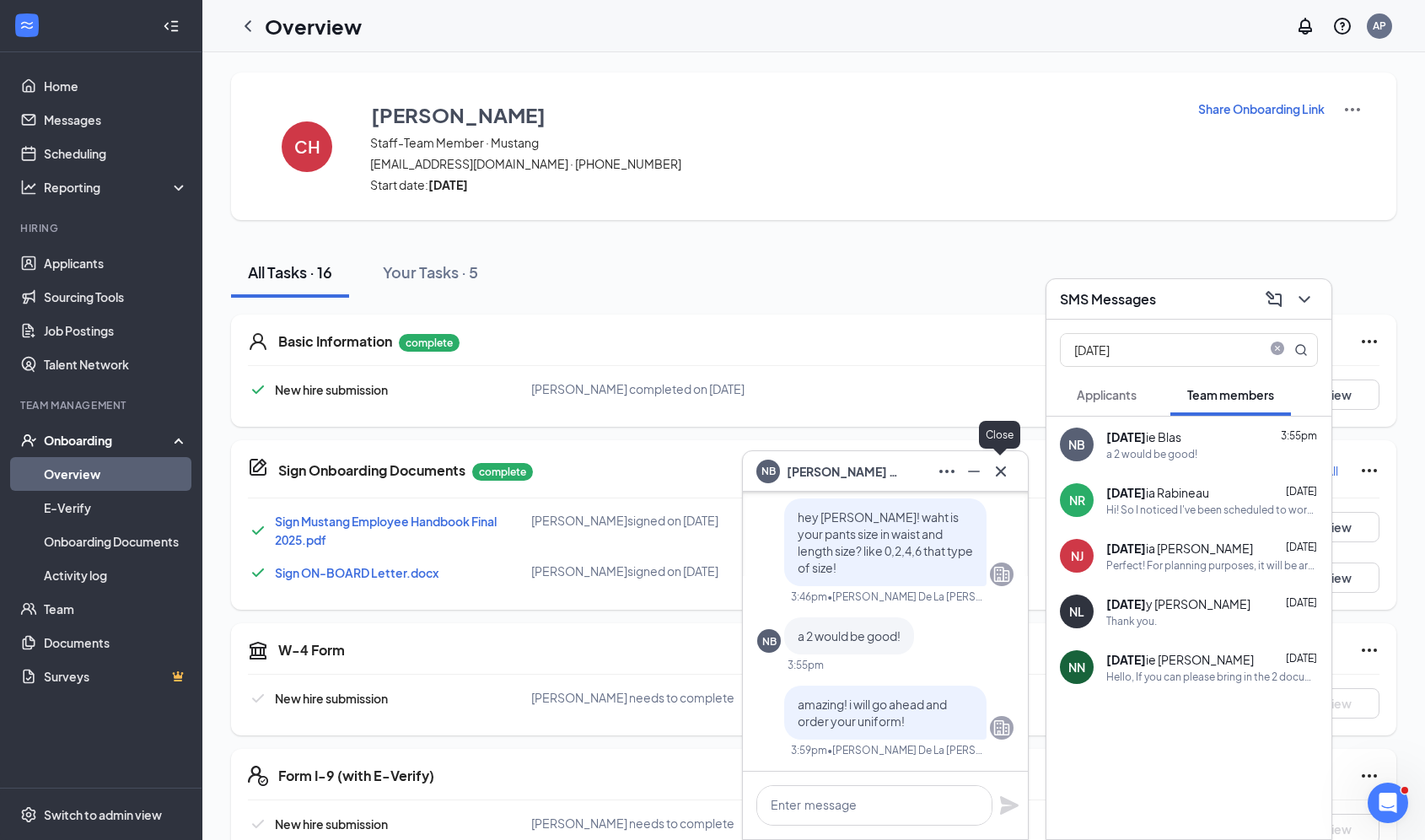
scroll to position [0, 0]
click at [1005, 478] on icon "Cross" at bounding box center [1000, 471] width 20 height 20
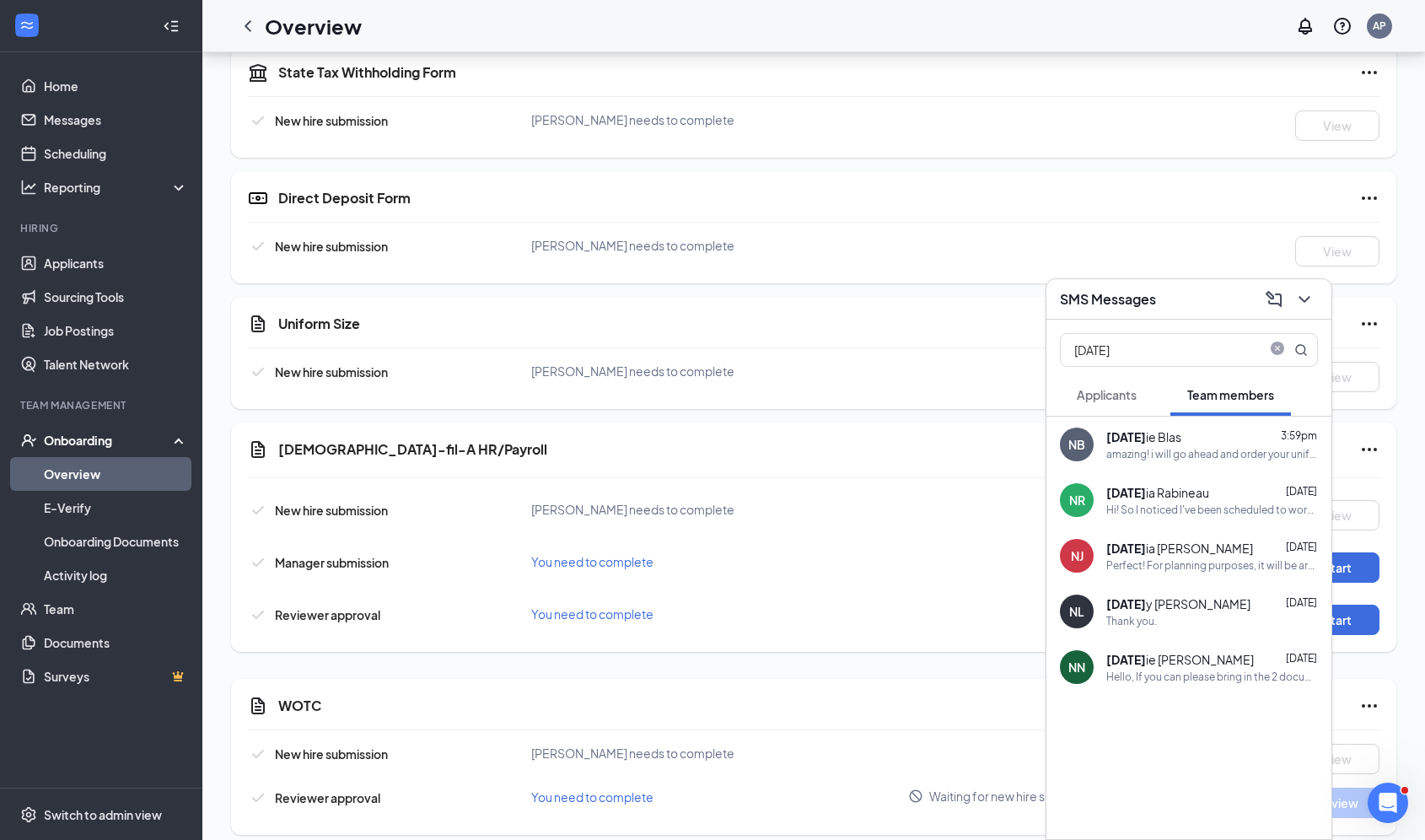
scroll to position [1057, 0]
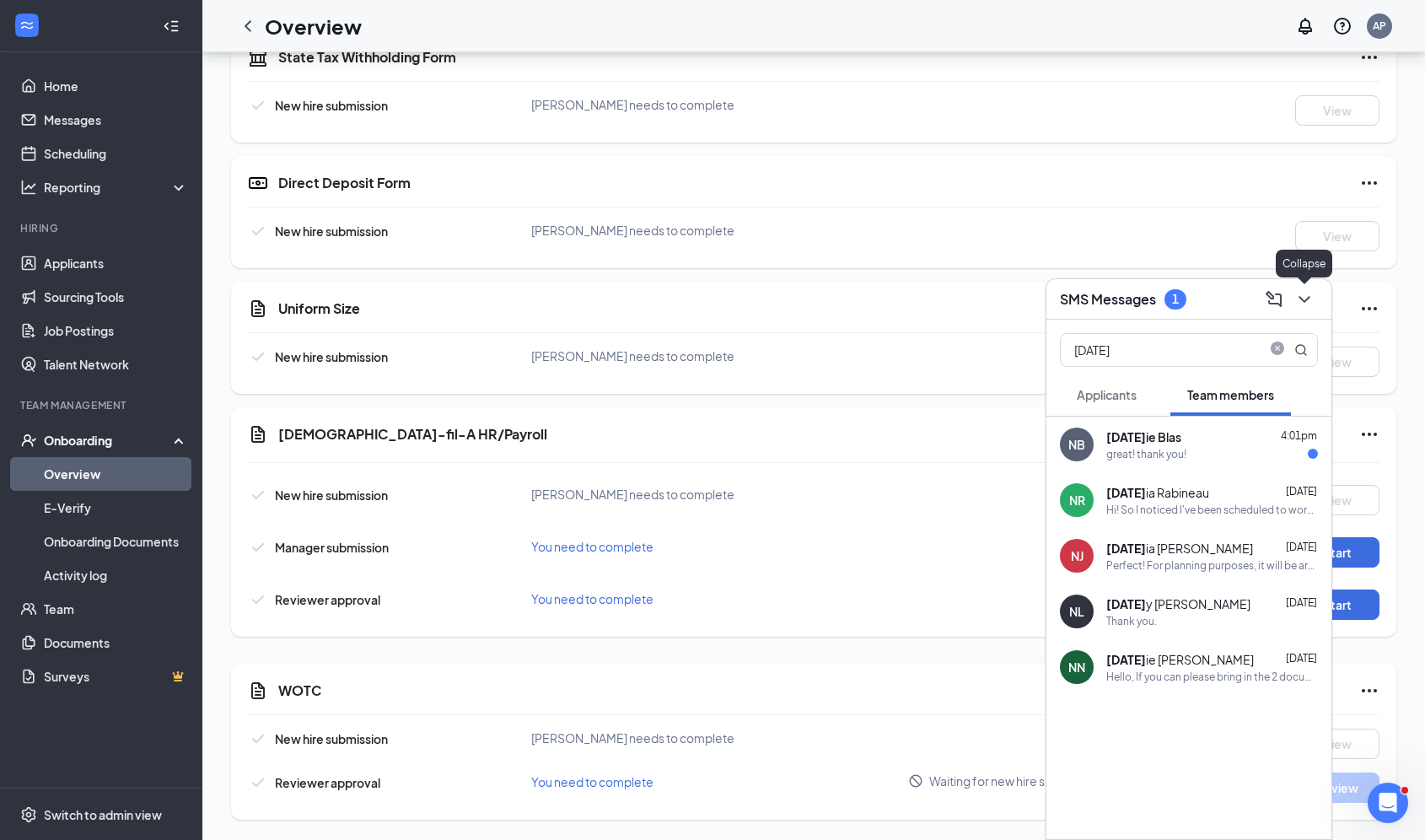
click at [1303, 293] on icon "ChevronDown" at bounding box center [1304, 299] width 20 height 20
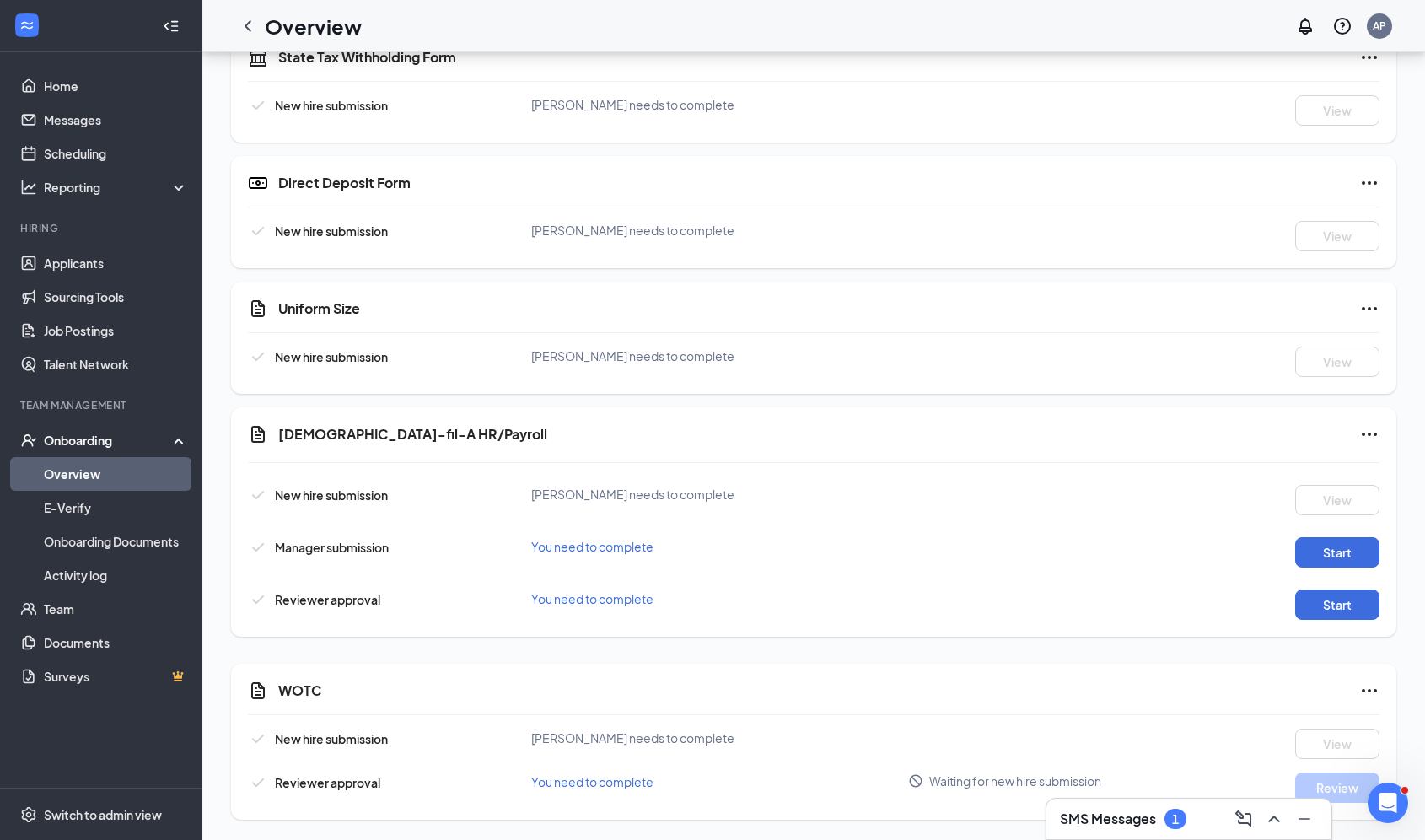
click at [142, 469] on link "Overview" at bounding box center [116, 474] width 144 height 34
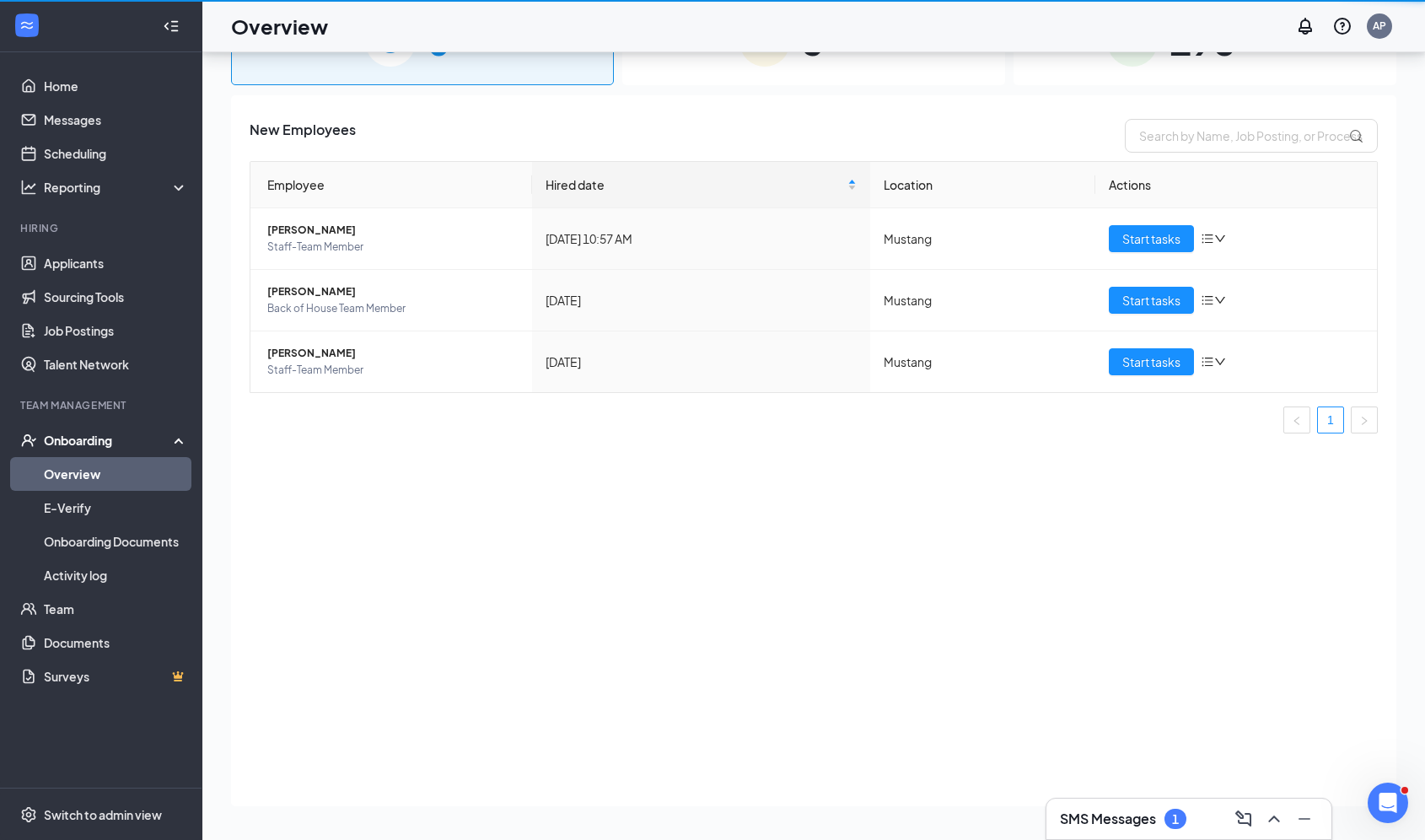
scroll to position [76, 0]
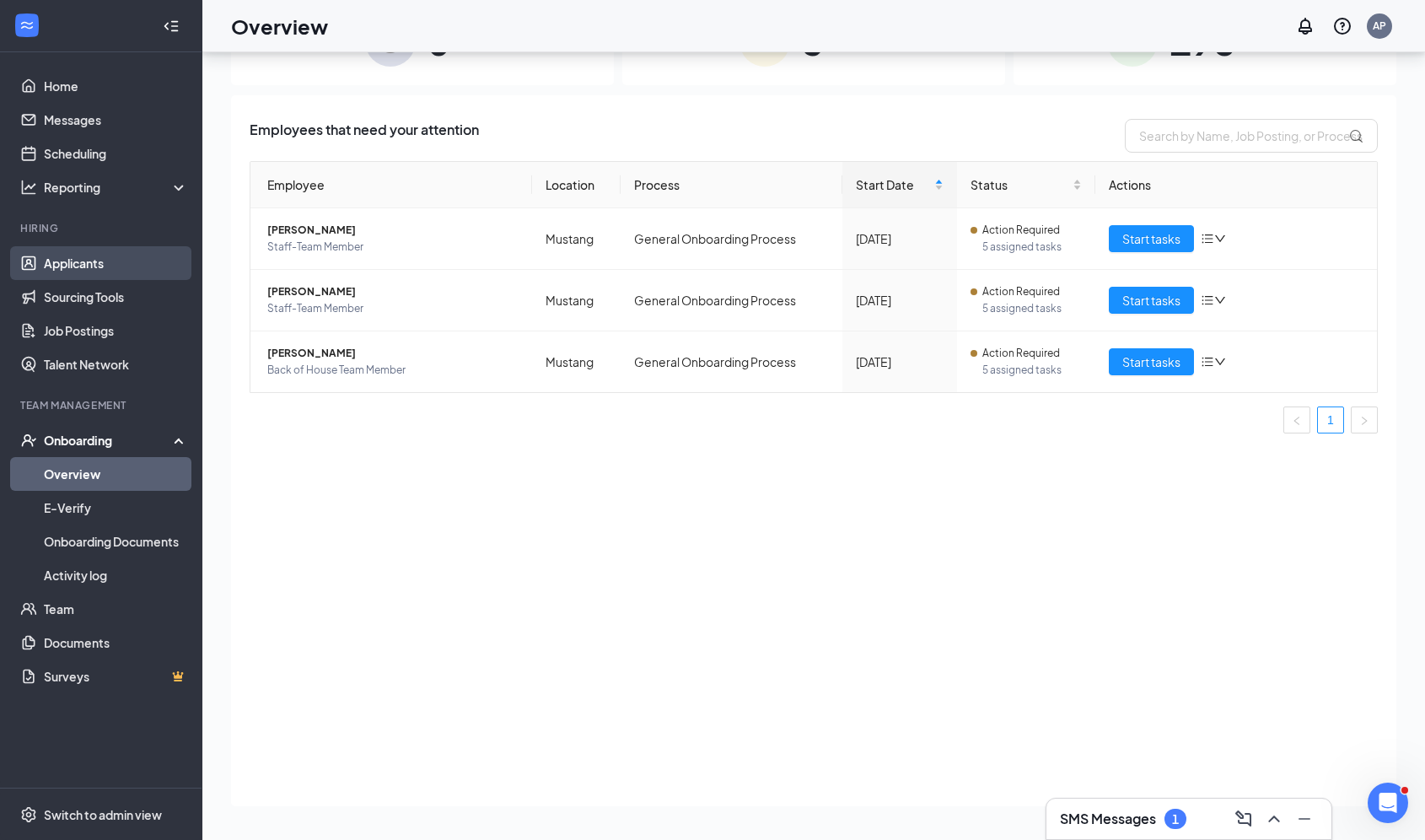
click at [90, 259] on link "Applicants" at bounding box center [116, 263] width 144 height 34
